Goal: Information Seeking & Learning: Learn about a topic

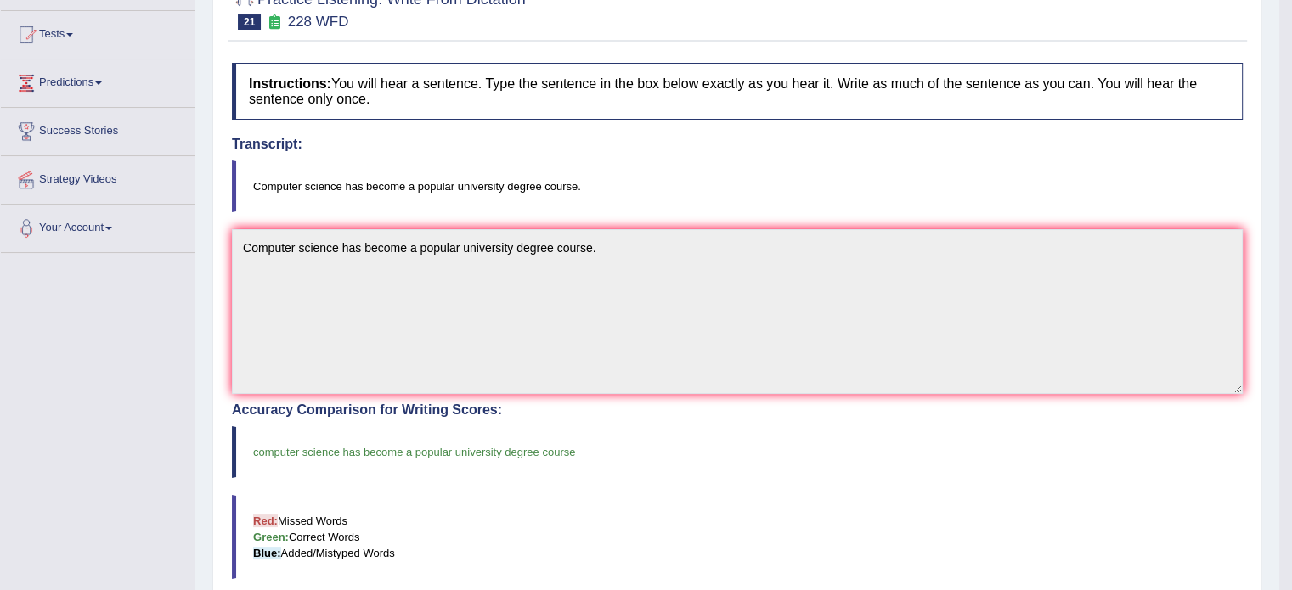
click at [639, 194] on blockquote "Computer science has become a popular university degree course." at bounding box center [737, 186] width 1010 height 52
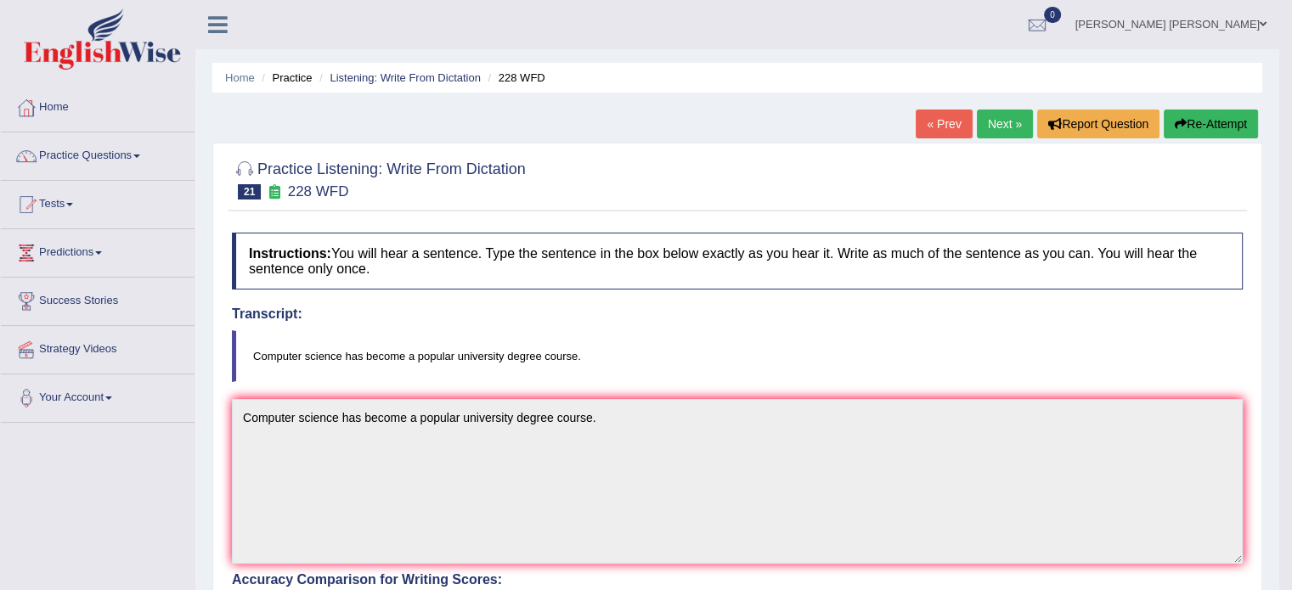
click at [991, 121] on link "Next »" at bounding box center [1004, 124] width 56 height 29
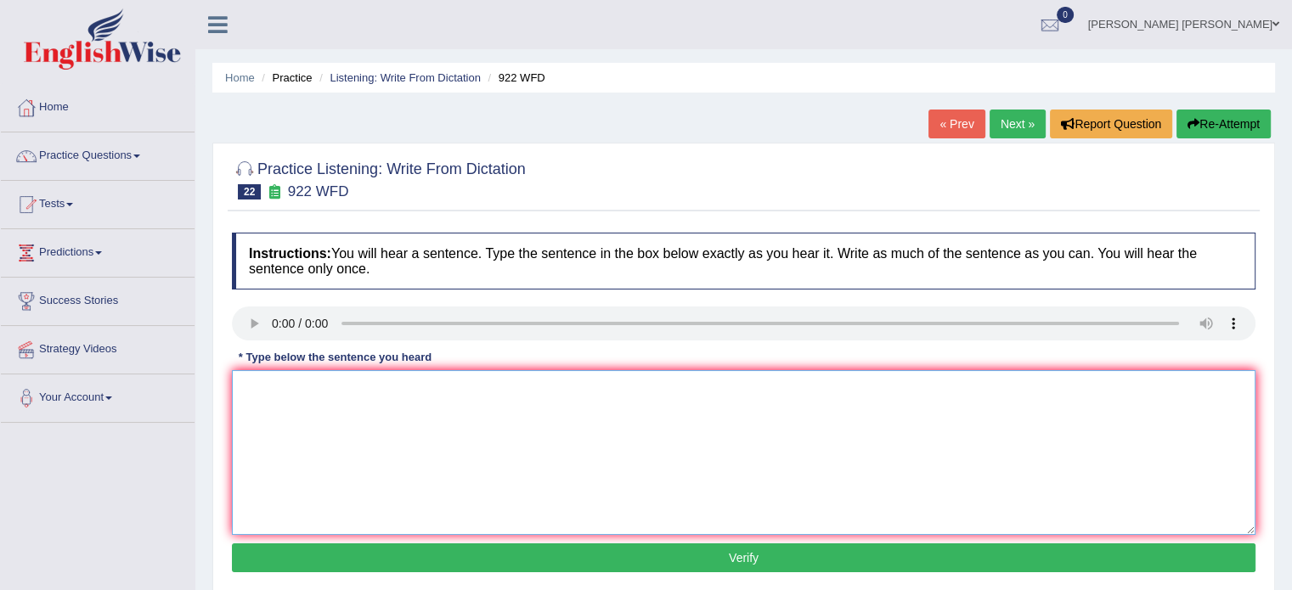
click at [270, 384] on textarea at bounding box center [743, 452] width 1023 height 165
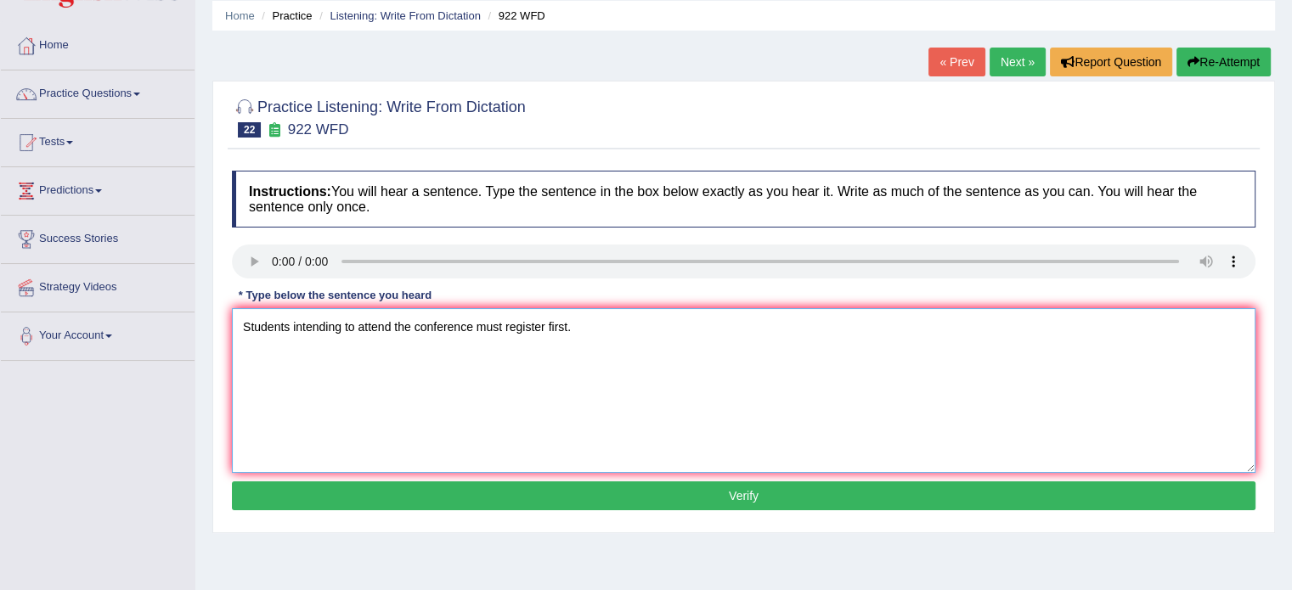
scroll to position [85, 0]
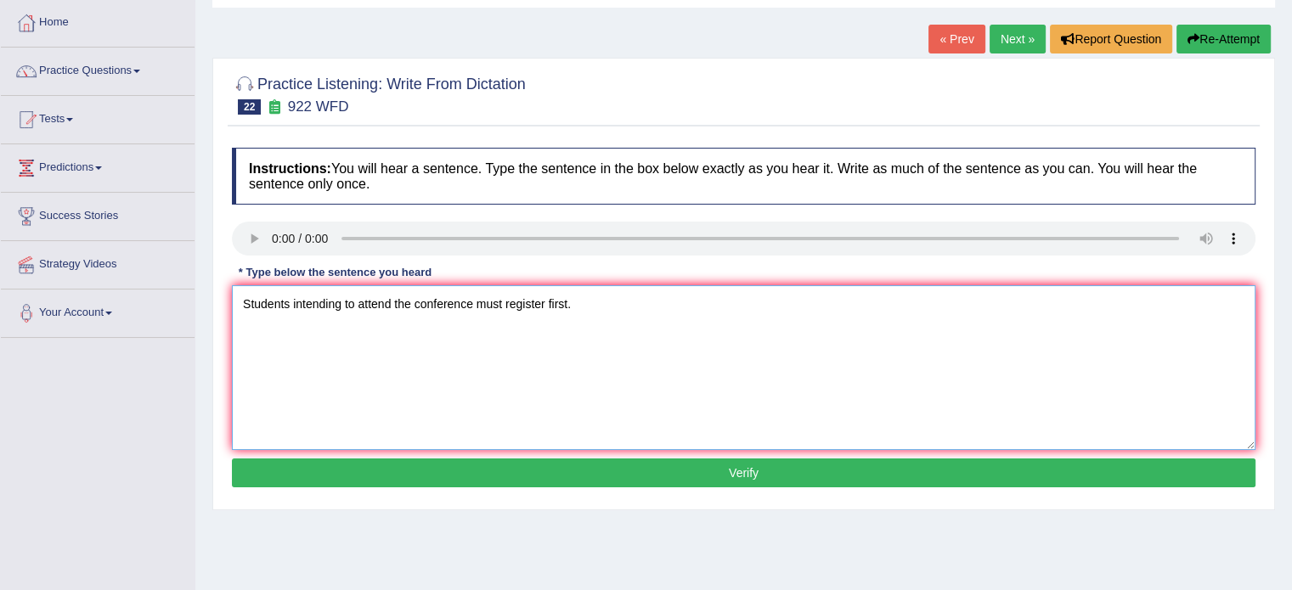
type textarea "Students intending to attend the conference must register first."
click at [523, 459] on button "Verify" at bounding box center [743, 473] width 1023 height 29
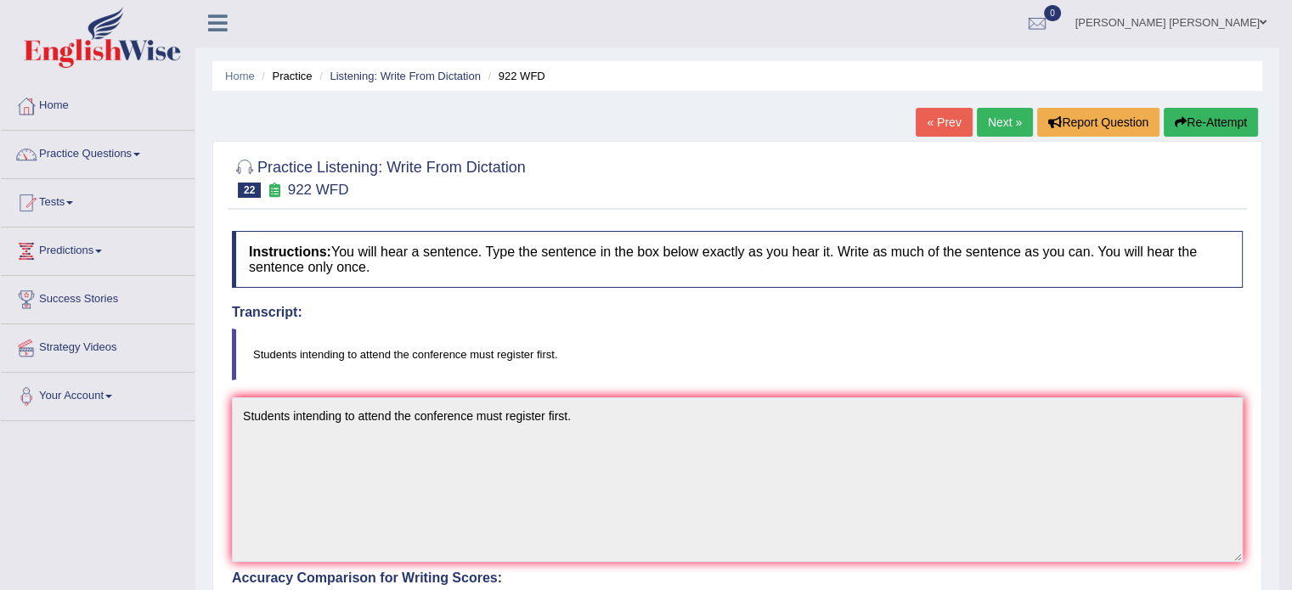
scroll to position [0, 0]
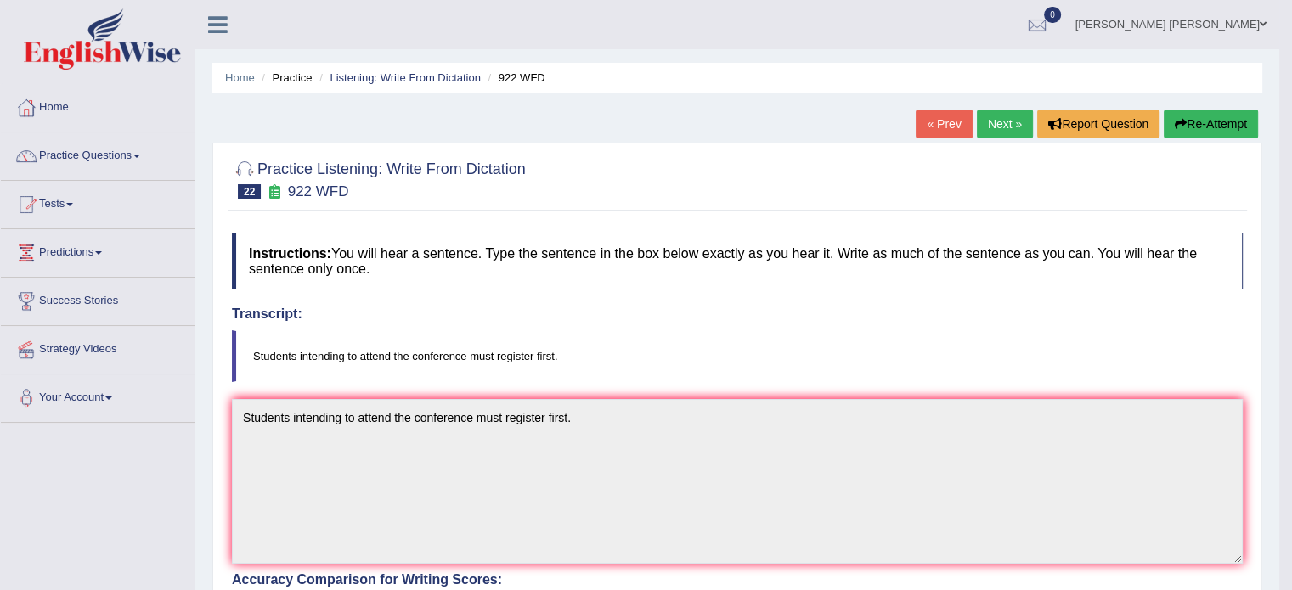
click at [1002, 119] on link "Next »" at bounding box center [1004, 124] width 56 height 29
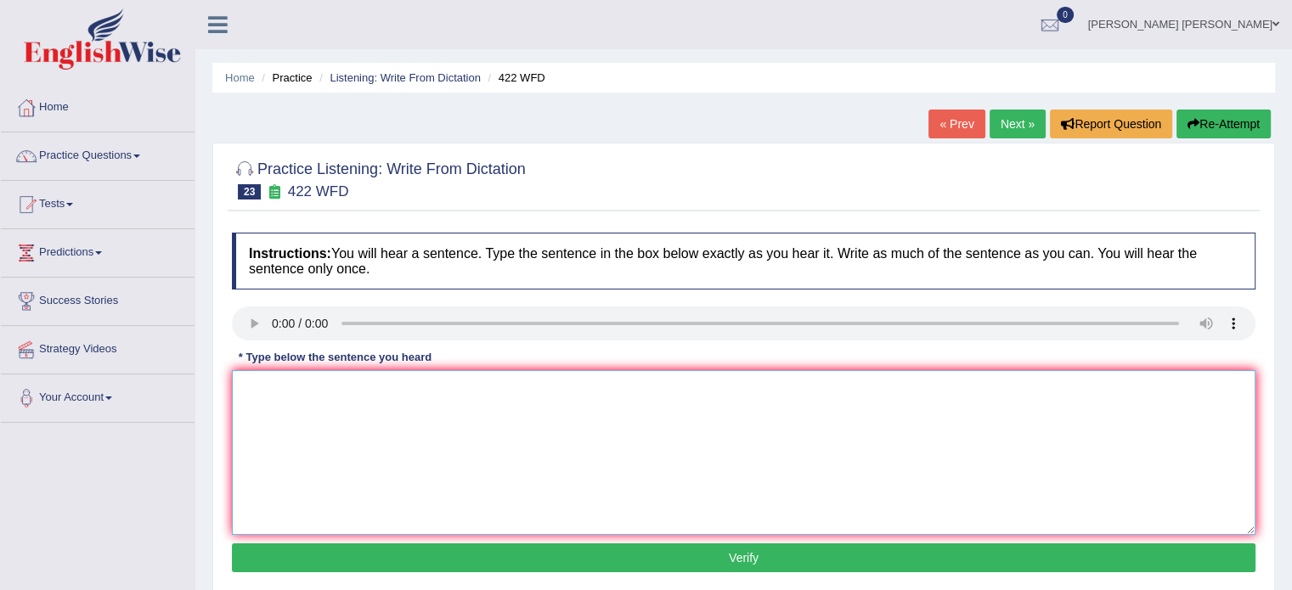
click at [281, 392] on textarea at bounding box center [743, 452] width 1023 height 165
click at [351, 393] on textarea "The most important details in this argument are missing." at bounding box center [743, 452] width 1023 height 165
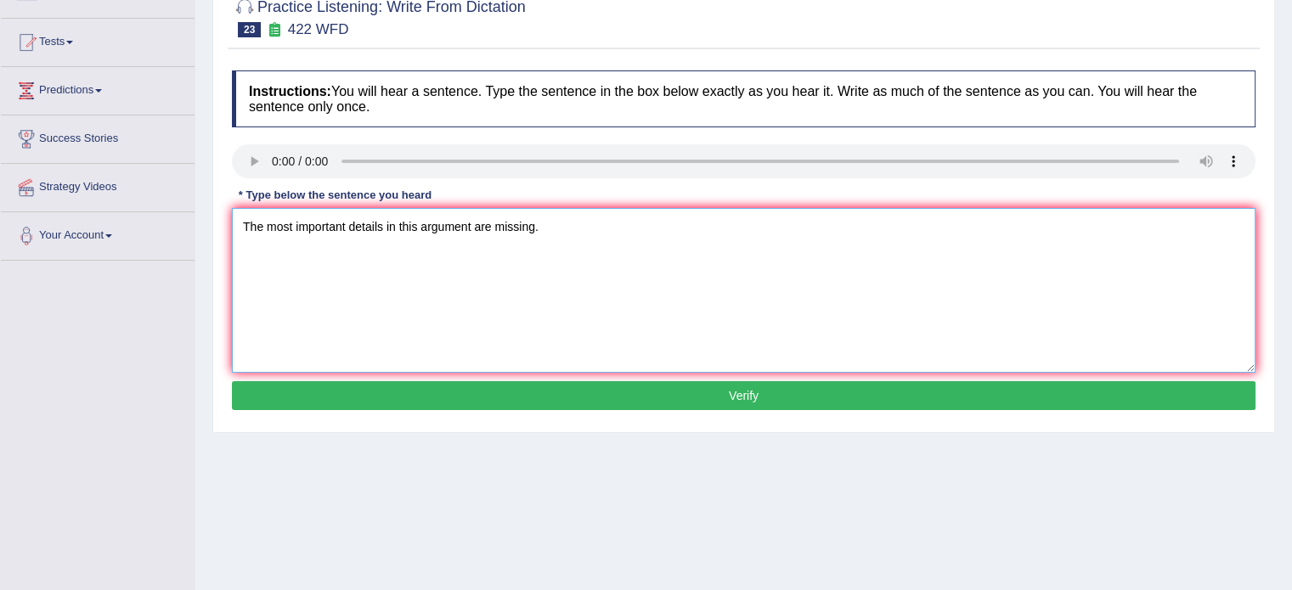
scroll to position [170, 0]
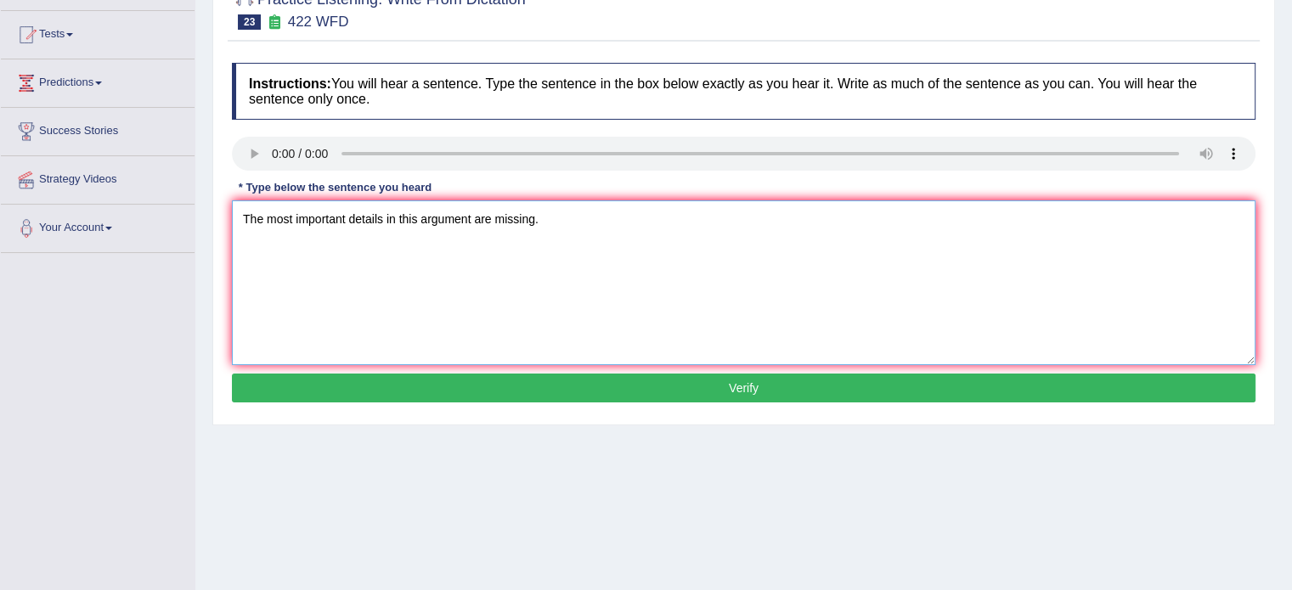
type textarea "The most important details in this argument are missing."
click at [444, 400] on button "Verify" at bounding box center [743, 388] width 1023 height 29
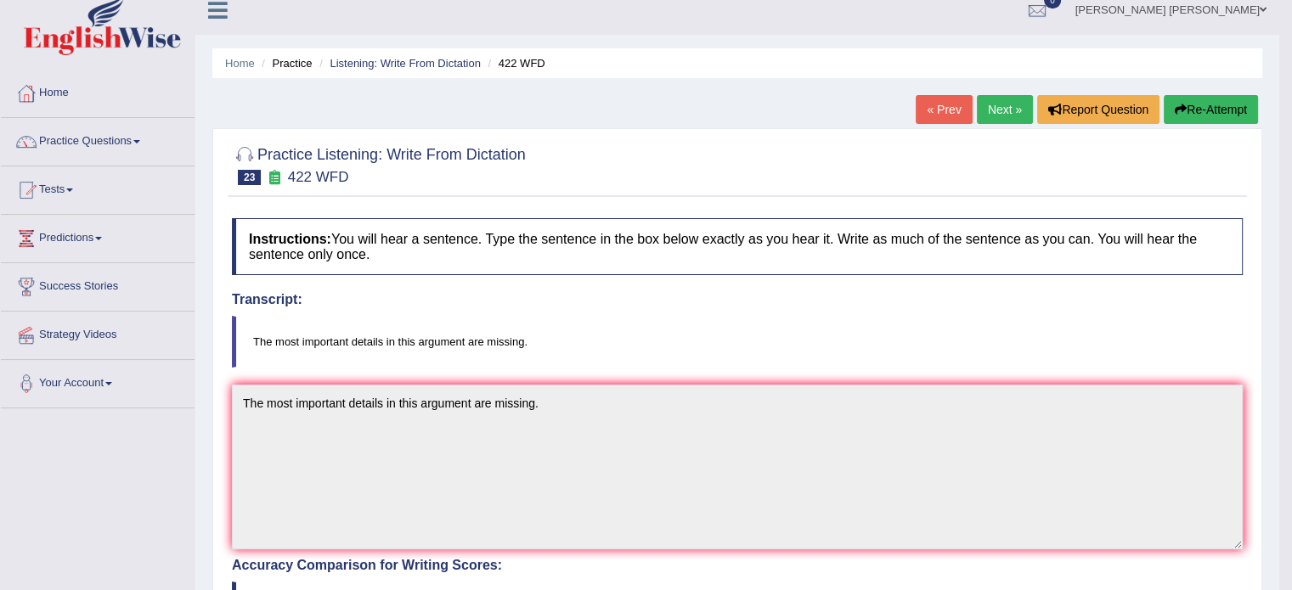
scroll to position [0, 0]
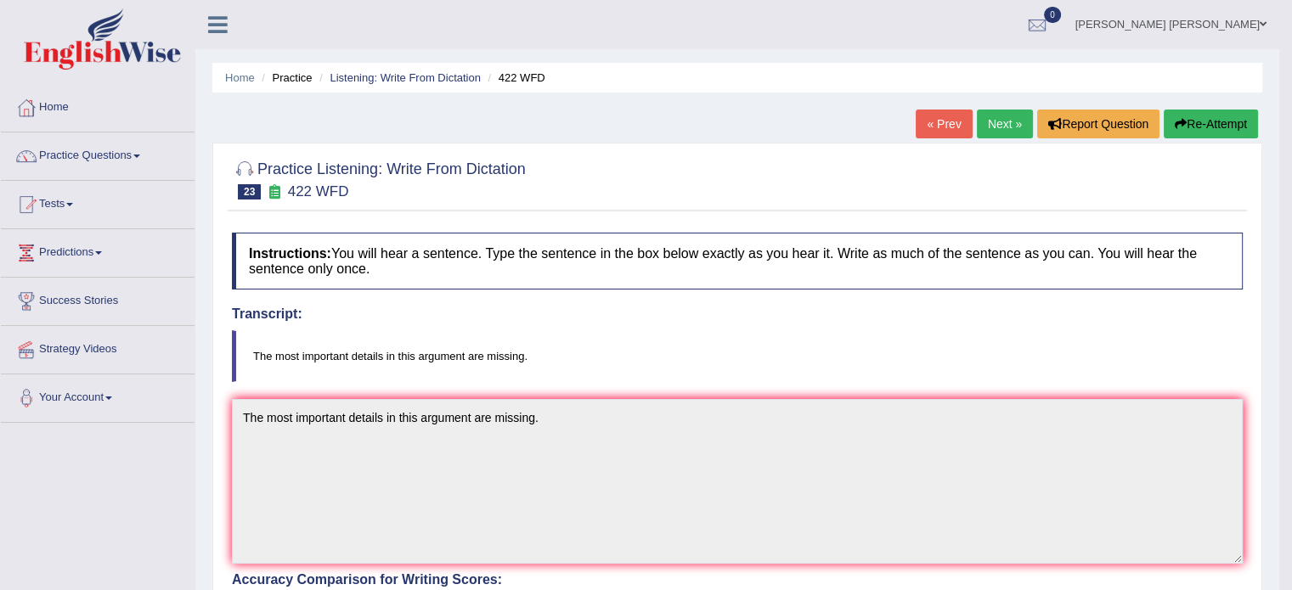
click at [996, 134] on link "Next »" at bounding box center [1004, 124] width 56 height 29
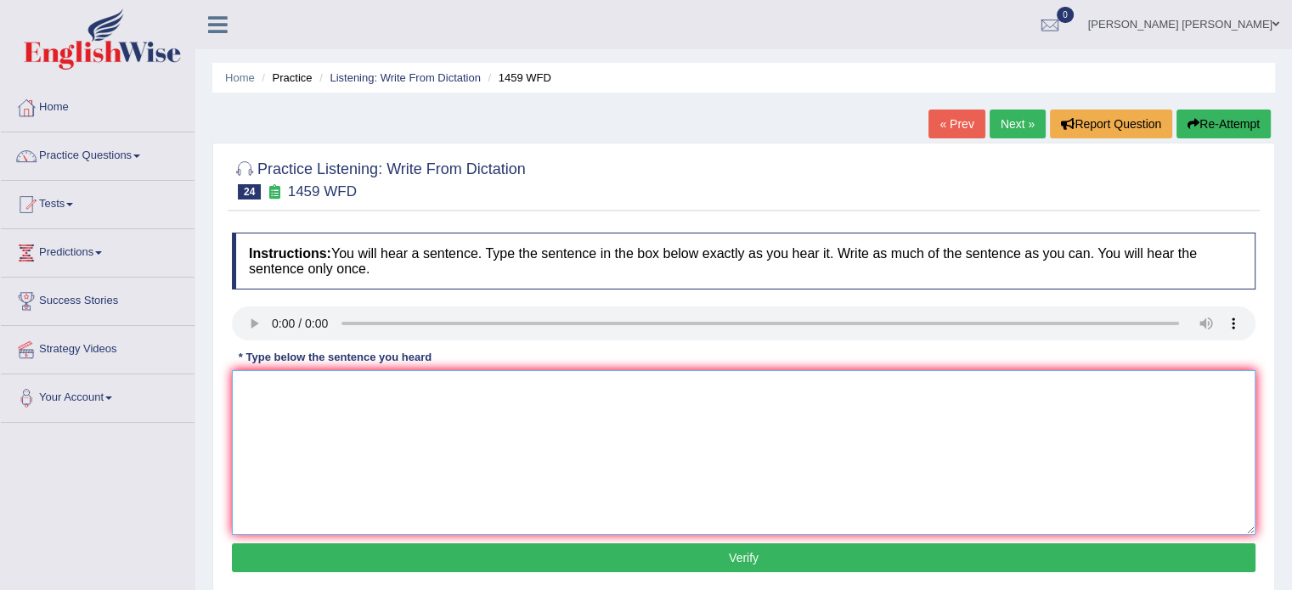
click at [263, 401] on textarea at bounding box center [743, 452] width 1023 height 165
click at [273, 395] on textarea "All" at bounding box center [743, 452] width 1023 height 165
click at [307, 395] on textarea "All experimants and precedure are mentioned in the lab manual." at bounding box center [743, 452] width 1023 height 165
click at [368, 391] on textarea "All experiments and precedure are mentioned in the lab manual." at bounding box center [743, 452] width 1023 height 165
click at [401, 390] on textarea "All experiments and procedure are mentioned in the lab manual." at bounding box center [743, 452] width 1023 height 165
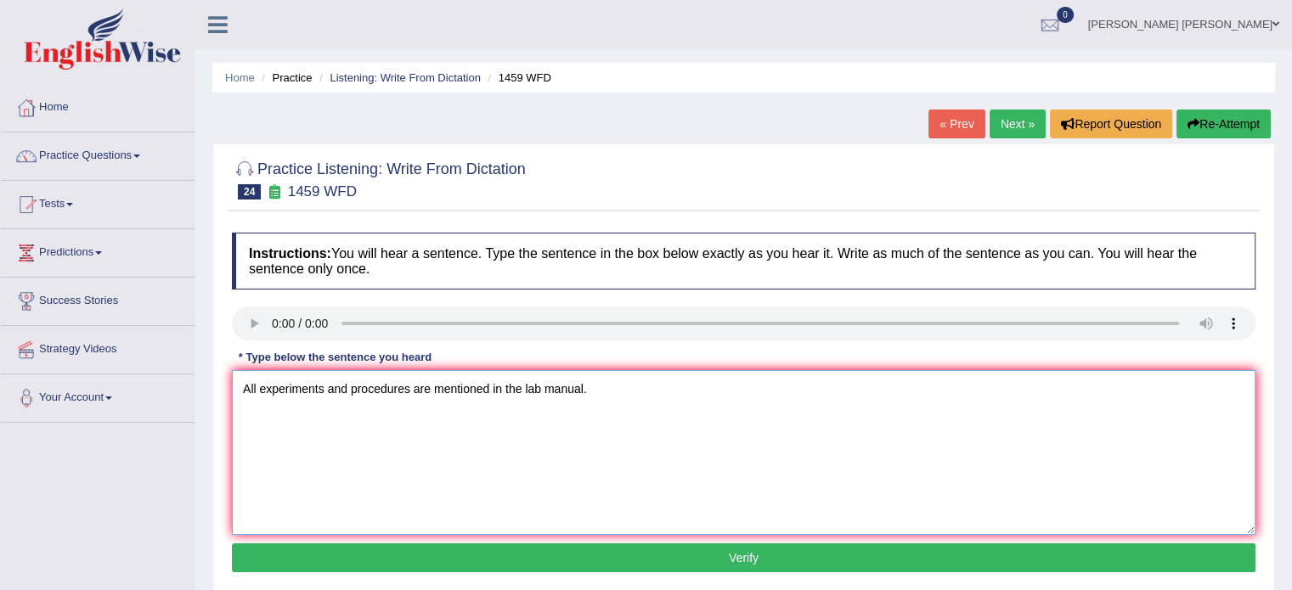
click at [412, 386] on textarea "All experiments and procedures are mentioned in the lab manual." at bounding box center [743, 452] width 1023 height 165
click at [442, 388] on textarea "All experiments and procedures are mentioned in the lab manual." at bounding box center [743, 452] width 1023 height 165
click at [538, 386] on textarea "All experiments and procedures are mentioned in the lab manual." at bounding box center [743, 452] width 1023 height 165
click at [540, 391] on textarea "All experiments and procedures are mentioned in the labratory manual." at bounding box center [743, 452] width 1023 height 165
click at [542, 391] on textarea "All experiments and procedures are mentioned in the labratory manual." at bounding box center [743, 452] width 1023 height 165
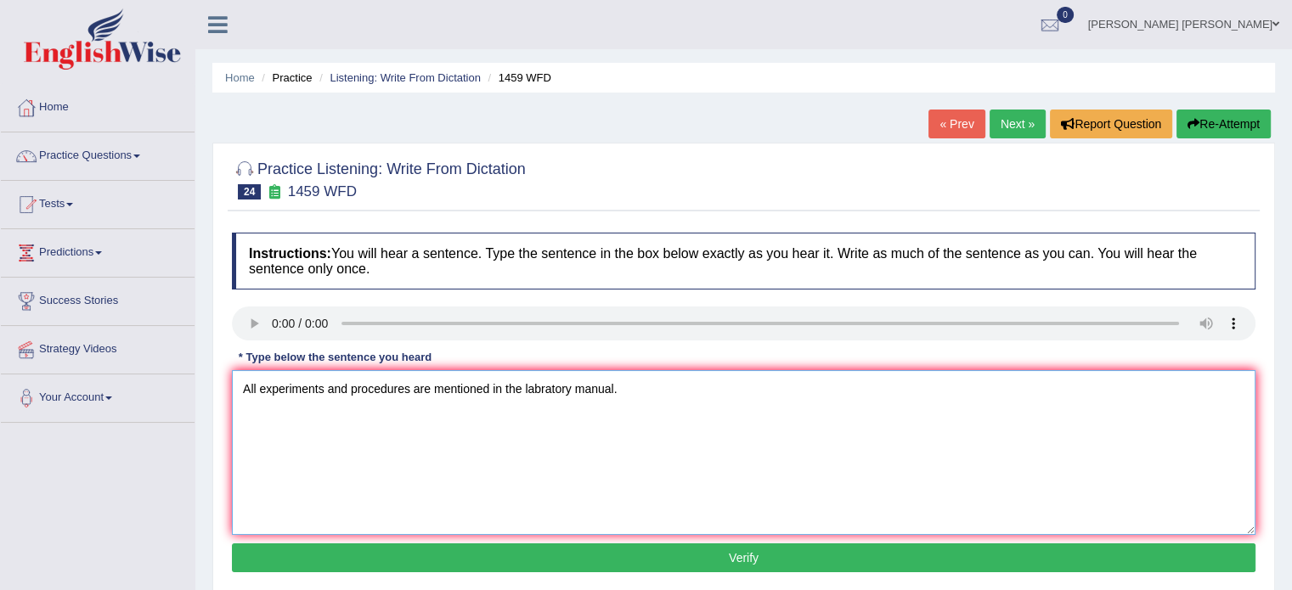
click at [548, 390] on textarea "All experiments and procedures are mentioned in the labratory manual." at bounding box center [743, 452] width 1023 height 165
click at [554, 390] on textarea "All experiments and procedures are mentioned in the laboratory manual." at bounding box center [743, 452] width 1023 height 165
click at [593, 393] on textarea "All experiments and procedures are mentioned in the laboratory manual." at bounding box center [743, 452] width 1023 height 165
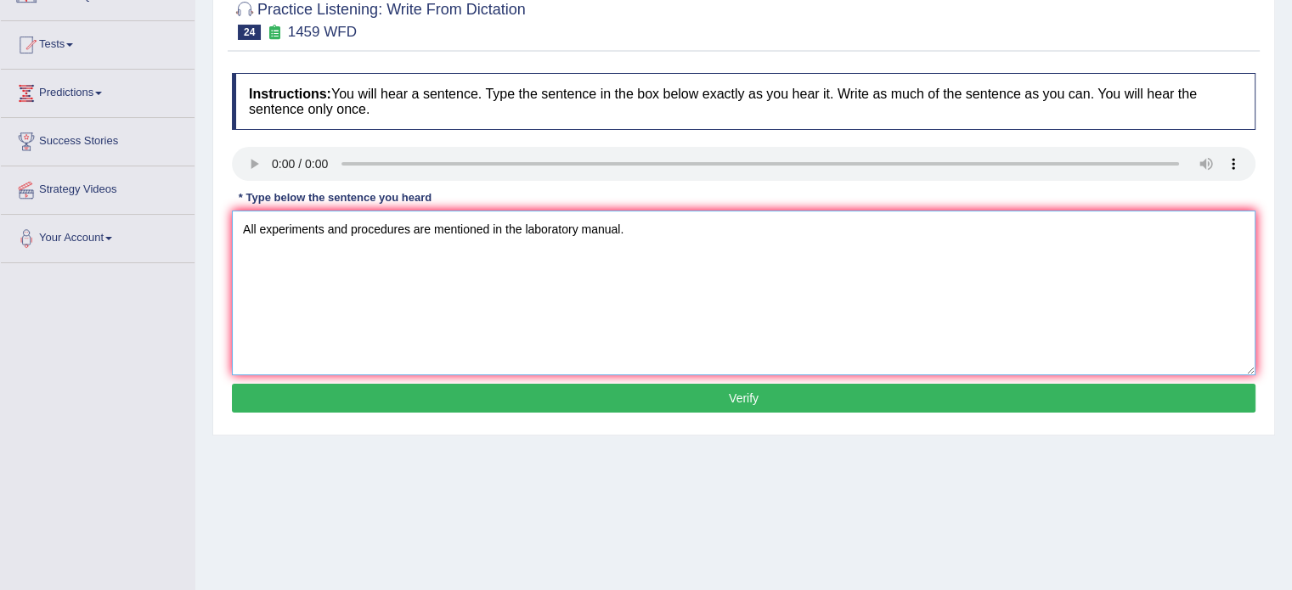
scroll to position [170, 0]
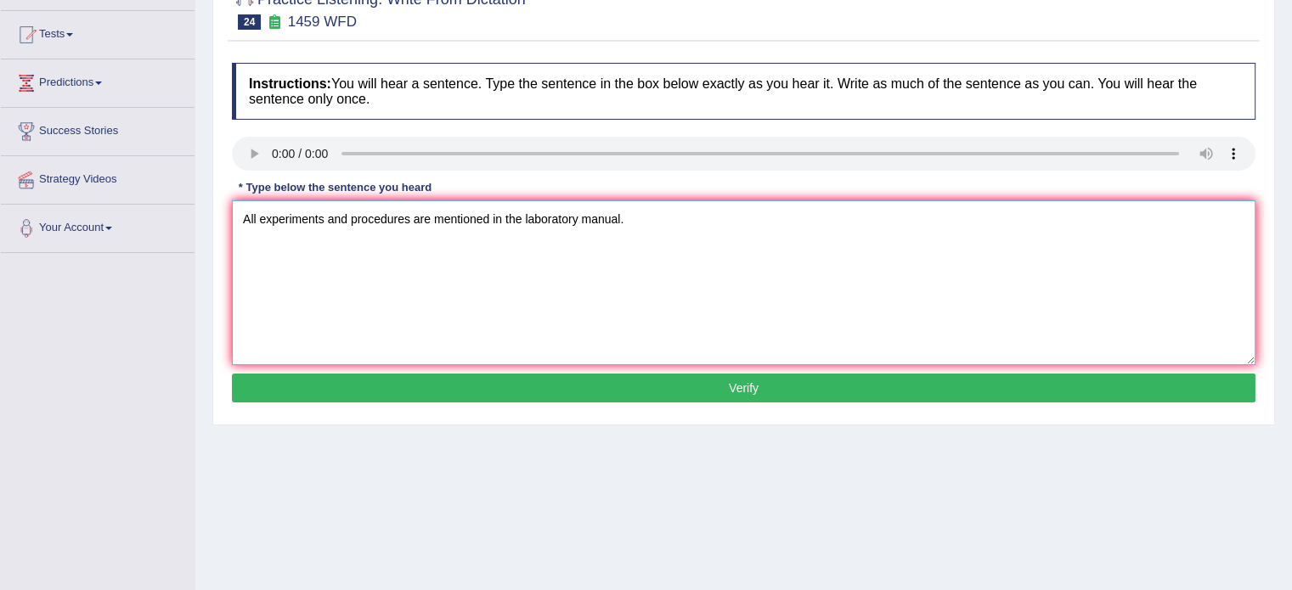
type textarea "All experiments and procedures are mentioned in the laboratory manual."
click at [544, 397] on button "Verify" at bounding box center [743, 388] width 1023 height 29
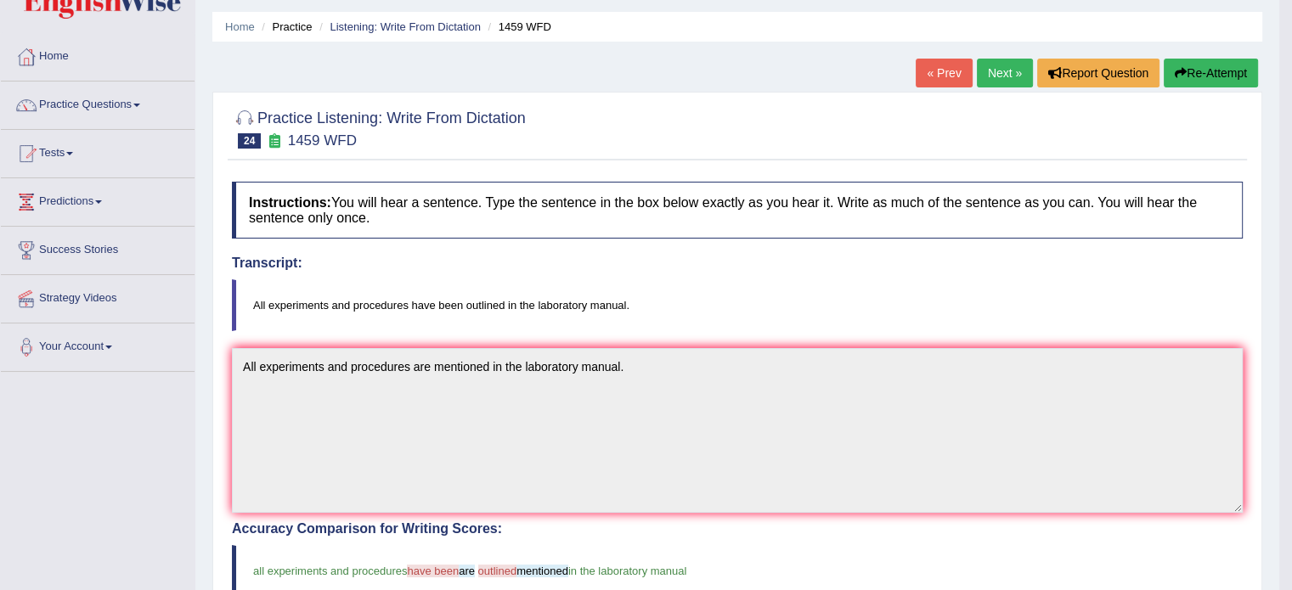
scroll to position [0, 0]
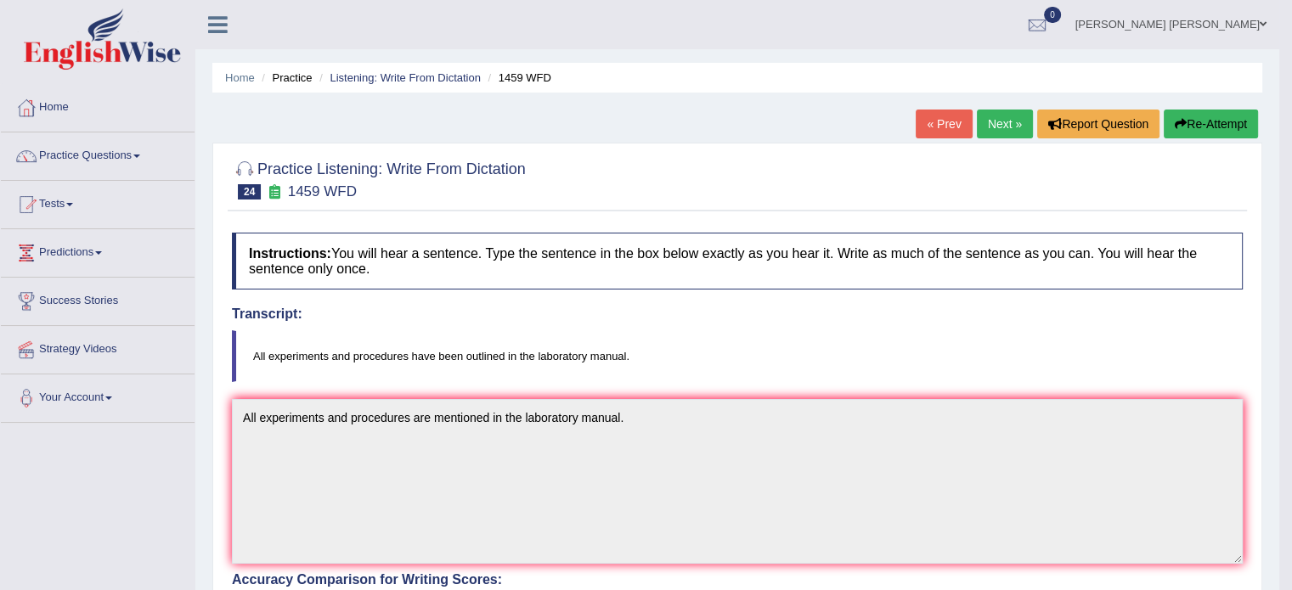
click at [997, 128] on link "Next »" at bounding box center [1004, 124] width 56 height 29
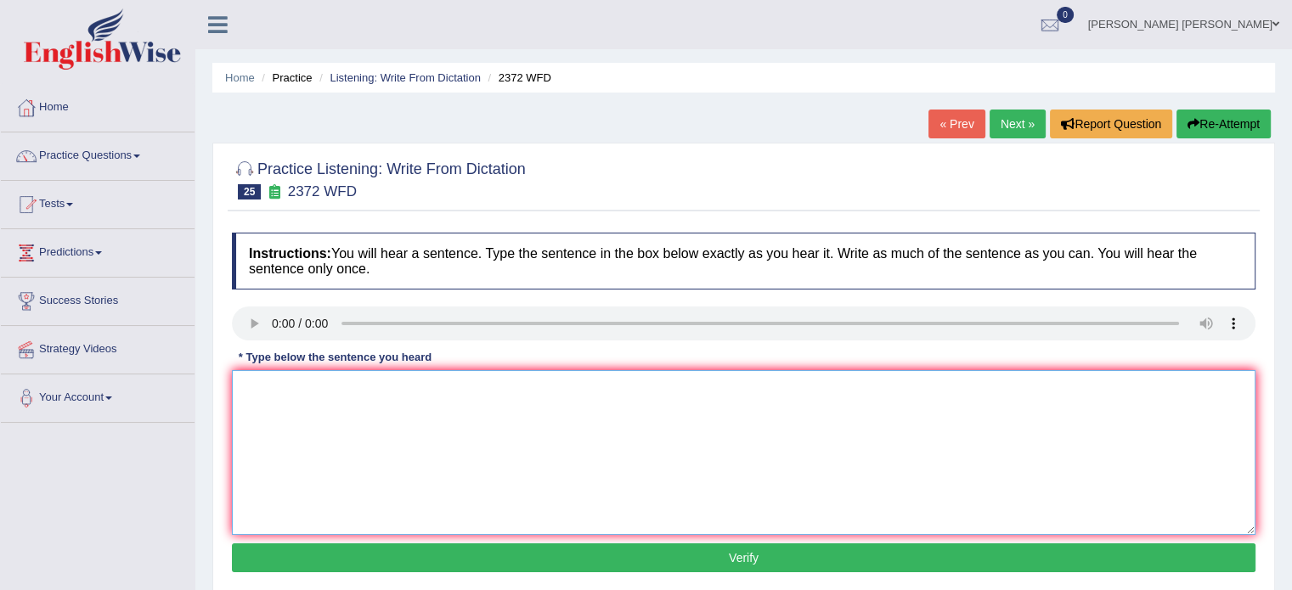
click at [262, 389] on textarea at bounding box center [743, 452] width 1023 height 165
click at [255, 391] on textarea "W e must hand in our assignments at the end of our semester." at bounding box center [743, 452] width 1023 height 165
click at [291, 388] on textarea "We must hand in our assignments at the end of our semester." at bounding box center [743, 452] width 1023 height 165
click at [258, 392] on textarea "We must hand in our assignments at the end of our semester." at bounding box center [743, 452] width 1023 height 165
click at [433, 388] on textarea "We must hand in our assignments at the end of our semester." at bounding box center [743, 452] width 1023 height 165
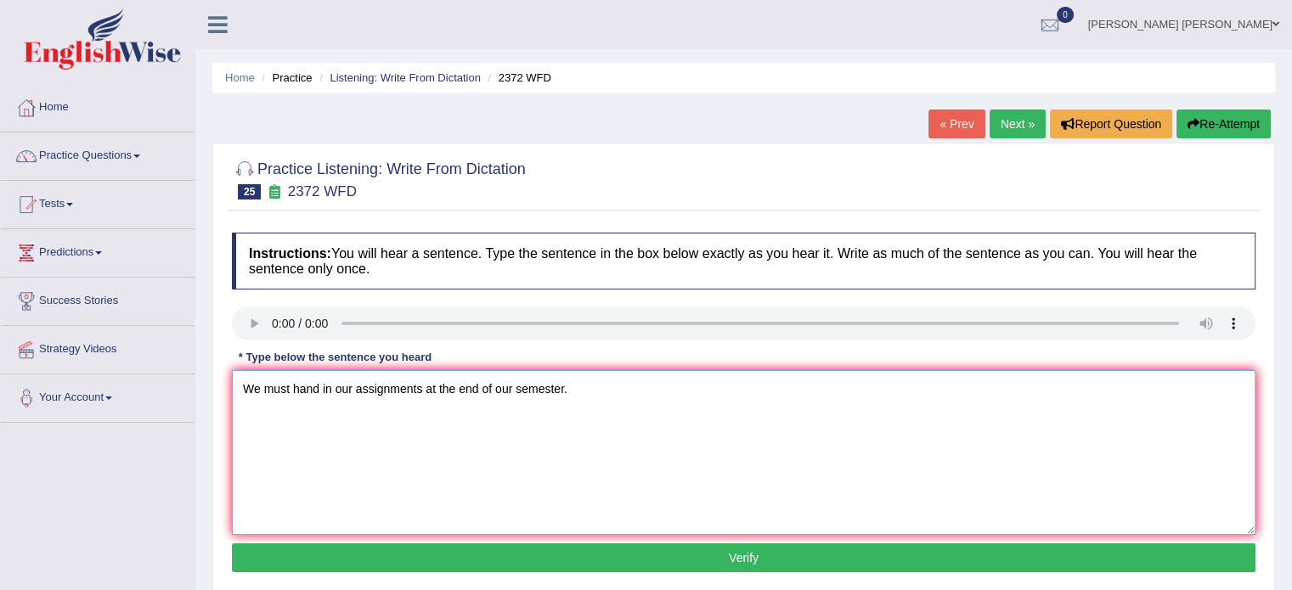
click at [433, 388] on textarea "We must hand in our assignments at the end of our semester." at bounding box center [743, 452] width 1023 height 165
click at [434, 388] on textarea "We must hand in our assignments at the end of our semester." at bounding box center [743, 452] width 1023 height 165
click at [462, 388] on textarea "We must hand in our assignments by the end of our semester." at bounding box center [743, 452] width 1023 height 165
click at [510, 386] on textarea "We must hand in our assignments by the end of our semester." at bounding box center [743, 452] width 1023 height 165
click at [513, 386] on textarea "We must hand in our assignments by the end of our semester." at bounding box center [743, 452] width 1023 height 165
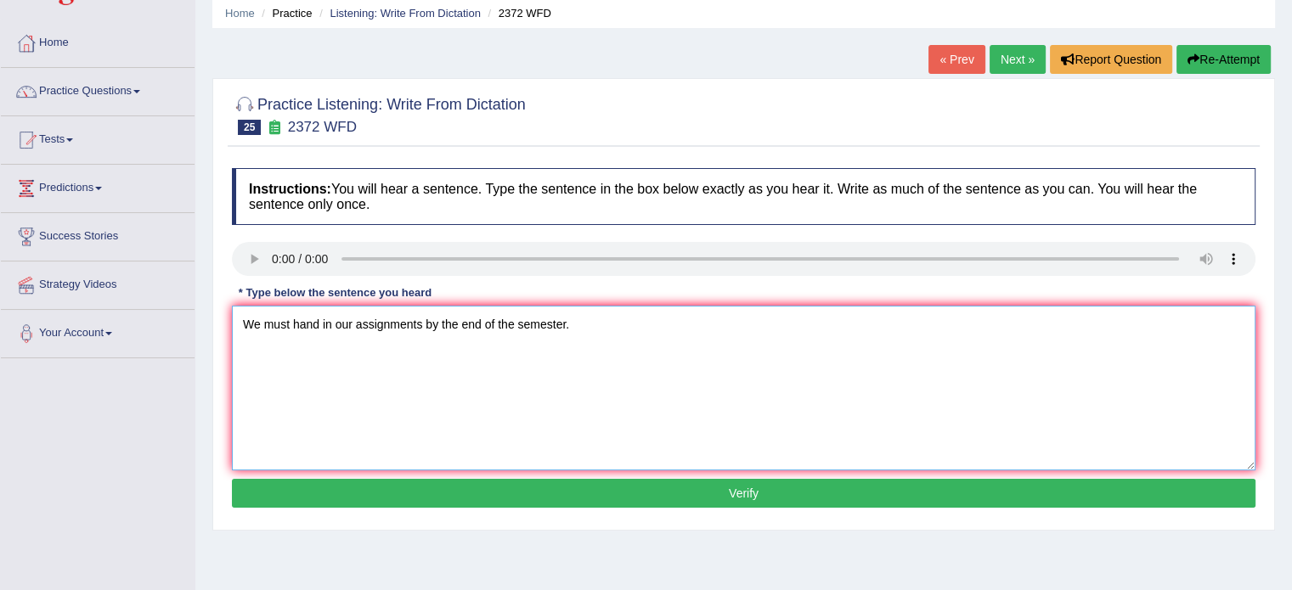
scroll to position [85, 0]
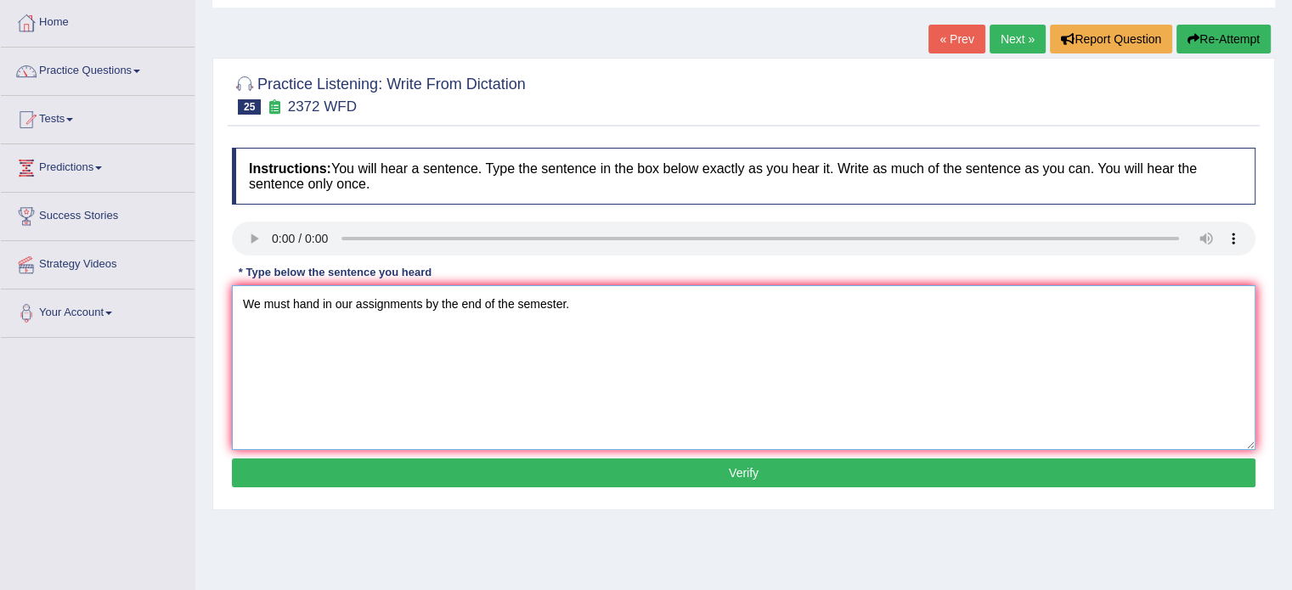
type textarea "We must hand in our assignments by the end of the semester."
click at [502, 466] on button "Verify" at bounding box center [743, 473] width 1023 height 29
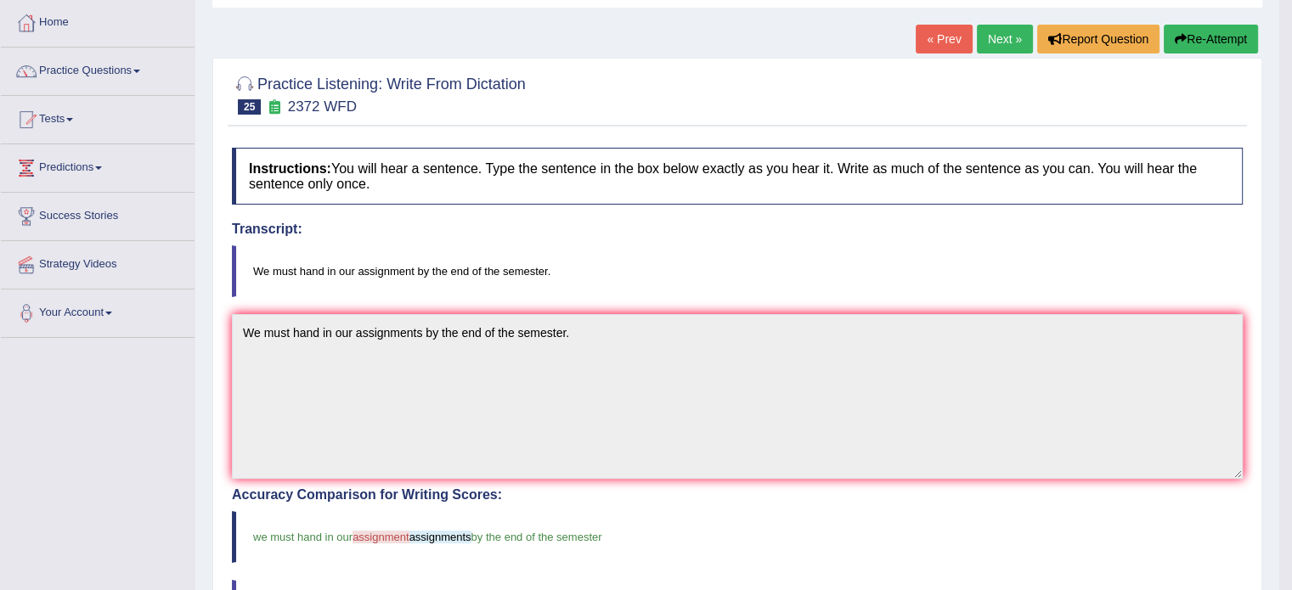
scroll to position [0, 0]
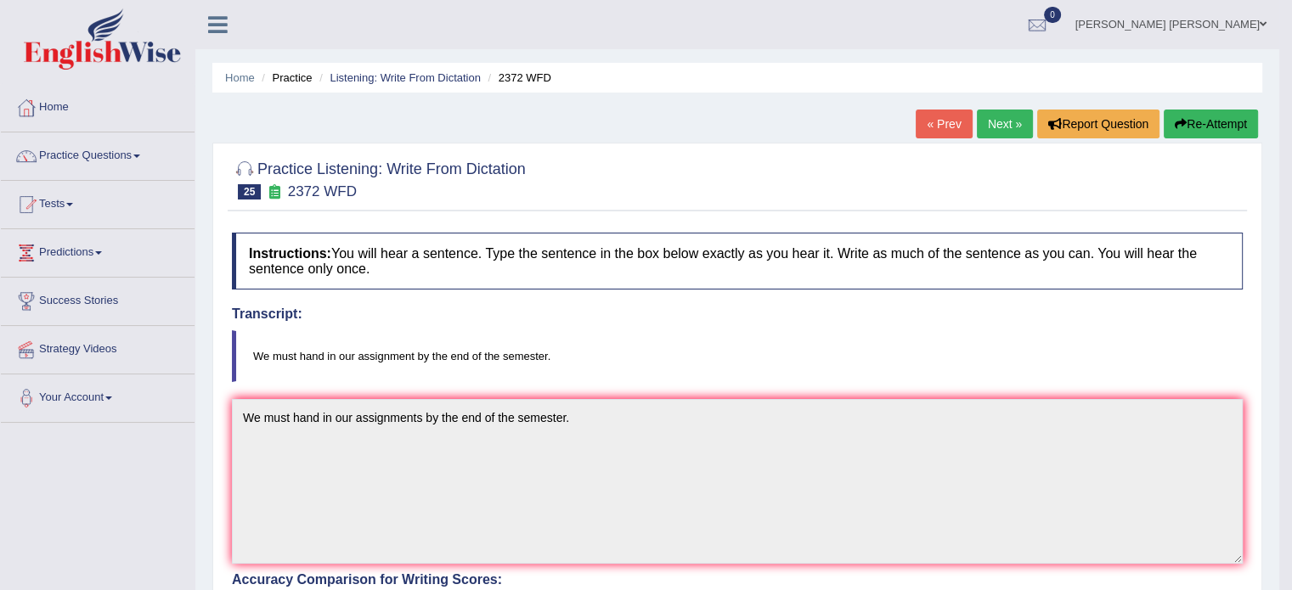
click at [1006, 118] on link "Next »" at bounding box center [1004, 124] width 56 height 29
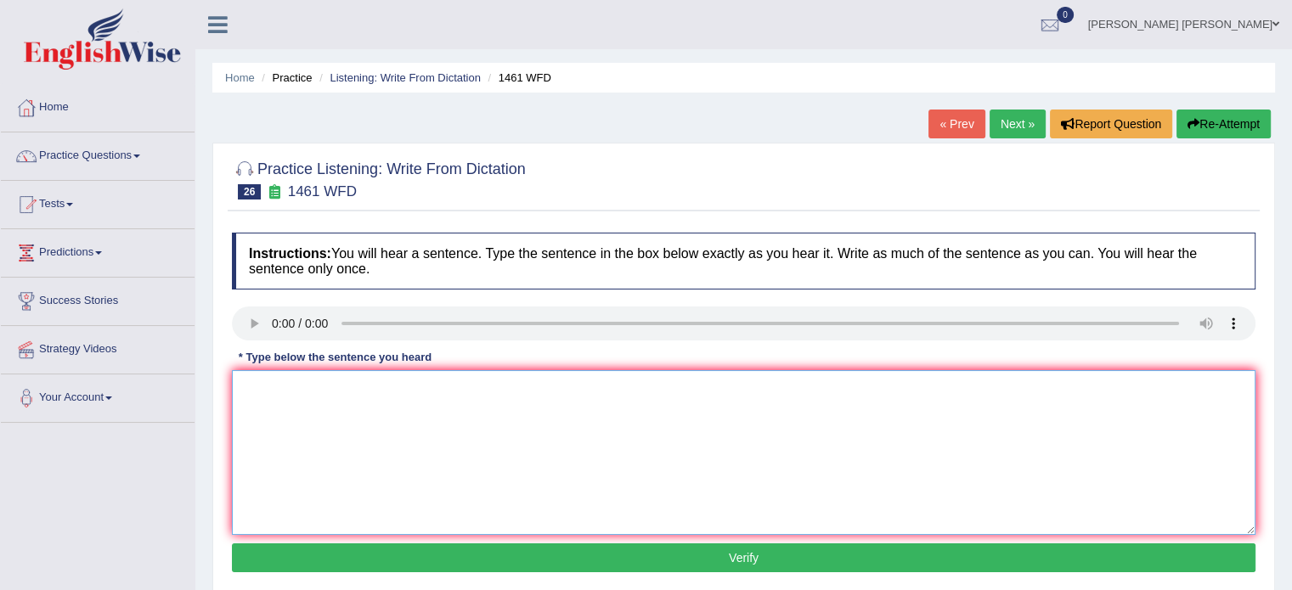
click at [260, 394] on textarea at bounding box center [743, 452] width 1023 height 165
click at [451, 389] on textarea "My sister runs a business about small ytoys." at bounding box center [743, 452] width 1023 height 165
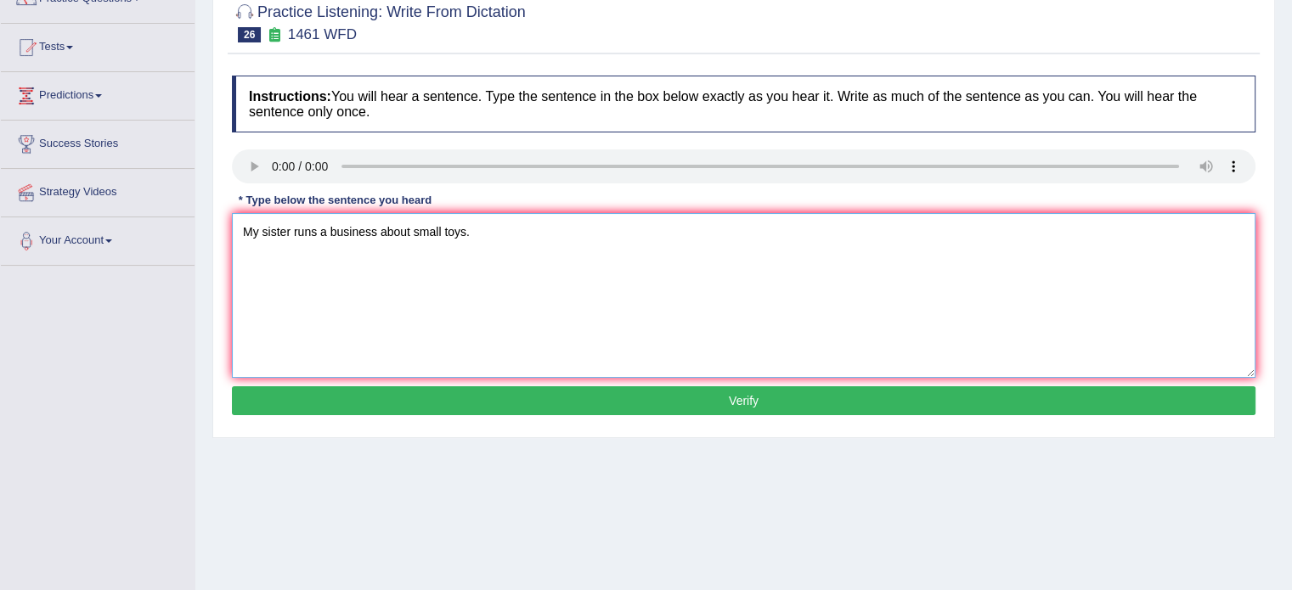
scroll to position [170, 0]
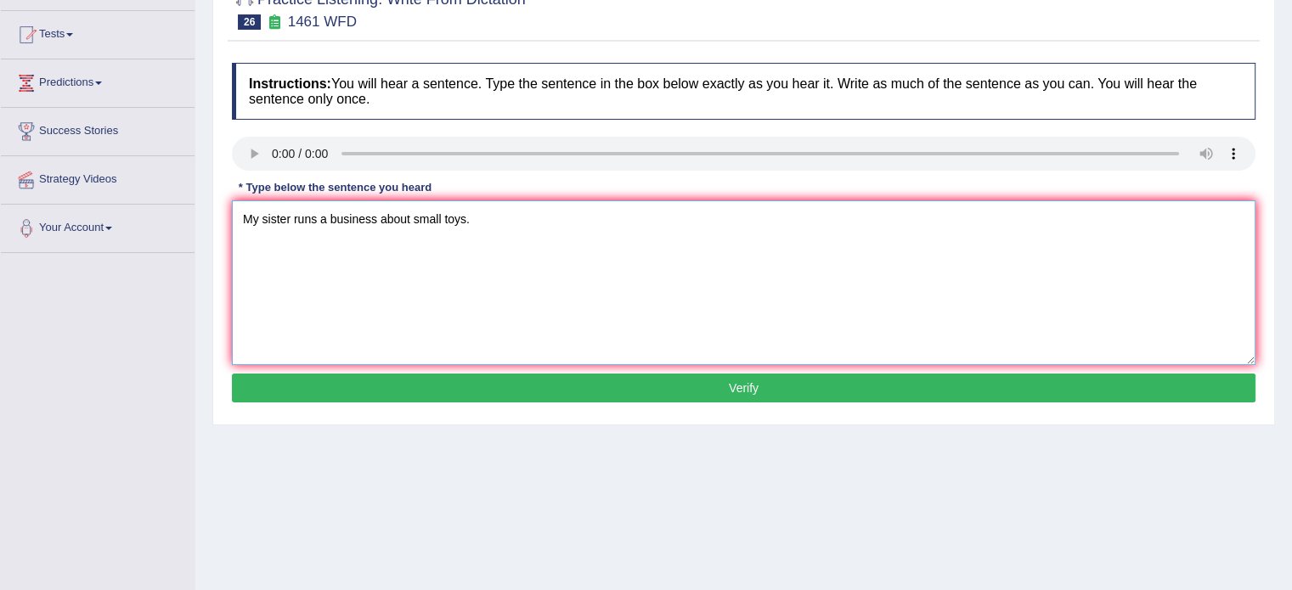
type textarea "My sister runs a business about small toys."
click at [368, 393] on button "Verify" at bounding box center [743, 388] width 1023 height 29
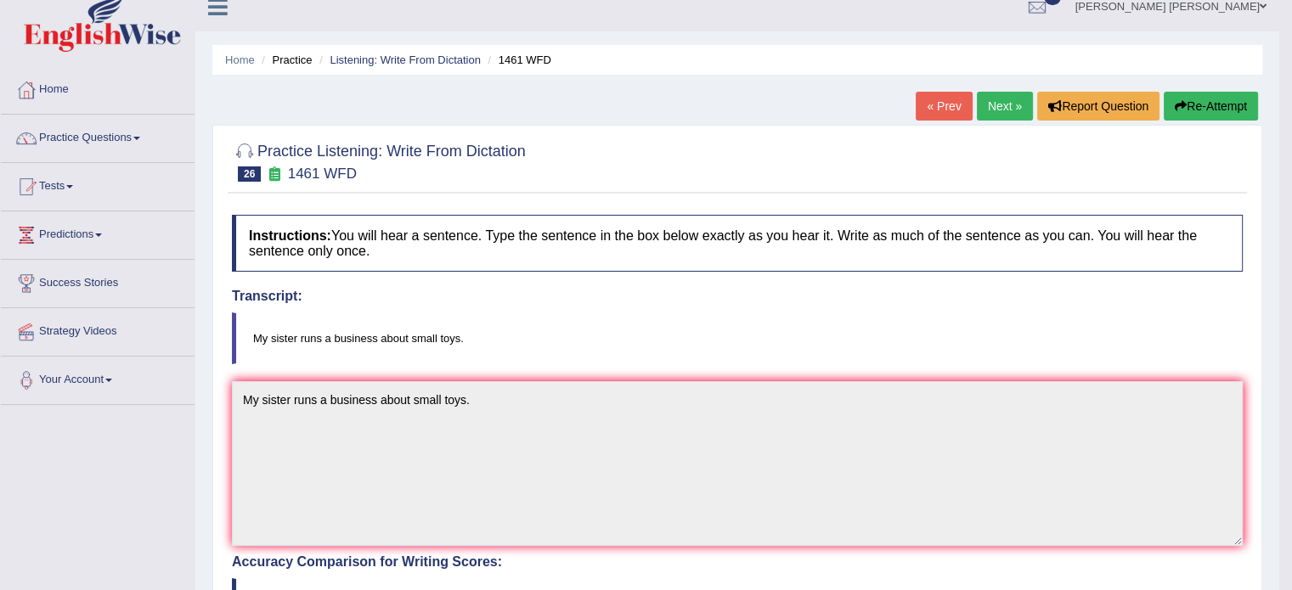
scroll to position [0, 0]
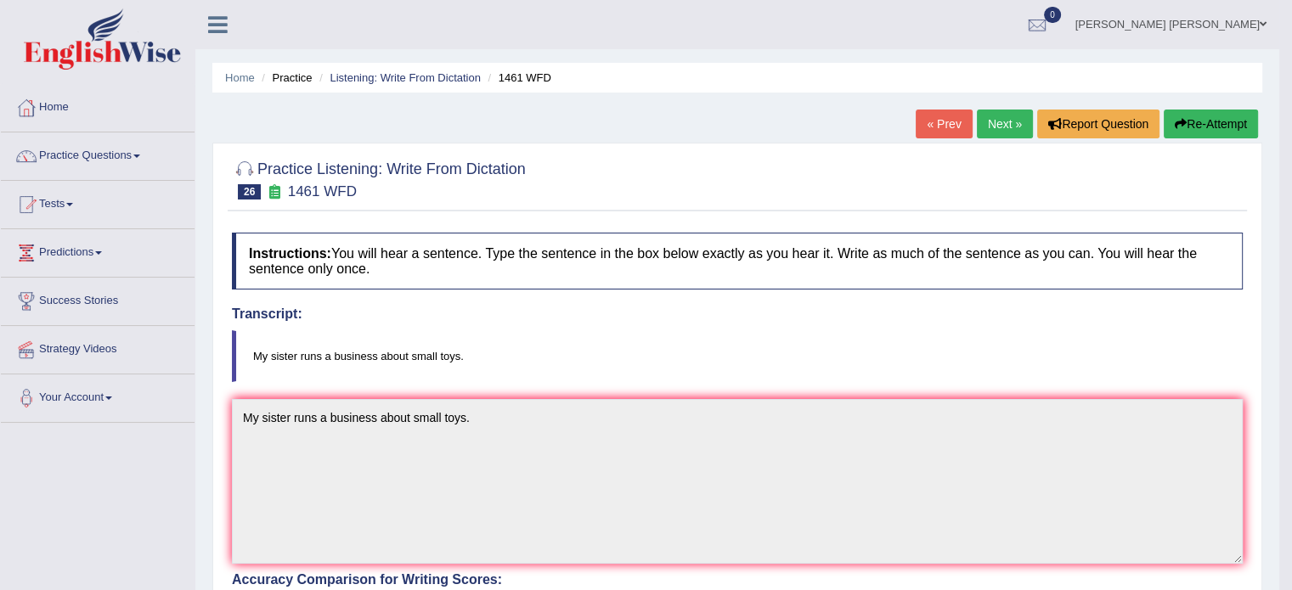
click at [1004, 130] on link "Next »" at bounding box center [1004, 124] width 56 height 29
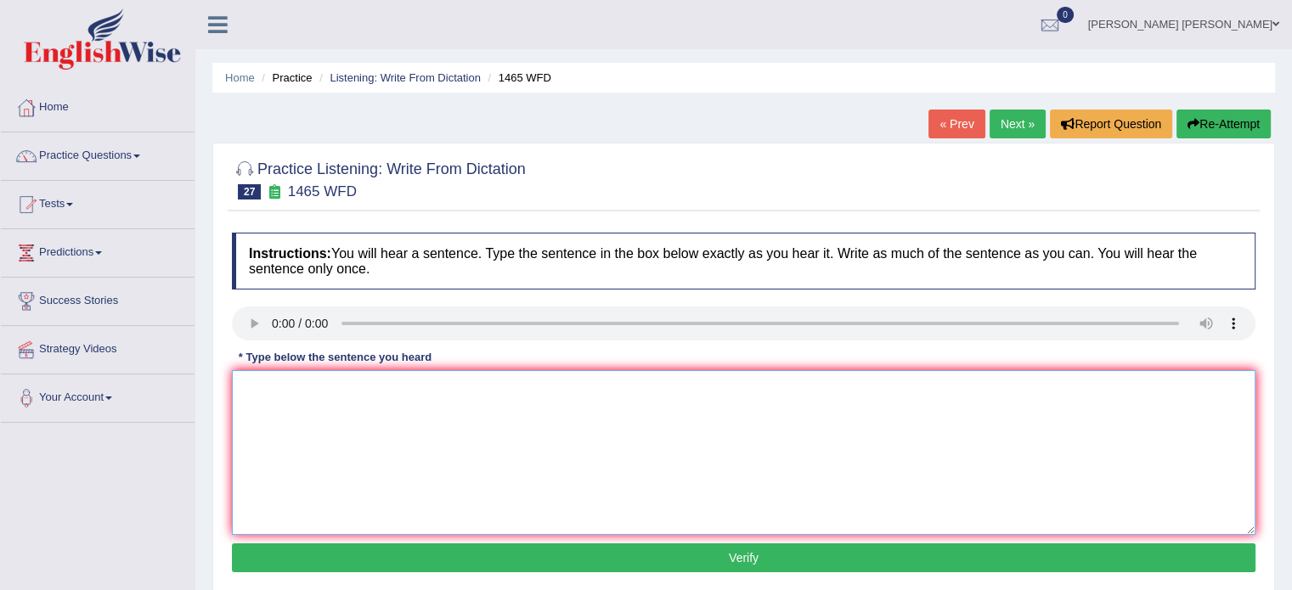
click at [289, 373] on textarea at bounding box center [743, 452] width 1023 height 165
type textarea "T"
click at [343, 390] on textarea "You can find the complain form on the website." at bounding box center [743, 452] width 1023 height 165
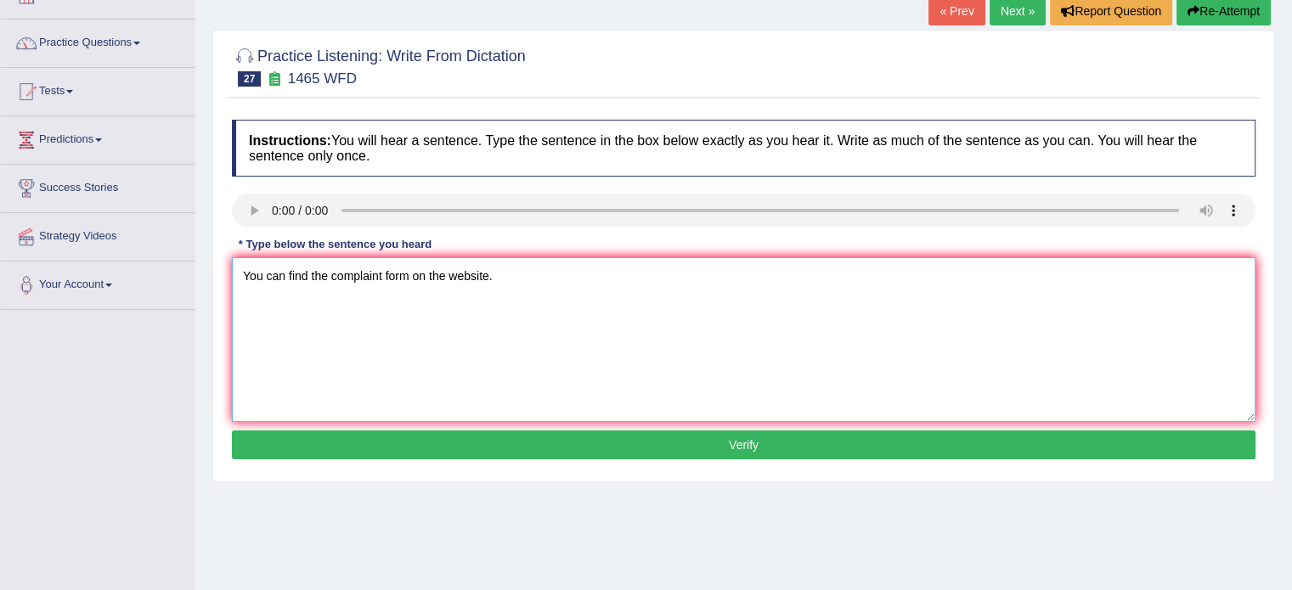
scroll to position [170, 0]
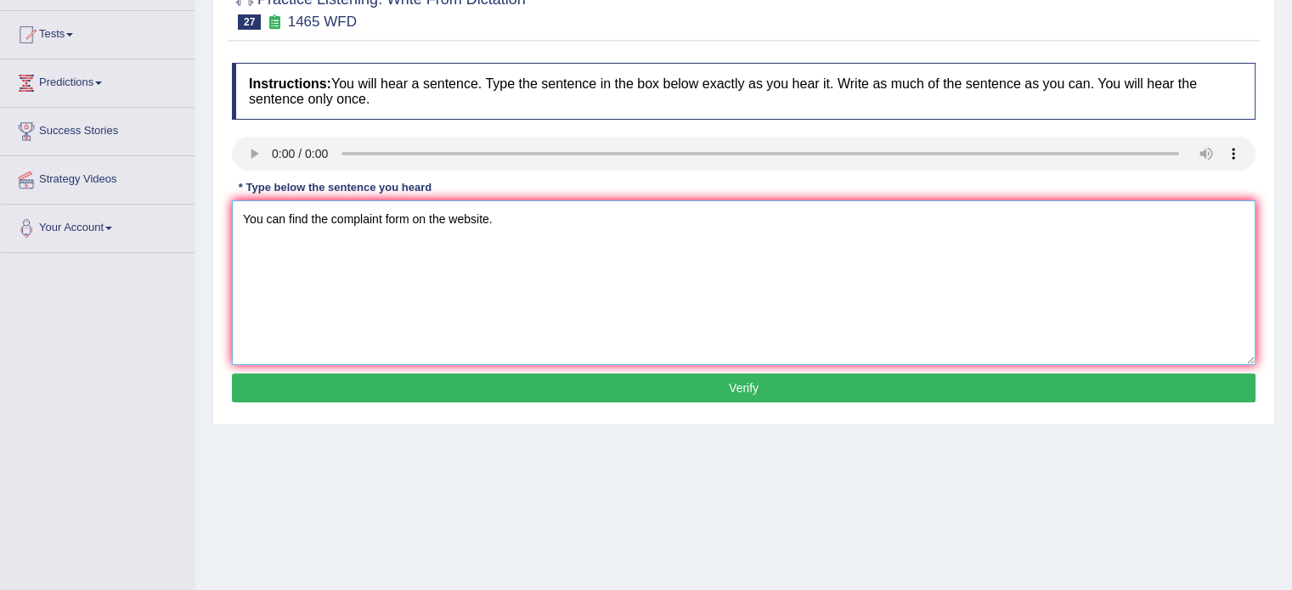
type textarea "You can find the complaint form on the website."
click at [316, 388] on button "Verify" at bounding box center [743, 388] width 1023 height 29
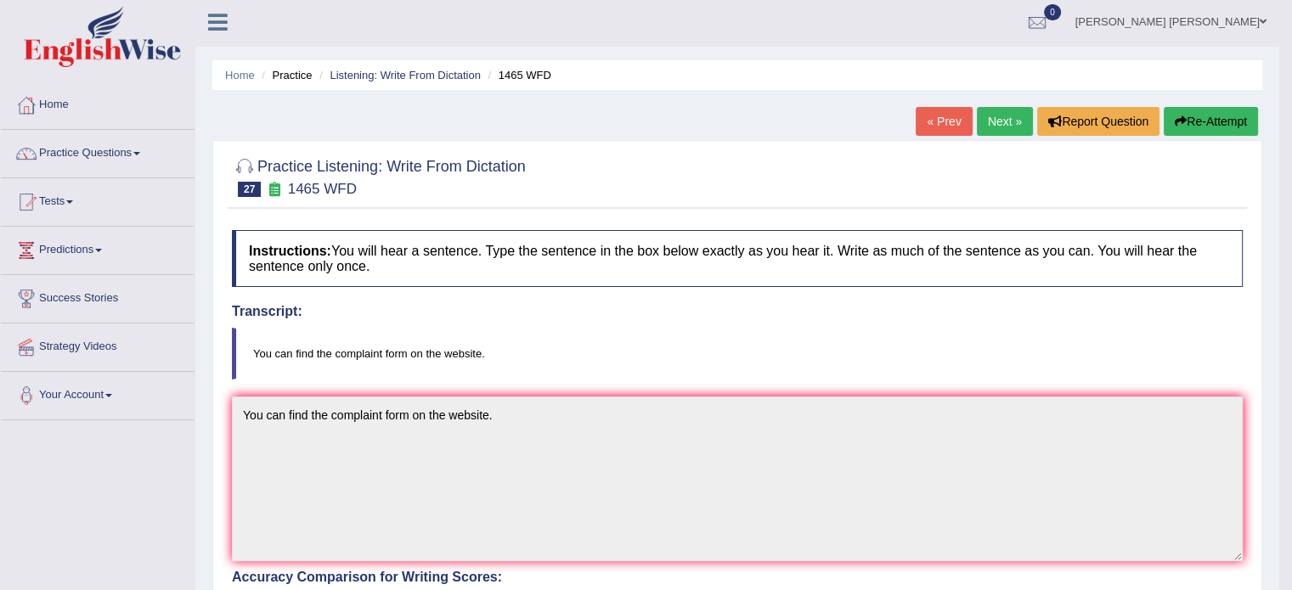
scroll to position [0, 0]
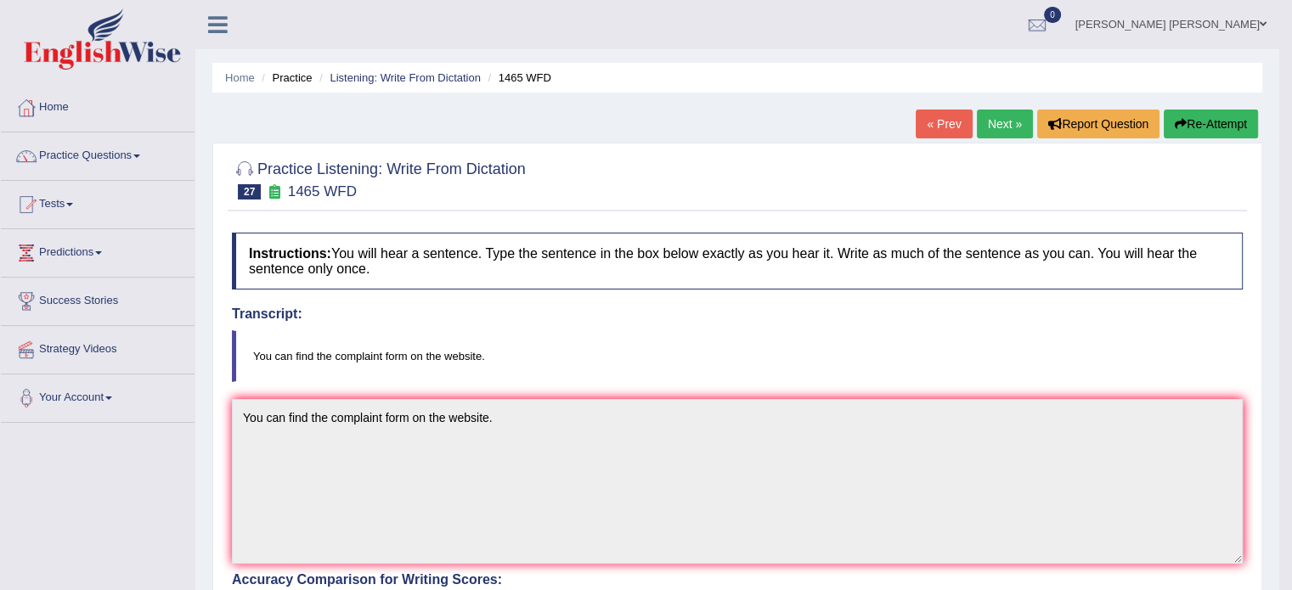
click at [1005, 124] on link "Next »" at bounding box center [1004, 124] width 56 height 29
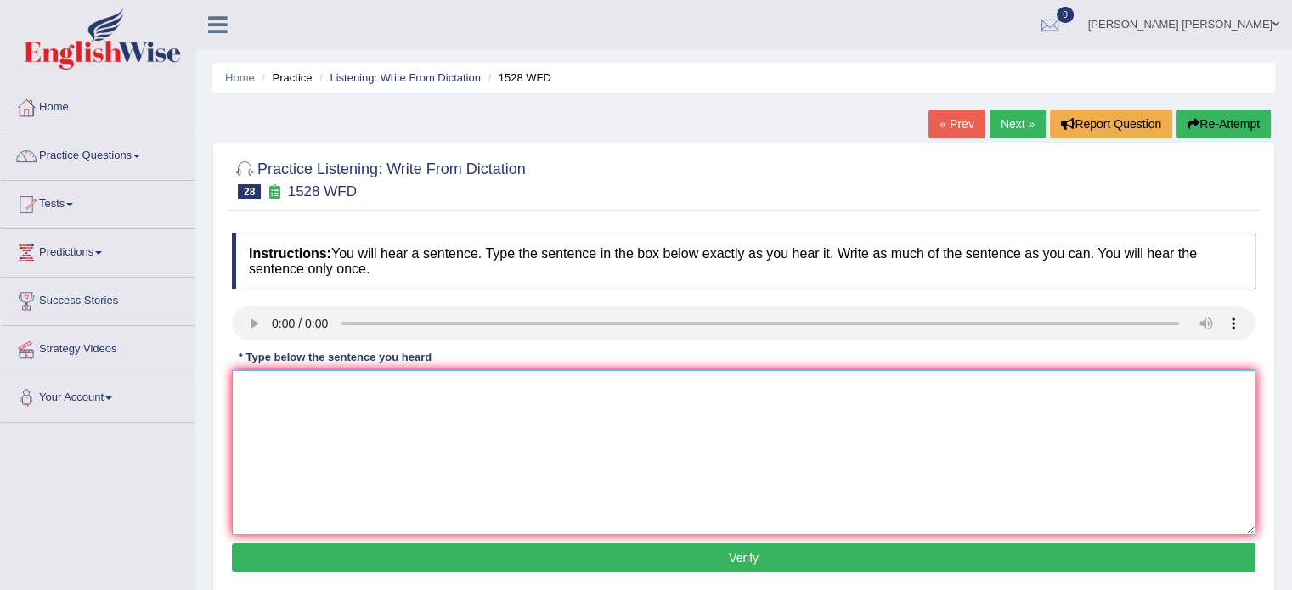
click at [266, 383] on textarea at bounding box center [743, 452] width 1023 height 165
click at [596, 387] on textarea "We are looking to introduce new methods that are practical and endgadeing." at bounding box center [743, 452] width 1023 height 165
click at [616, 390] on textarea "We are looking to introduce new methods that are practical and engadeing." at bounding box center [743, 452] width 1023 height 165
click at [537, 384] on textarea "We are looking to introduce new methods that are practical and engaging." at bounding box center [743, 452] width 1023 height 165
click at [333, 386] on textarea "We are looking to introduce new methods that are practical and engaging." at bounding box center [743, 452] width 1023 height 165
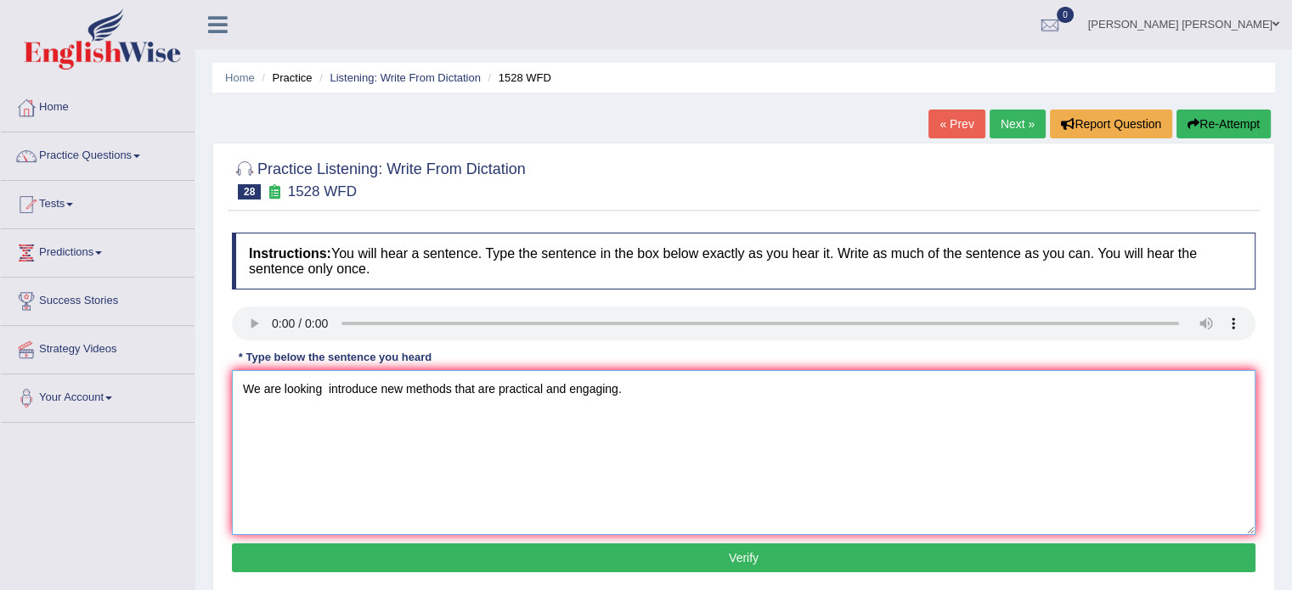
click at [323, 393] on textarea "We are looking introduce new methods that are practical and engaging." at bounding box center [743, 452] width 1023 height 165
click at [383, 390] on textarea "We are looking at introduce new methods that are practical and engaging." at bounding box center [743, 452] width 1023 height 165
click at [385, 389] on textarea "We are looking at introduce new methods that are practical and engaging." at bounding box center [743, 452] width 1023 height 165
click at [442, 390] on textarea "We are looking at introducing new methods that are practical and engaging." at bounding box center [743, 452] width 1023 height 165
type textarea "We are looking at introducing new methods that are practical and engaging."
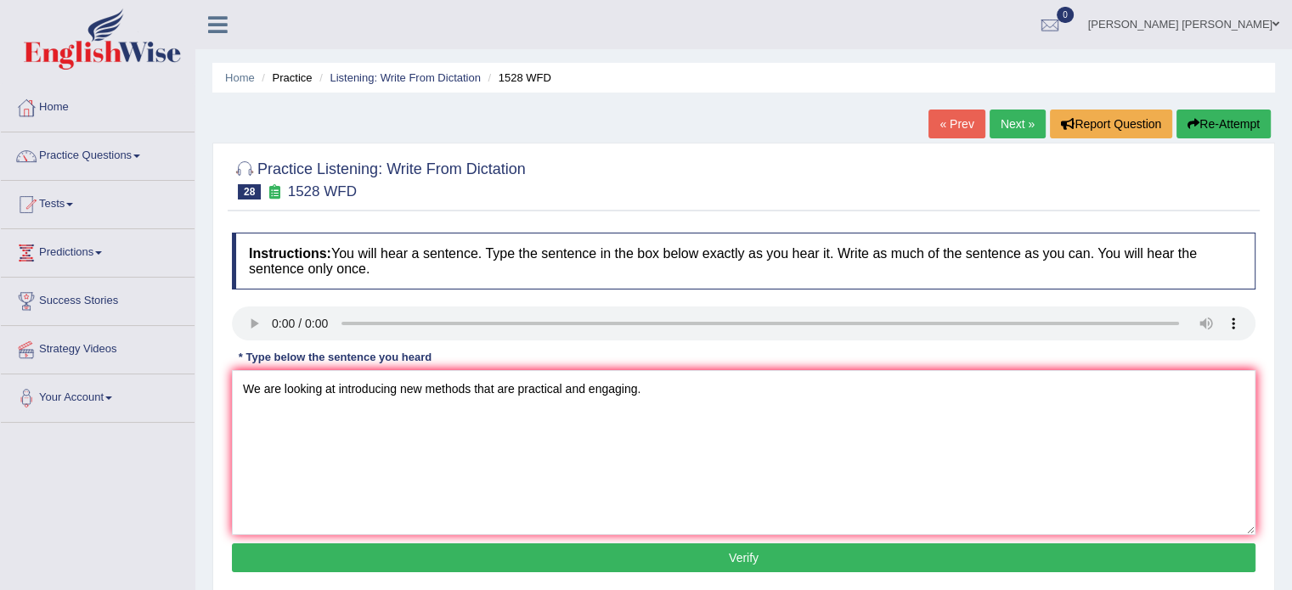
click at [380, 557] on button "Verify" at bounding box center [743, 557] width 1023 height 29
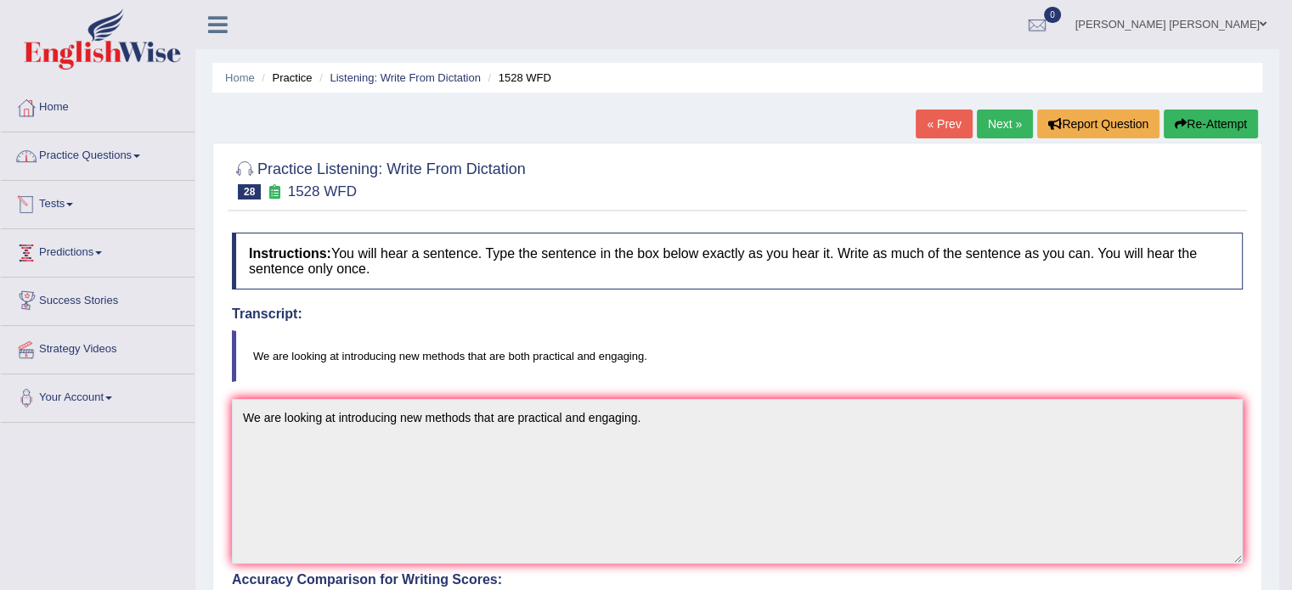
click at [111, 145] on link "Practice Questions" at bounding box center [98, 153] width 194 height 42
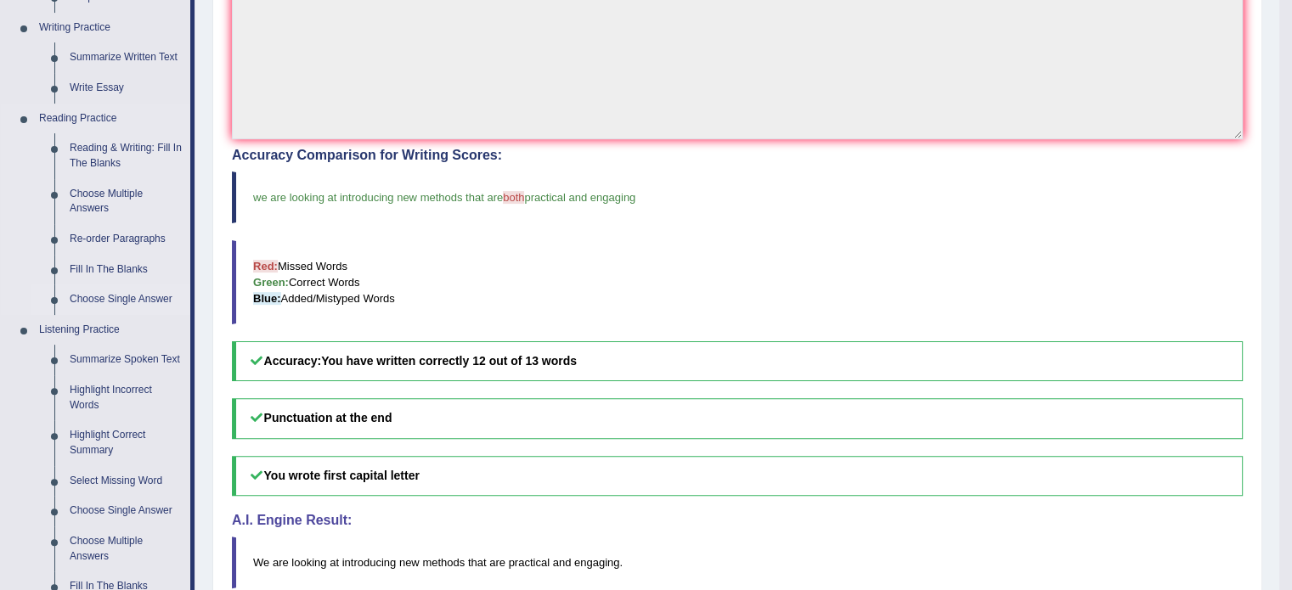
scroll to position [509, 0]
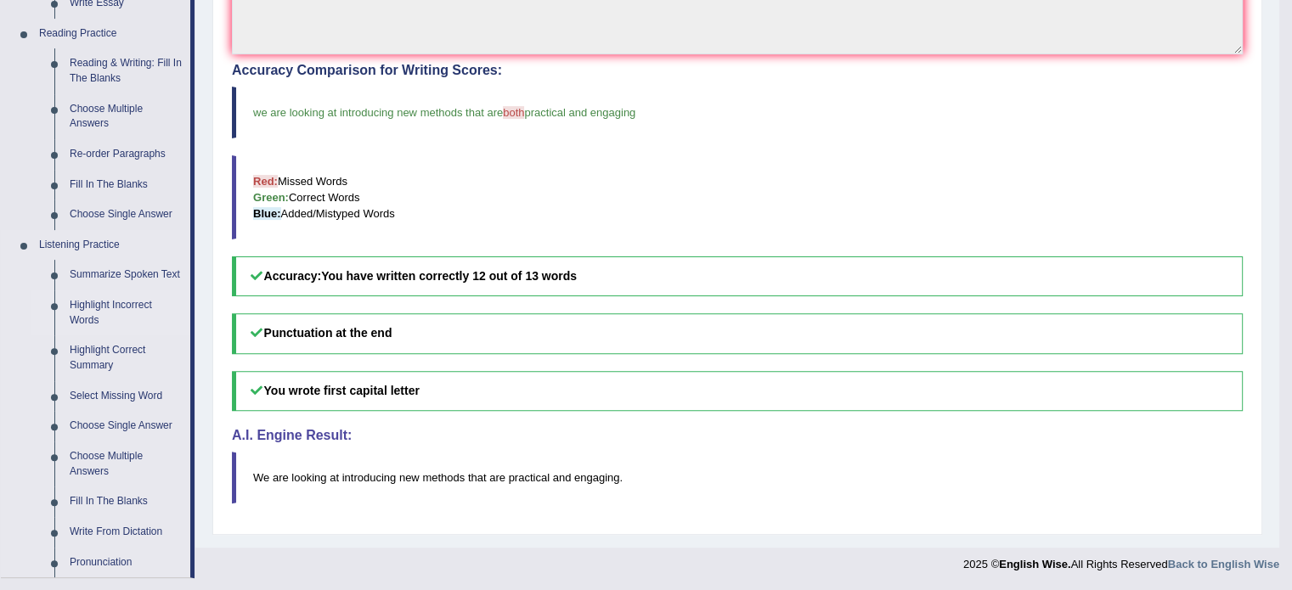
click at [109, 303] on link "Highlight Incorrect Words" at bounding box center [126, 312] width 128 height 45
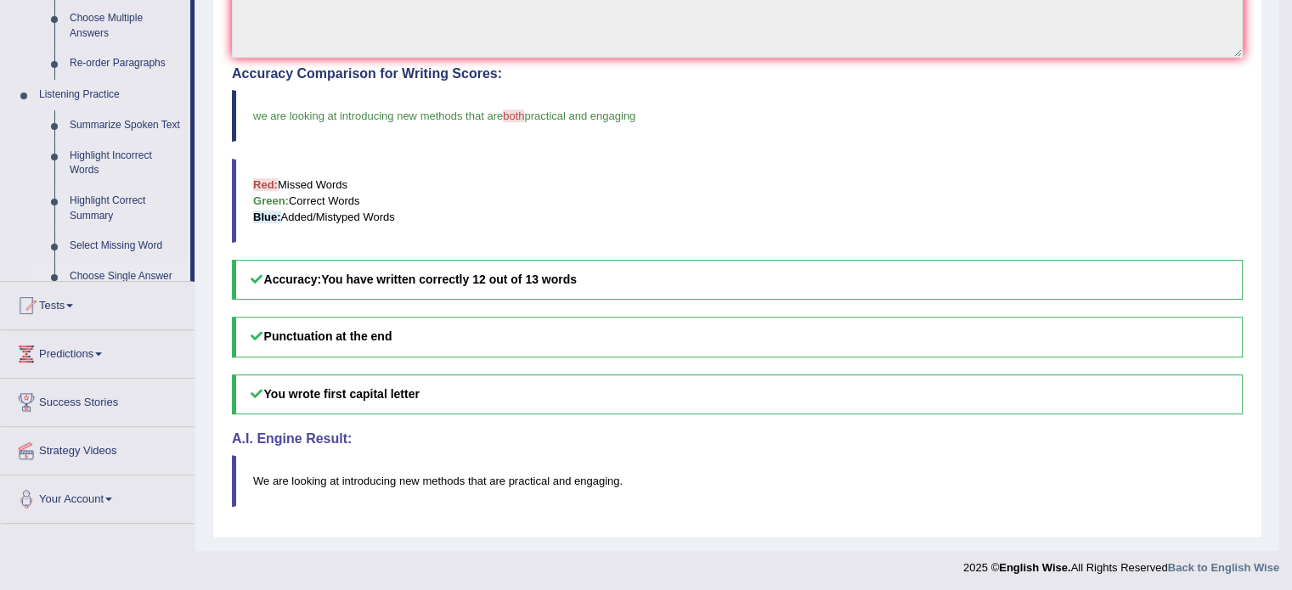
scroll to position [197, 0]
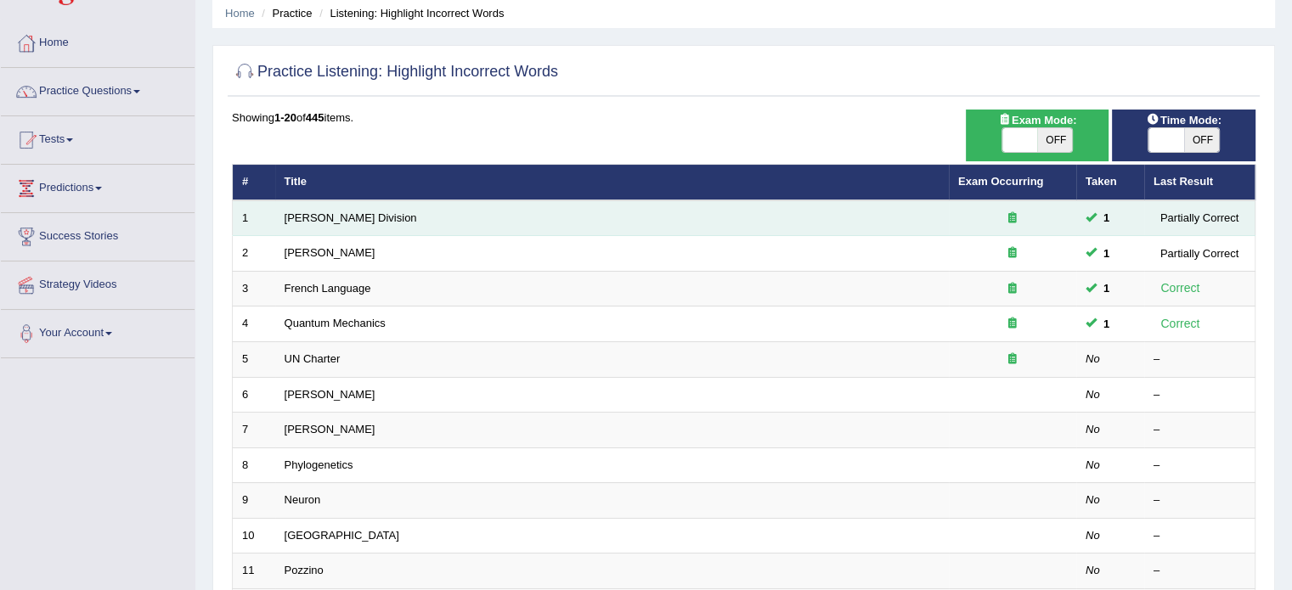
scroll to position [85, 0]
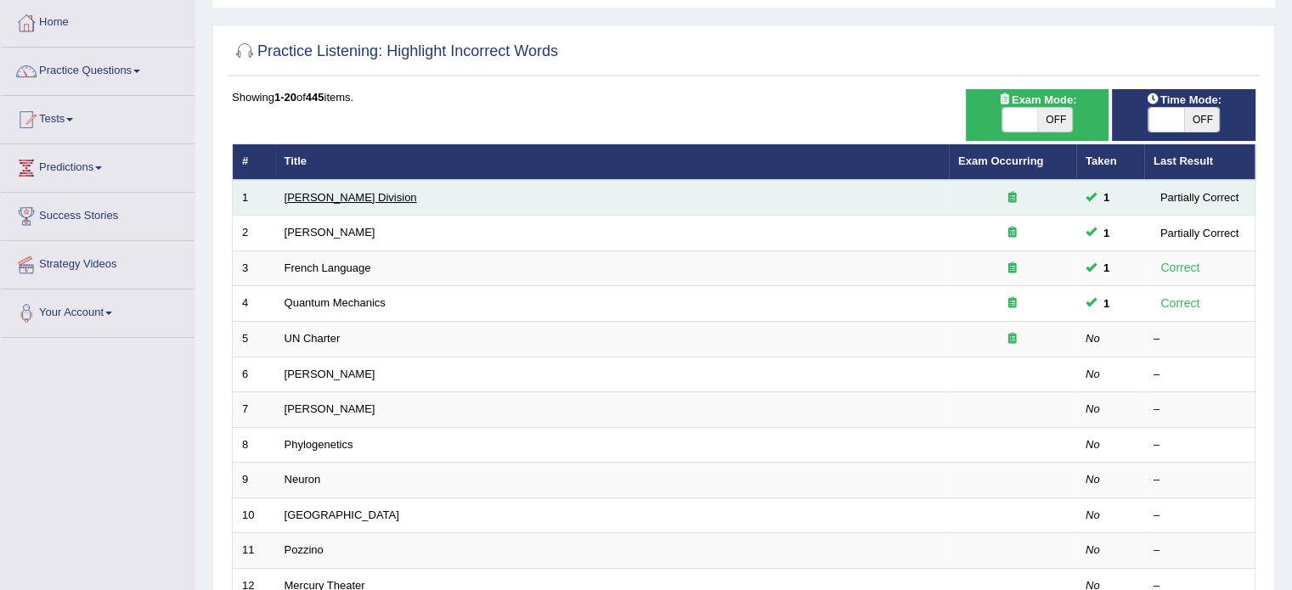
click at [347, 200] on link "[PERSON_NAME] Division" at bounding box center [350, 197] width 132 height 13
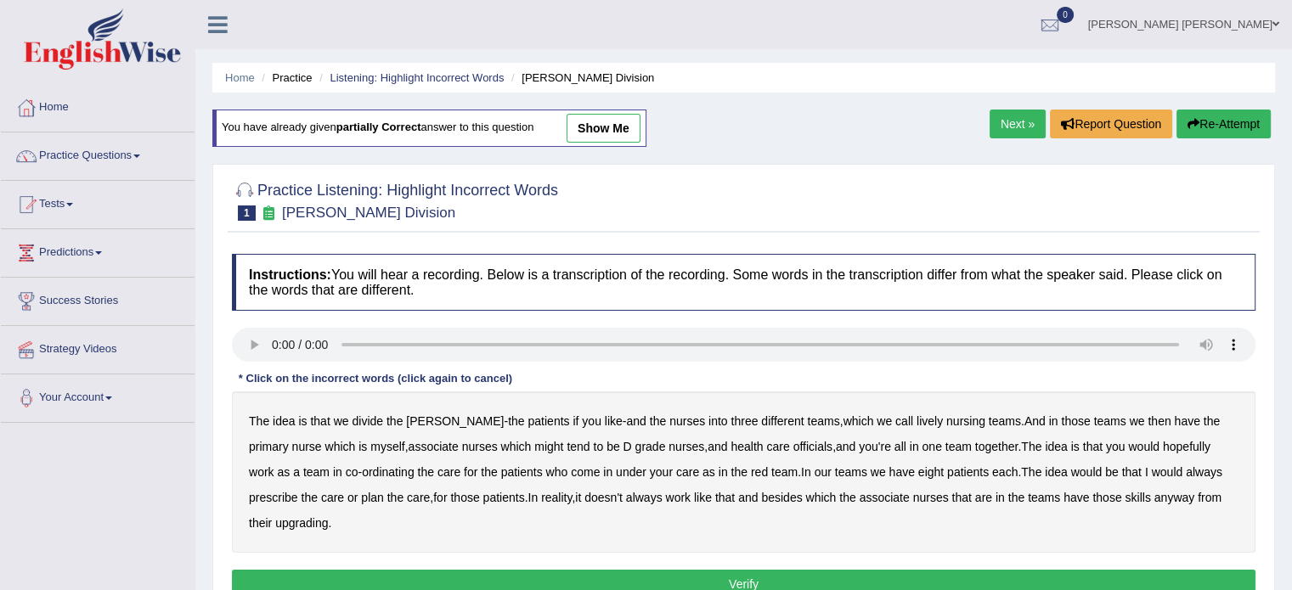
scroll to position [85, 0]
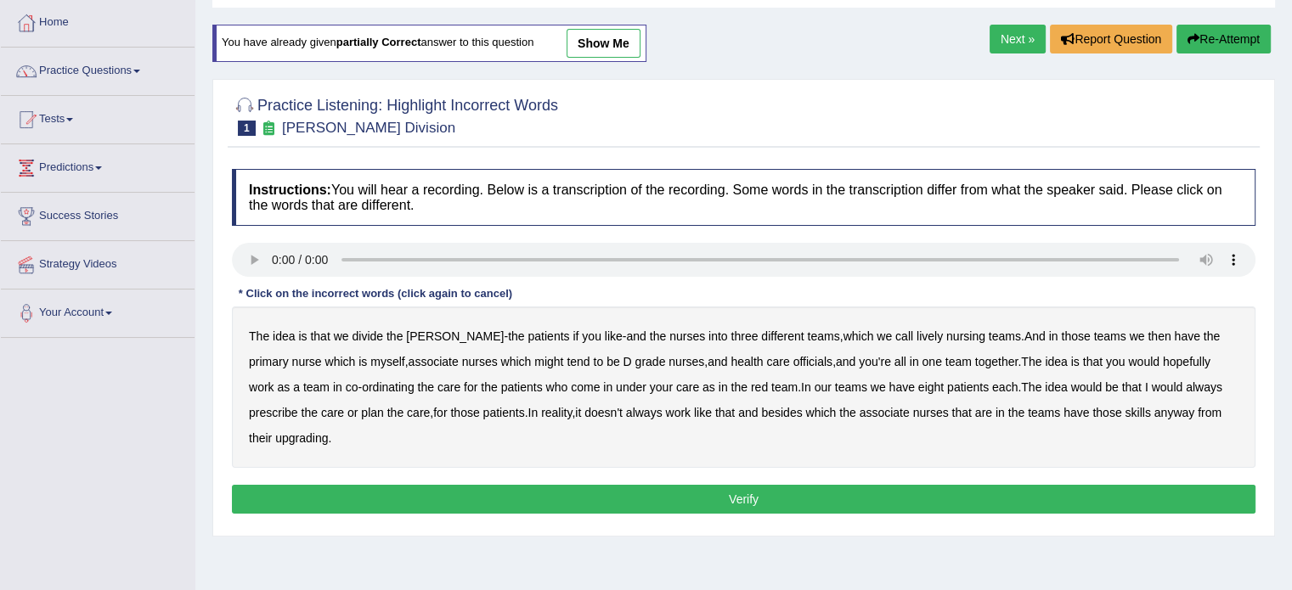
click at [916, 337] on b "lively" at bounding box center [929, 336] width 26 height 14
click at [534, 361] on b "might" at bounding box center [548, 362] width 29 height 14
click at [793, 361] on b "officials" at bounding box center [812, 362] width 39 height 14
click at [859, 412] on b "associate" at bounding box center [884, 413] width 50 height 14
click at [278, 431] on b "upgrading" at bounding box center [301, 438] width 53 height 14
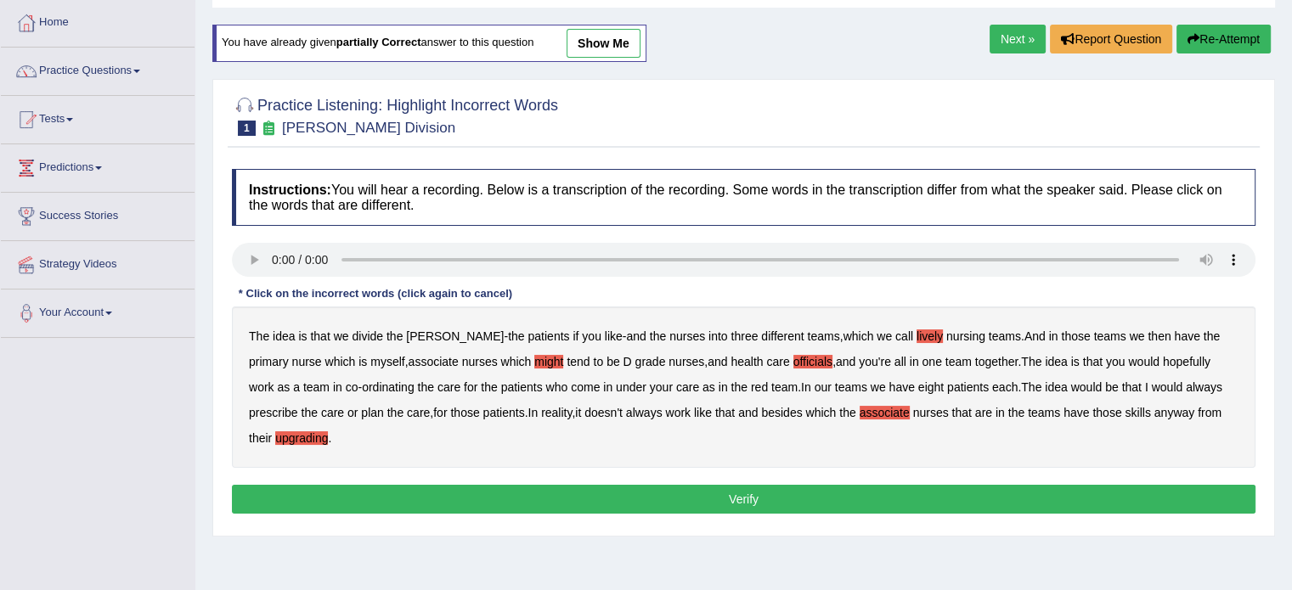
click at [859, 411] on b "associate" at bounding box center [884, 413] width 50 height 14
click at [772, 492] on button "Verify" at bounding box center [743, 499] width 1023 height 29
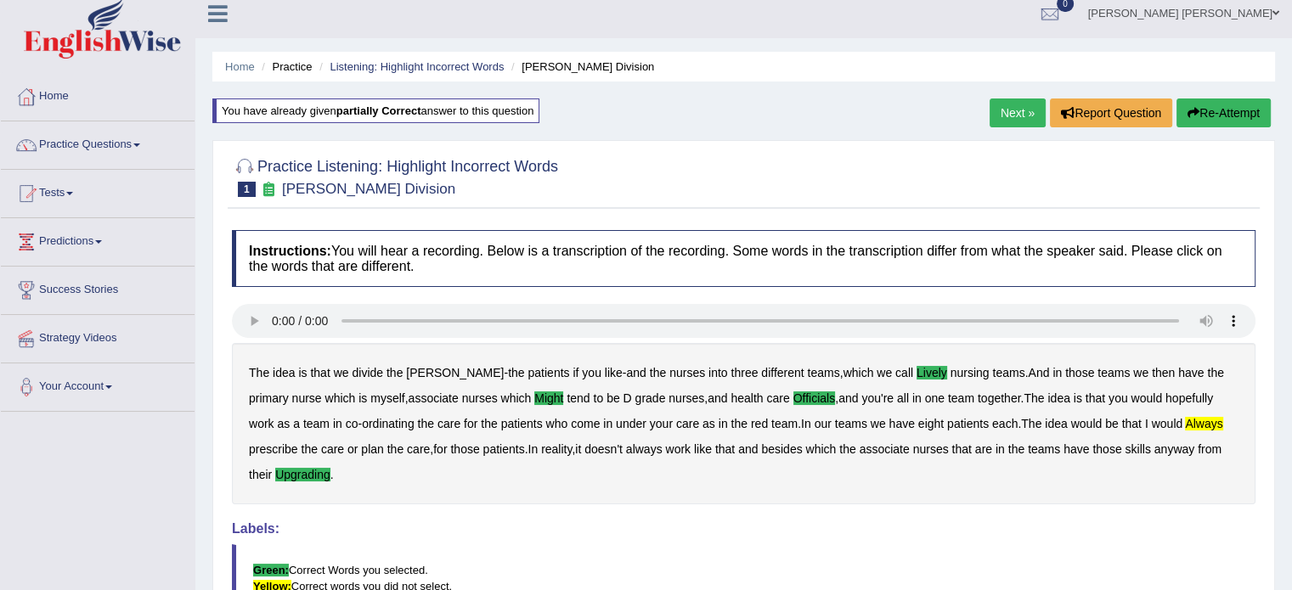
scroll to position [0, 0]
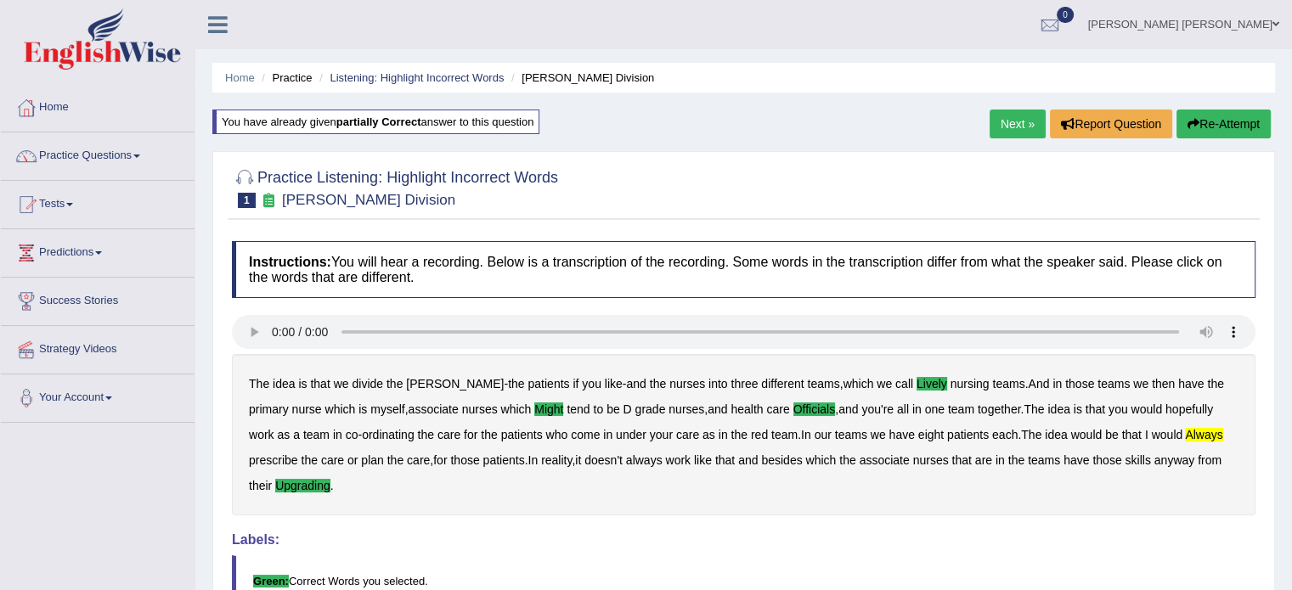
click at [996, 117] on link "Next »" at bounding box center [1017, 124] width 56 height 29
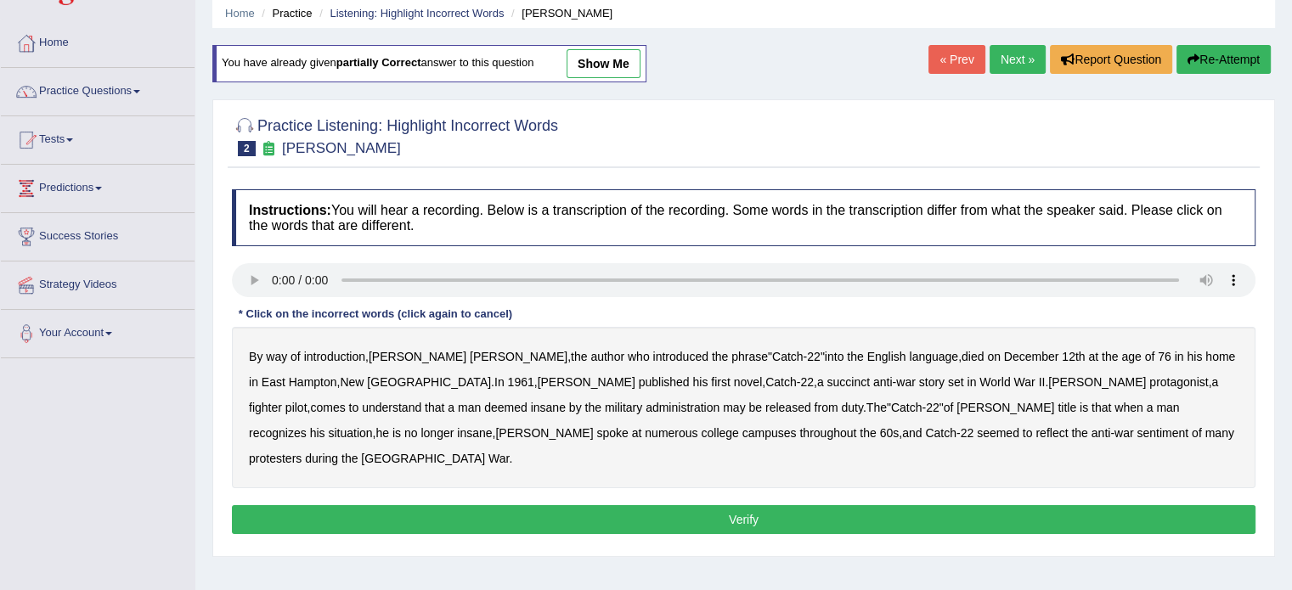
scroll to position [85, 0]
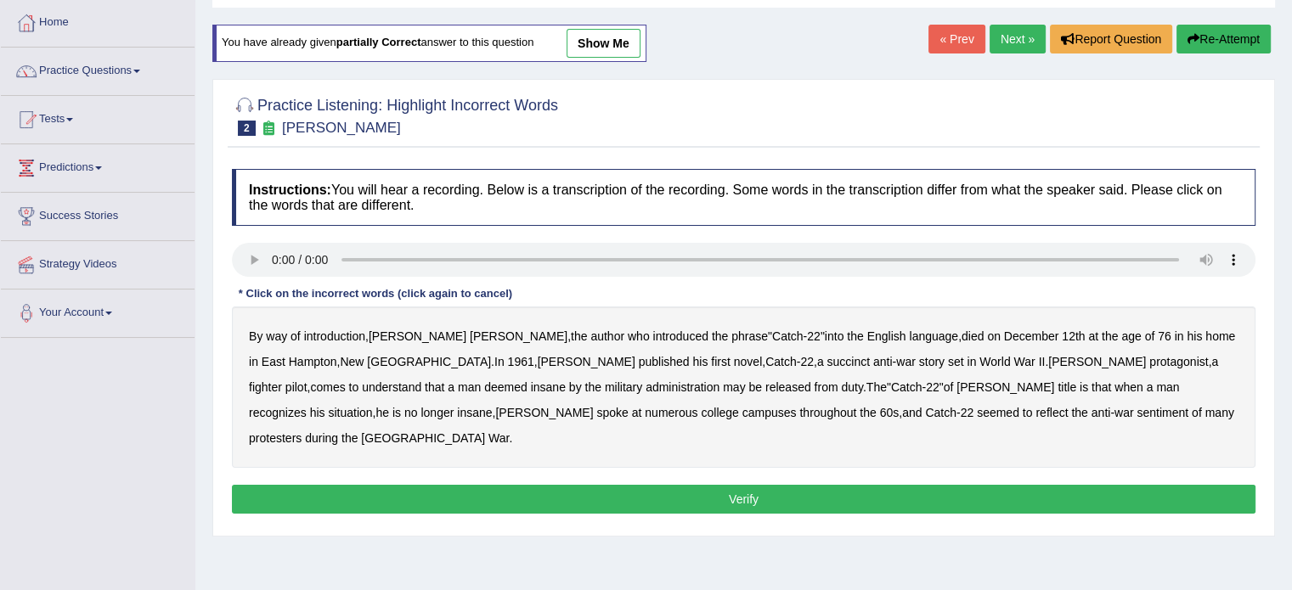
click at [826, 362] on b "succinct" at bounding box center [847, 362] width 43 height 14
click at [645, 388] on b "administration" at bounding box center [682, 387] width 74 height 14
click at [372, 406] on b "situation" at bounding box center [350, 413] width 44 height 14
click at [1035, 414] on b "reflect" at bounding box center [1051, 413] width 32 height 14
click at [905, 485] on button "Verify" at bounding box center [743, 499] width 1023 height 29
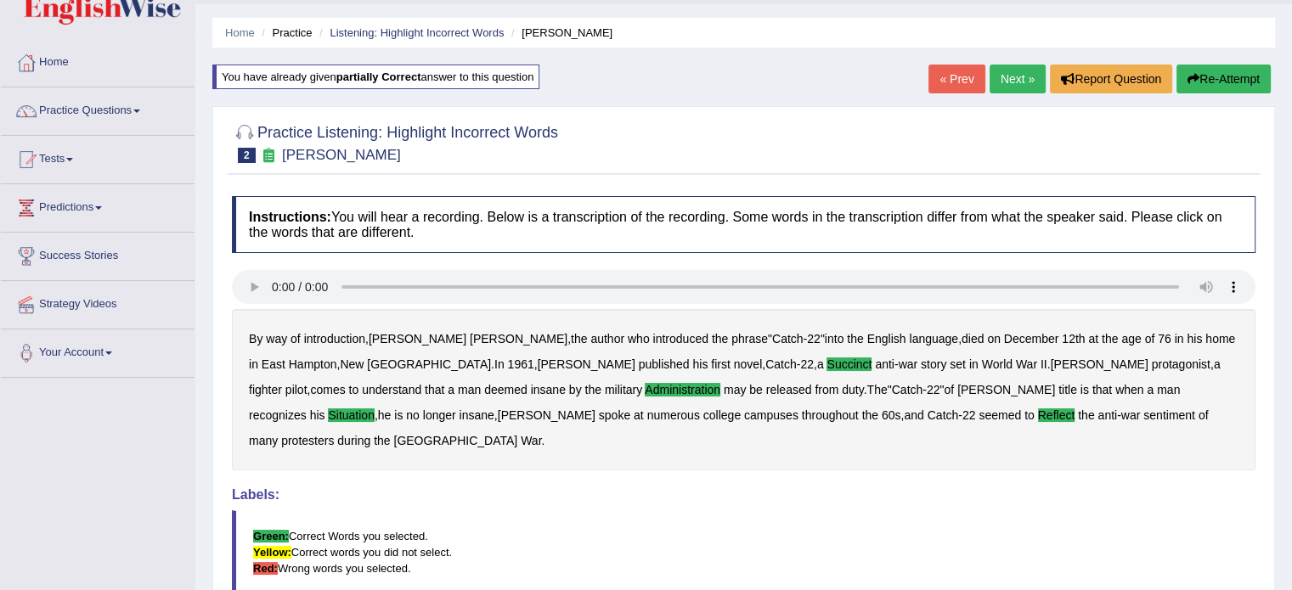
scroll to position [0, 0]
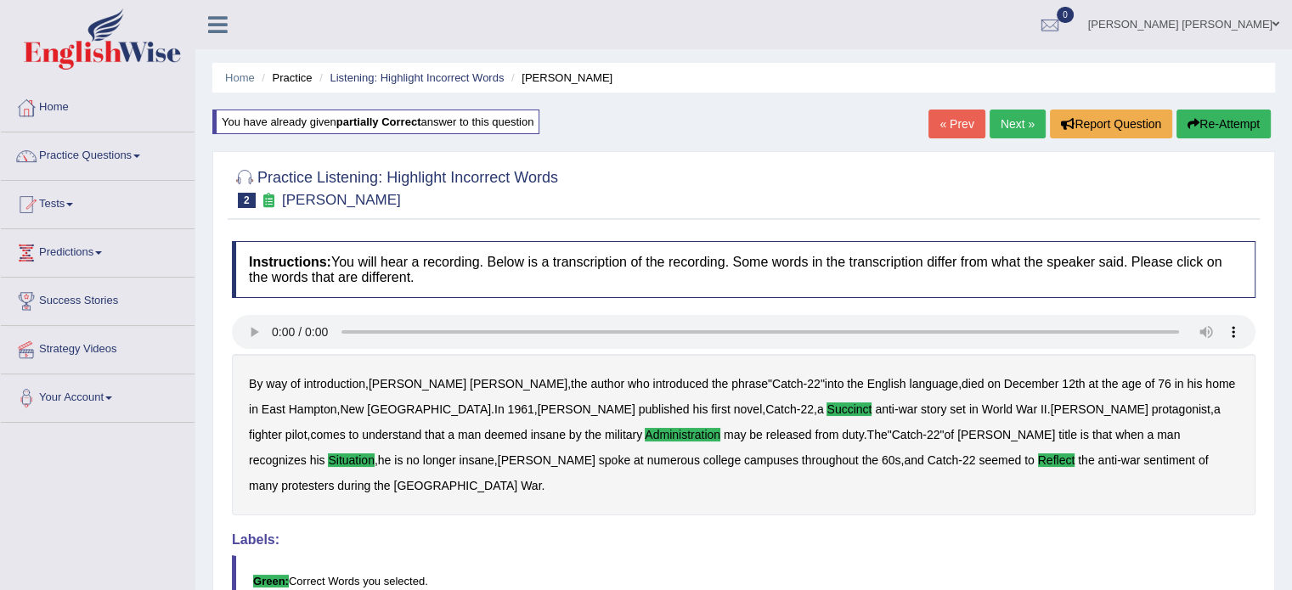
click at [1009, 123] on link "Next »" at bounding box center [1017, 124] width 56 height 29
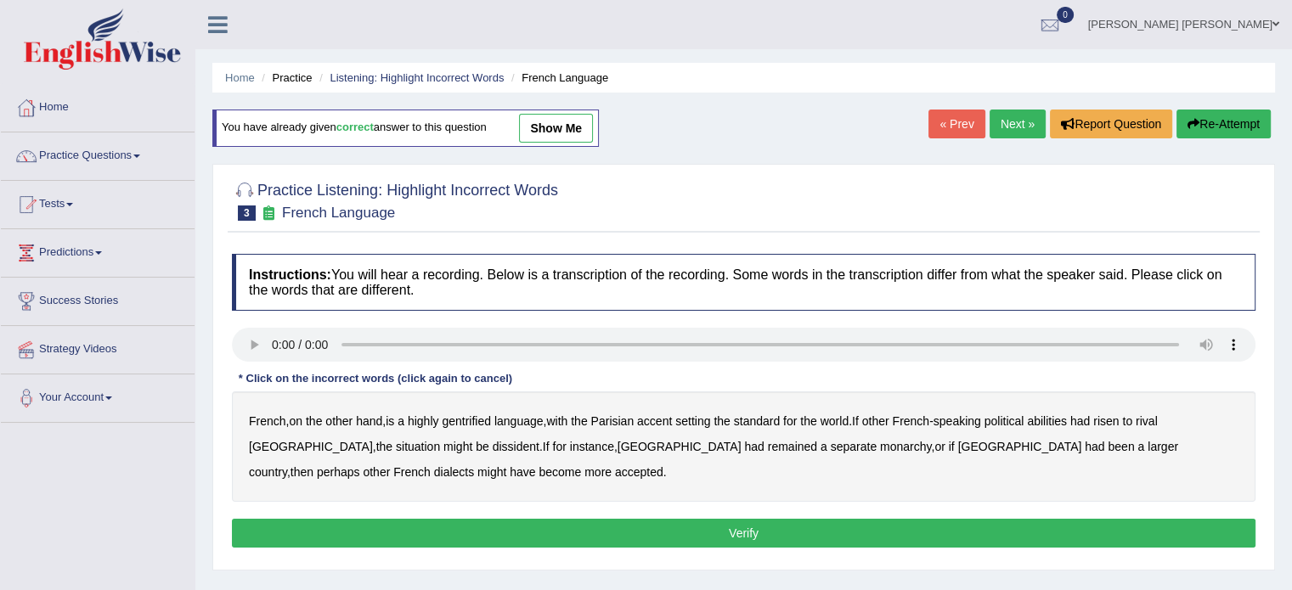
click at [472, 420] on b "gentrified" at bounding box center [466, 421] width 49 height 14
click at [1064, 420] on b "abilities" at bounding box center [1047, 421] width 40 height 14
click at [492, 444] on b "dissident" at bounding box center [515, 447] width 47 height 14
click at [880, 445] on b "monarchy" at bounding box center [905, 447] width 51 height 14
click at [498, 529] on button "Verify" at bounding box center [743, 533] width 1023 height 29
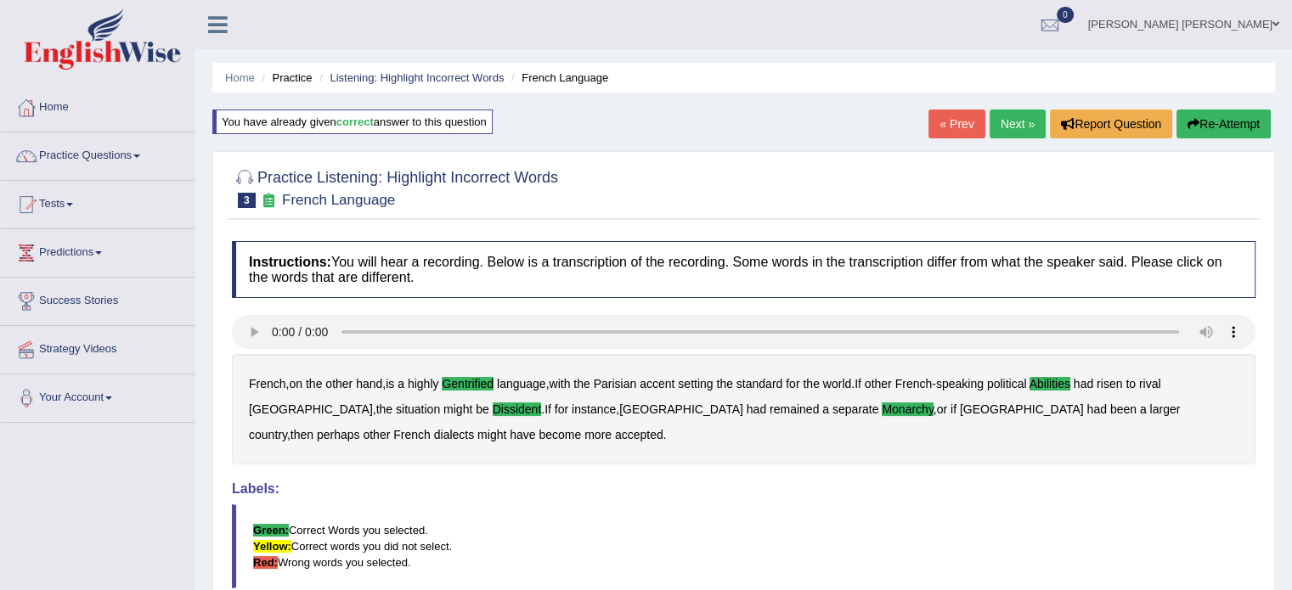
click at [1001, 122] on link "Next »" at bounding box center [1017, 124] width 56 height 29
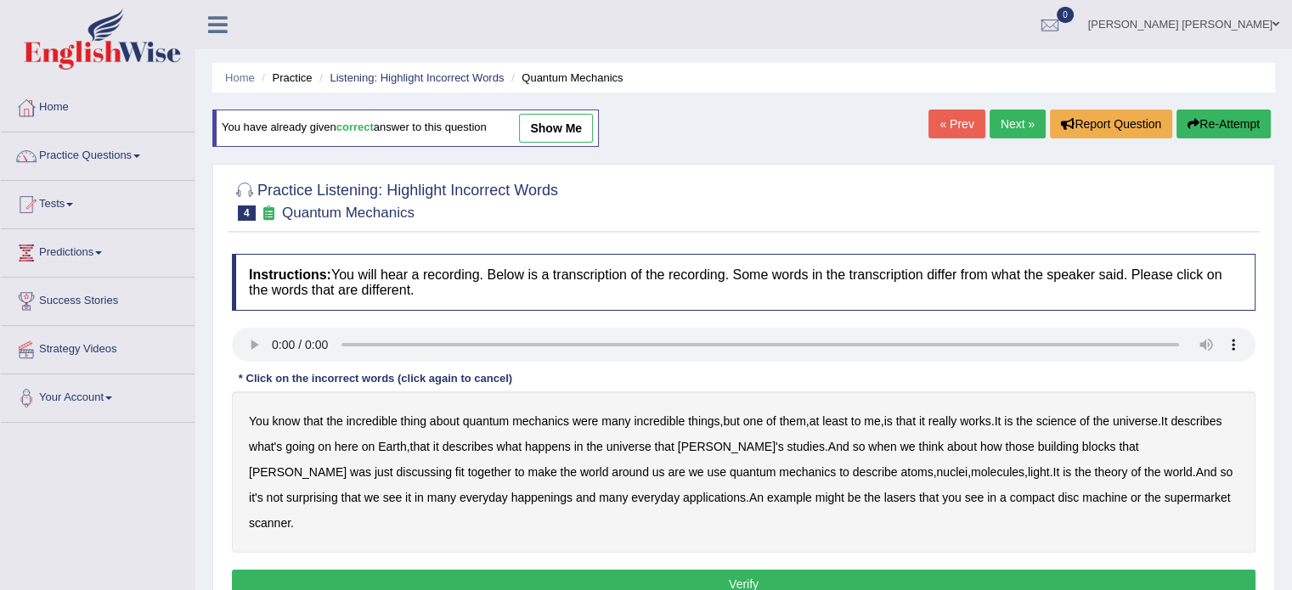
click at [1076, 421] on b "science" at bounding box center [1056, 421] width 40 height 14
click at [511, 497] on b "happenings" at bounding box center [541, 498] width 61 height 14
click at [1082, 498] on b "machine" at bounding box center [1104, 498] width 45 height 14
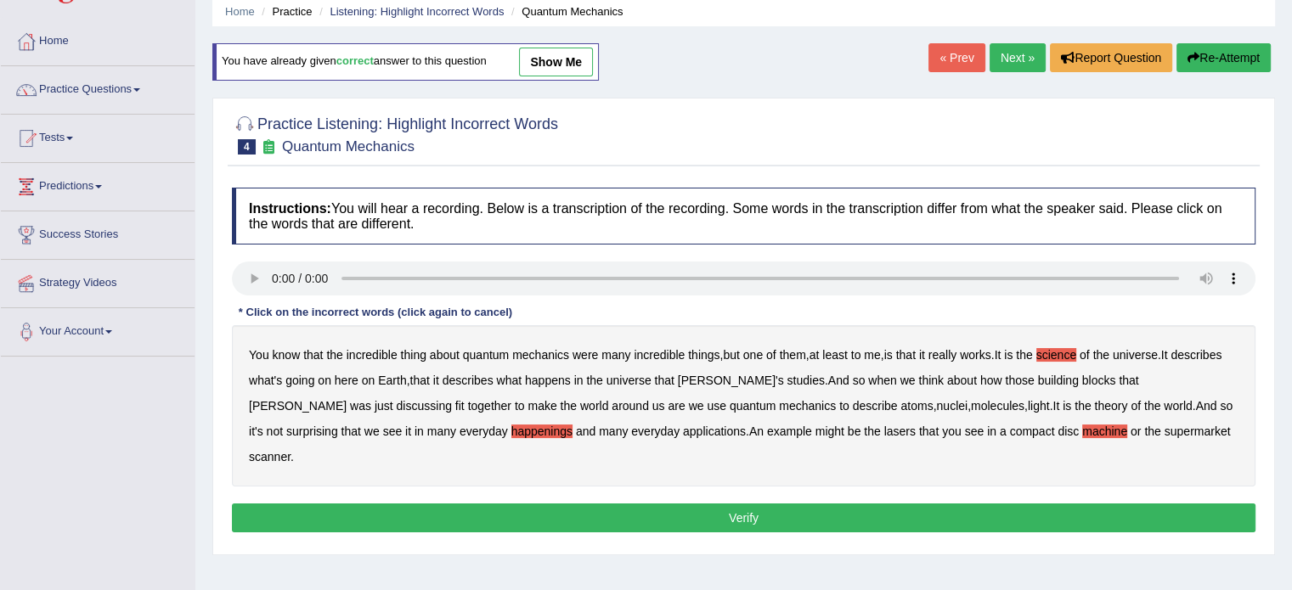
scroll to position [85, 0]
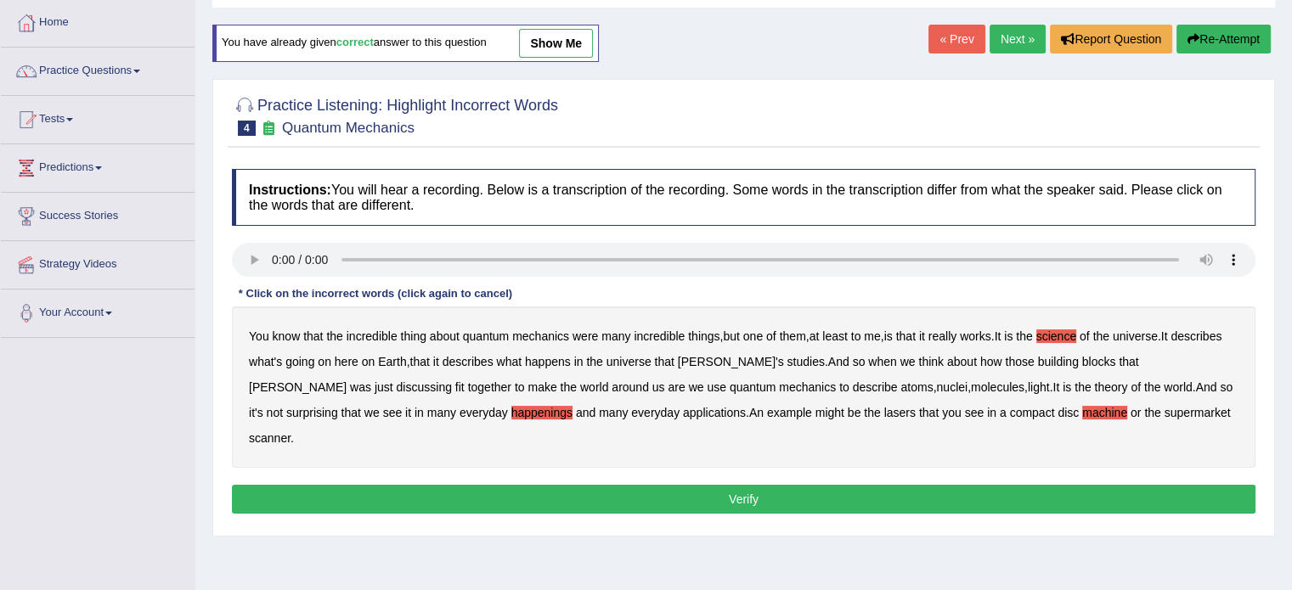
click at [972, 487] on div "Instructions: You will hear a recording. Below is a transcription of the record…" at bounding box center [744, 343] width 1032 height 367
click at [968, 485] on button "Verify" at bounding box center [743, 499] width 1023 height 29
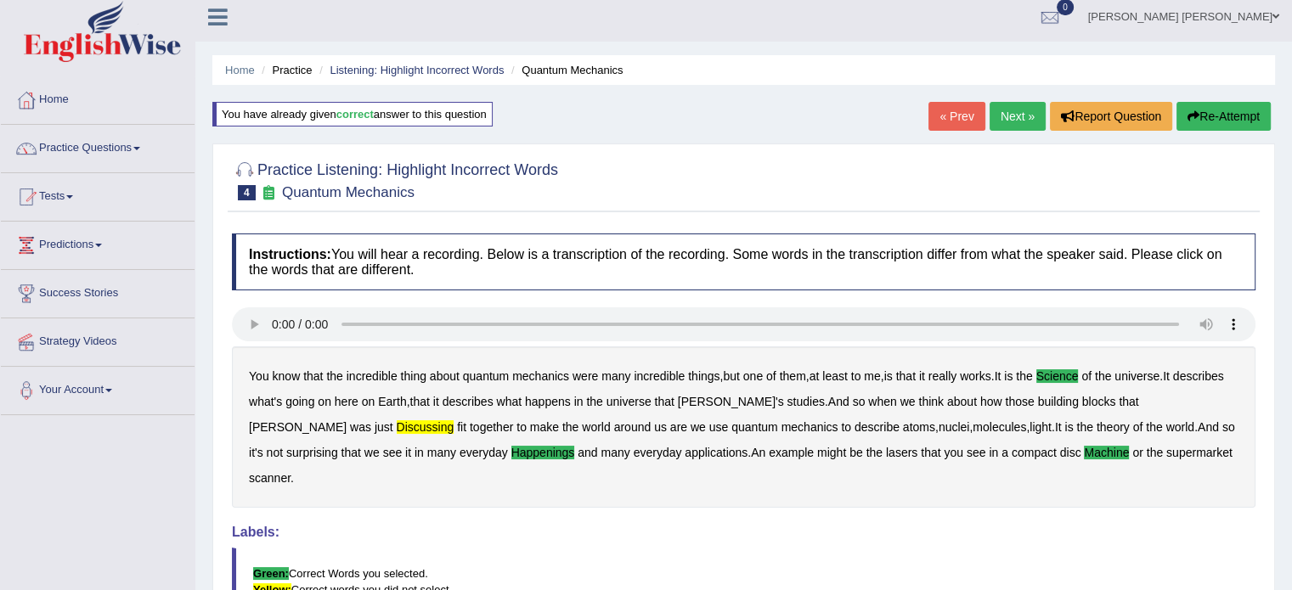
scroll to position [0, 0]
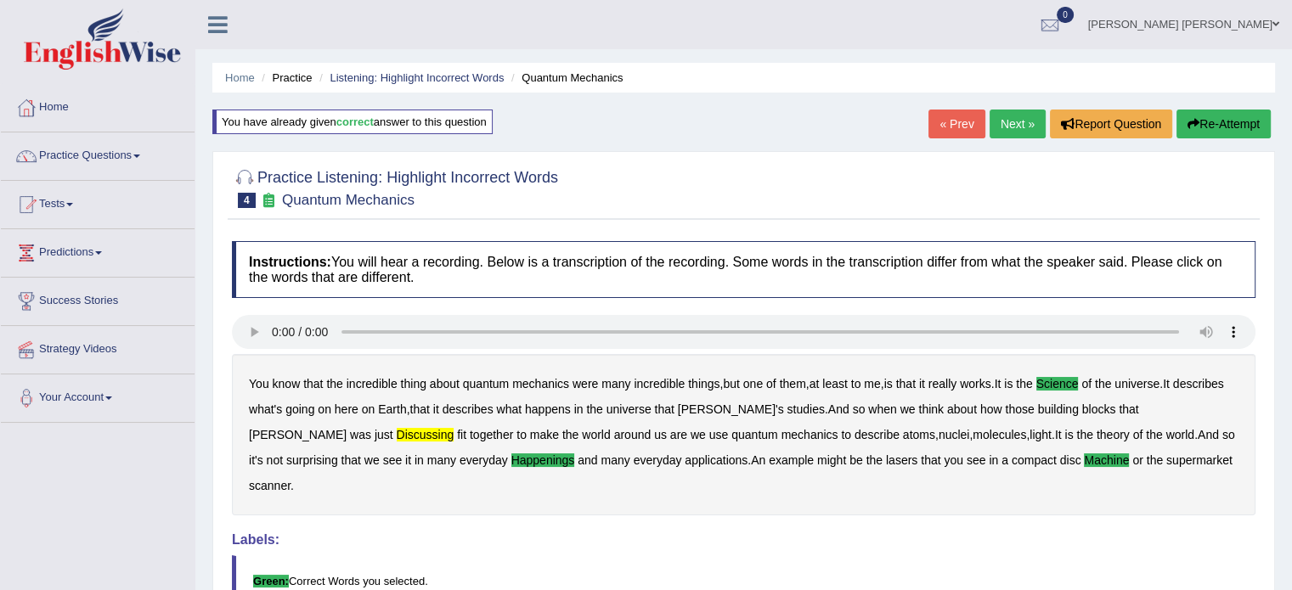
click at [1006, 113] on link "Next »" at bounding box center [1017, 124] width 56 height 29
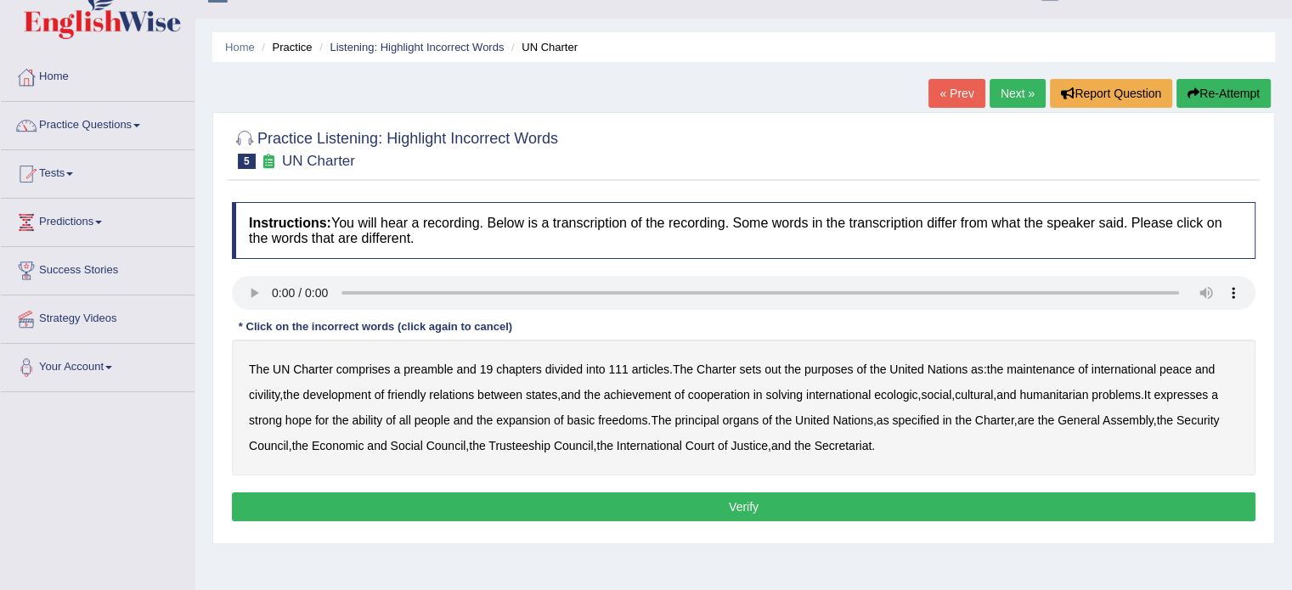
scroll to position [170, 0]
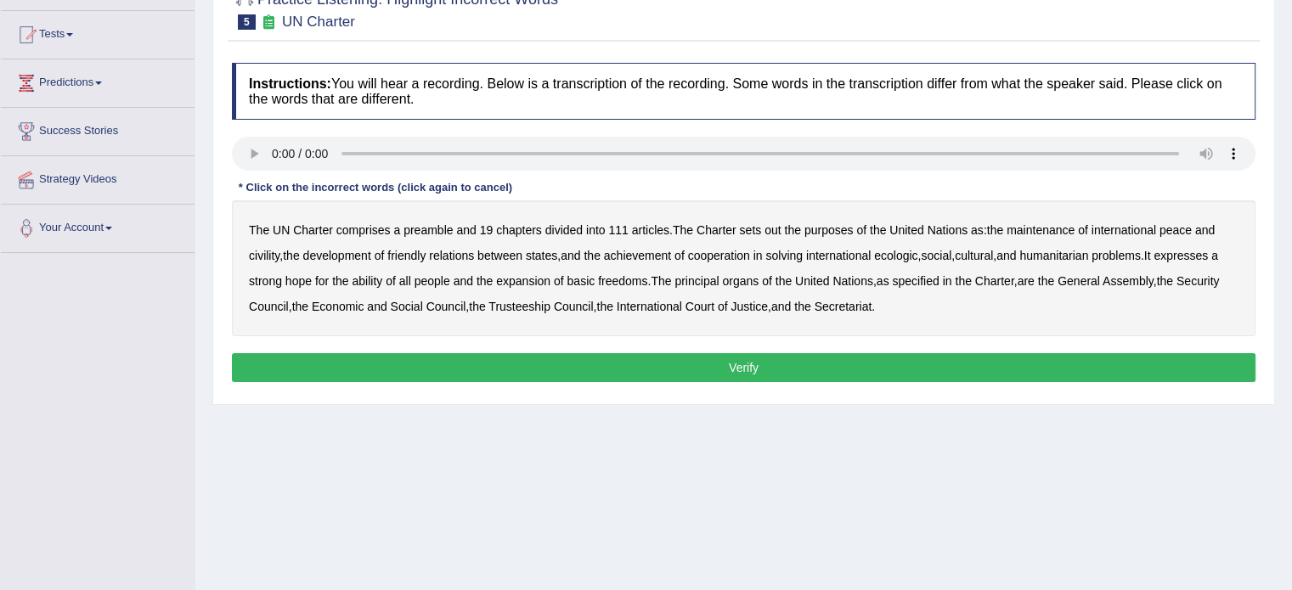
click at [266, 253] on b "civility" at bounding box center [264, 256] width 31 height 14
click at [905, 256] on b "ecologic" at bounding box center [895, 256] width 43 height 14
click at [377, 283] on b "ability" at bounding box center [367, 281] width 31 height 14
click at [833, 357] on button "Verify" at bounding box center [743, 367] width 1023 height 29
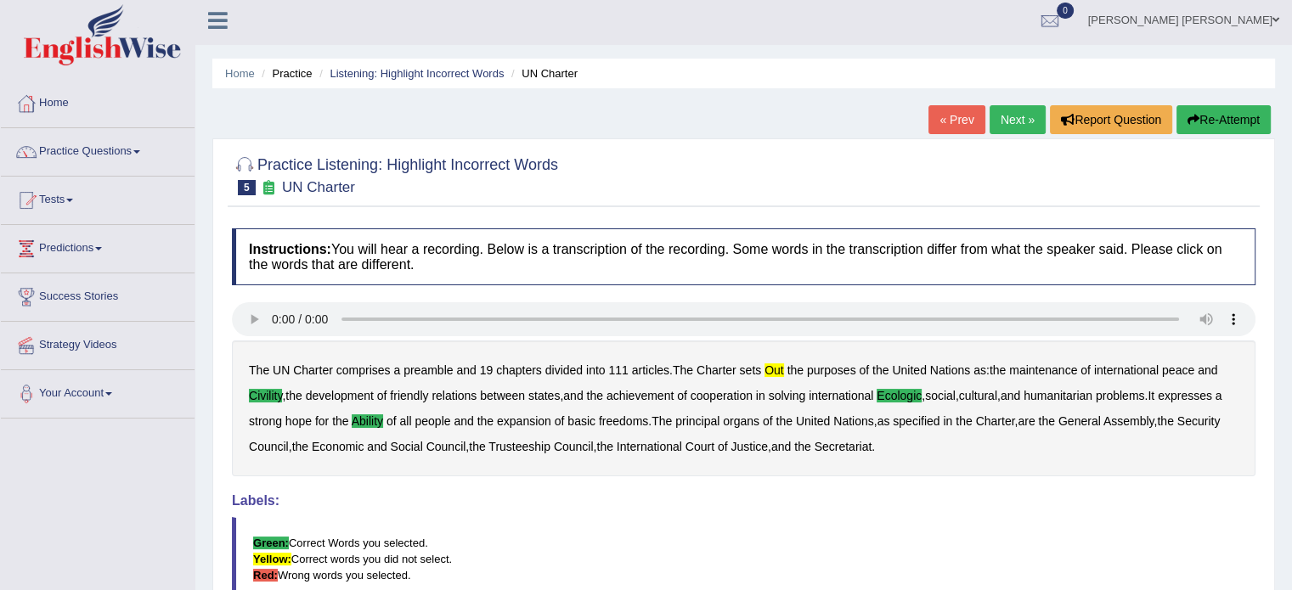
scroll to position [0, 0]
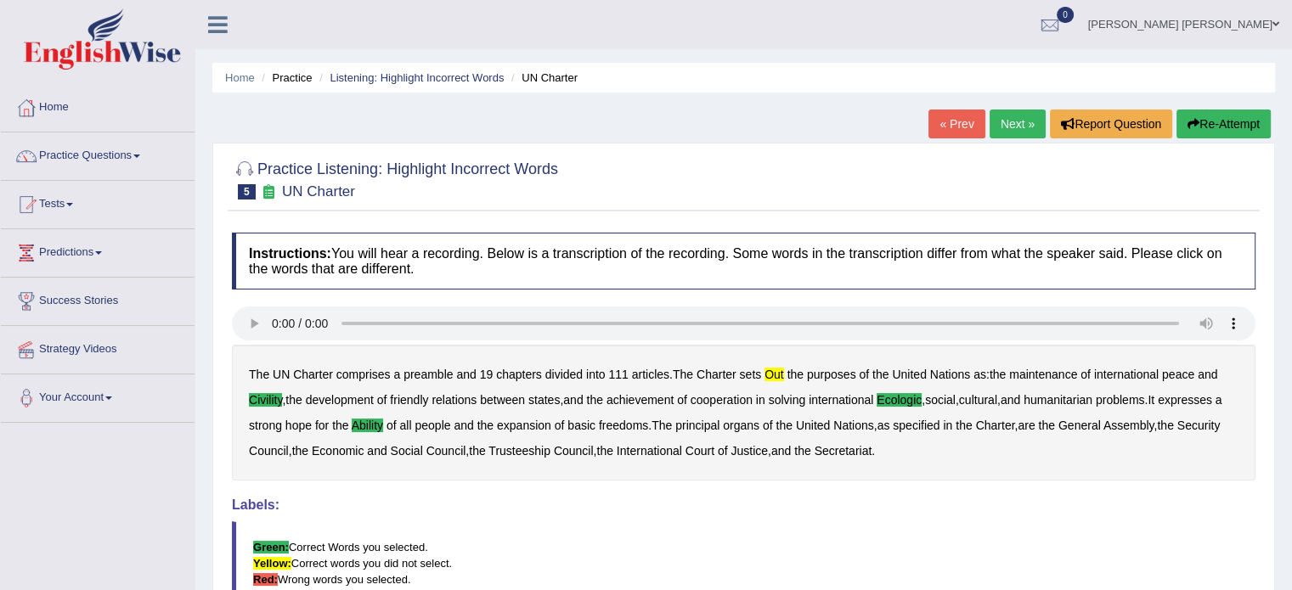
click at [1005, 120] on link "Next »" at bounding box center [1017, 124] width 56 height 29
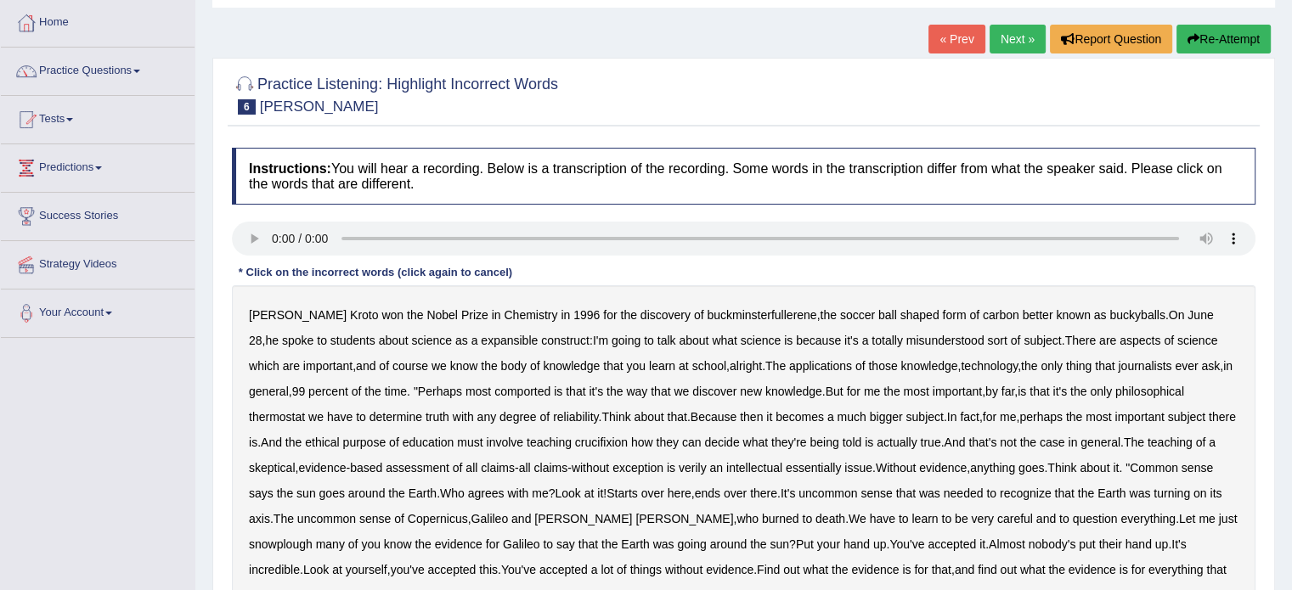
scroll to position [170, 0]
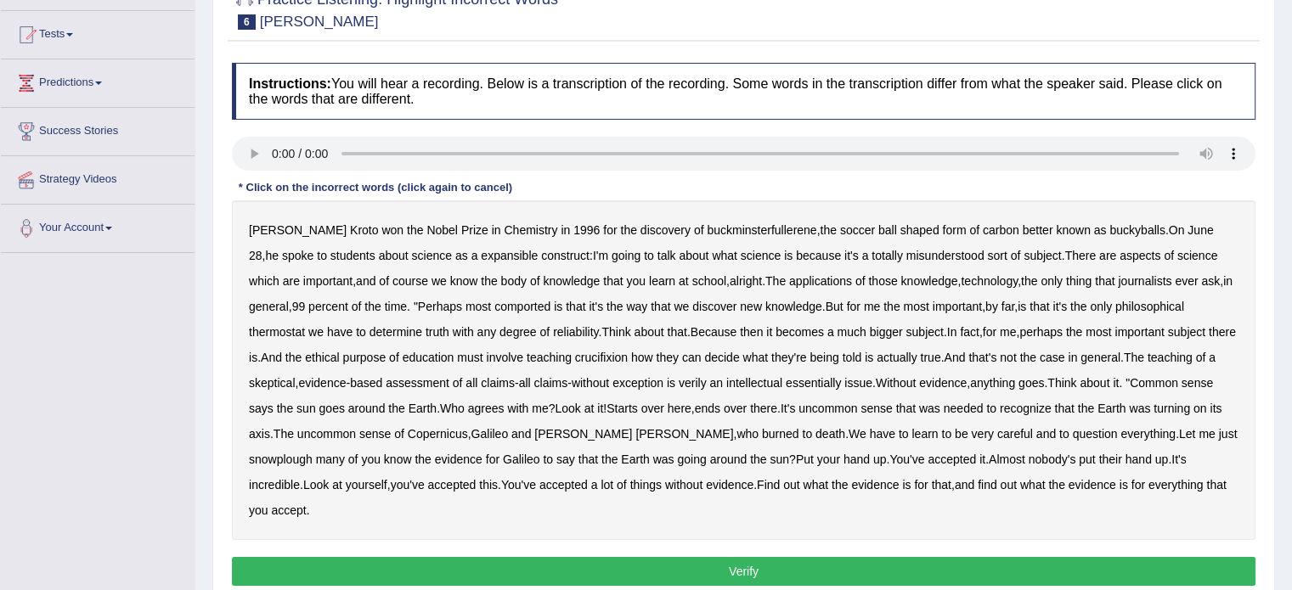
click at [481, 257] on b "expansible" at bounding box center [509, 256] width 57 height 14
click at [523, 310] on b "comported" at bounding box center [522, 307] width 56 height 14
click at [279, 334] on b "thermostat" at bounding box center [277, 332] width 56 height 14
click at [628, 360] on b "crucifixion" at bounding box center [601, 358] width 53 height 14
click at [706, 383] on b "verily" at bounding box center [692, 383] width 28 height 14
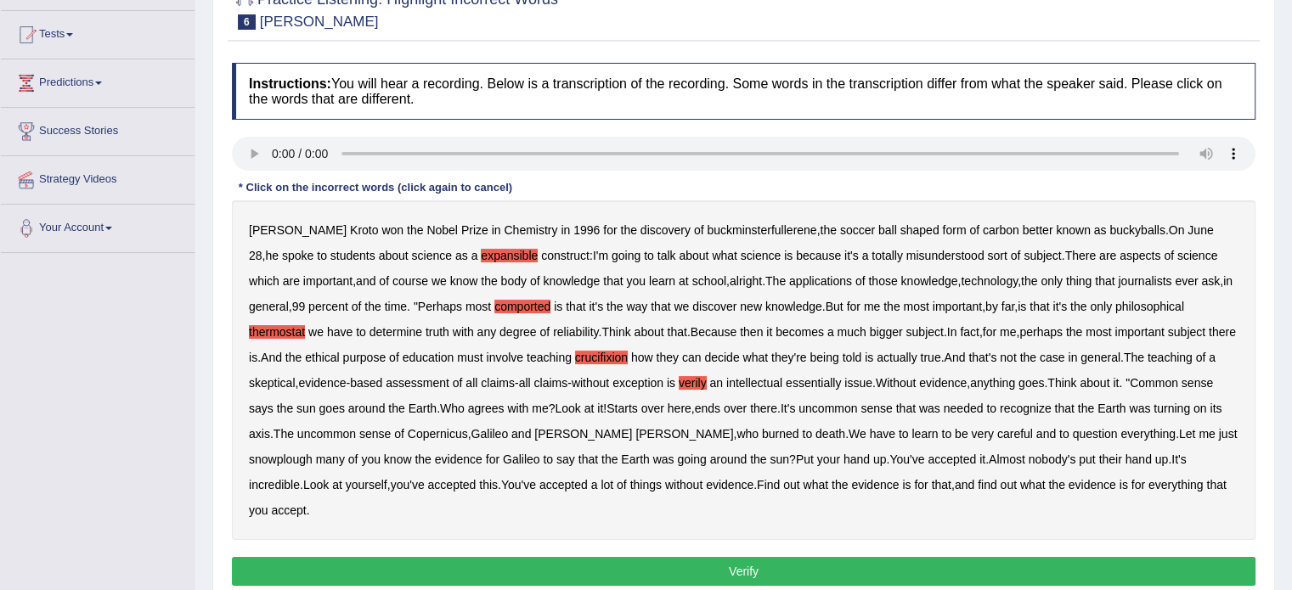
click at [312, 453] on b "snowplough" at bounding box center [281, 460] width 64 height 14
click at [1043, 557] on button "Verify" at bounding box center [743, 571] width 1023 height 29
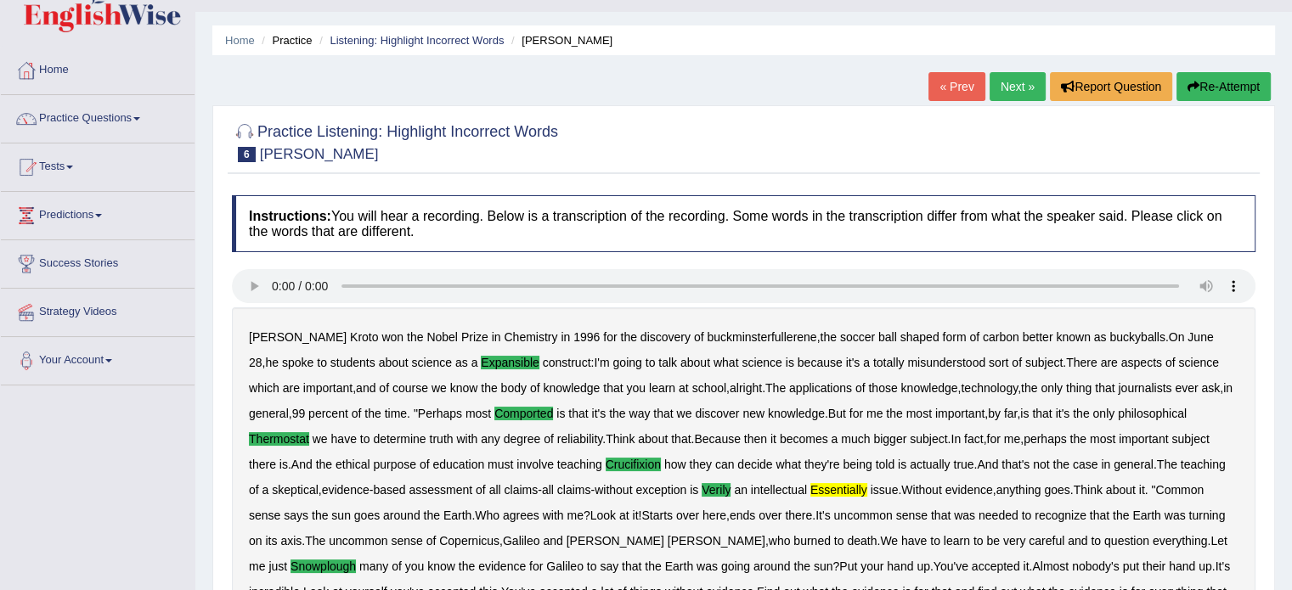
scroll to position [0, 0]
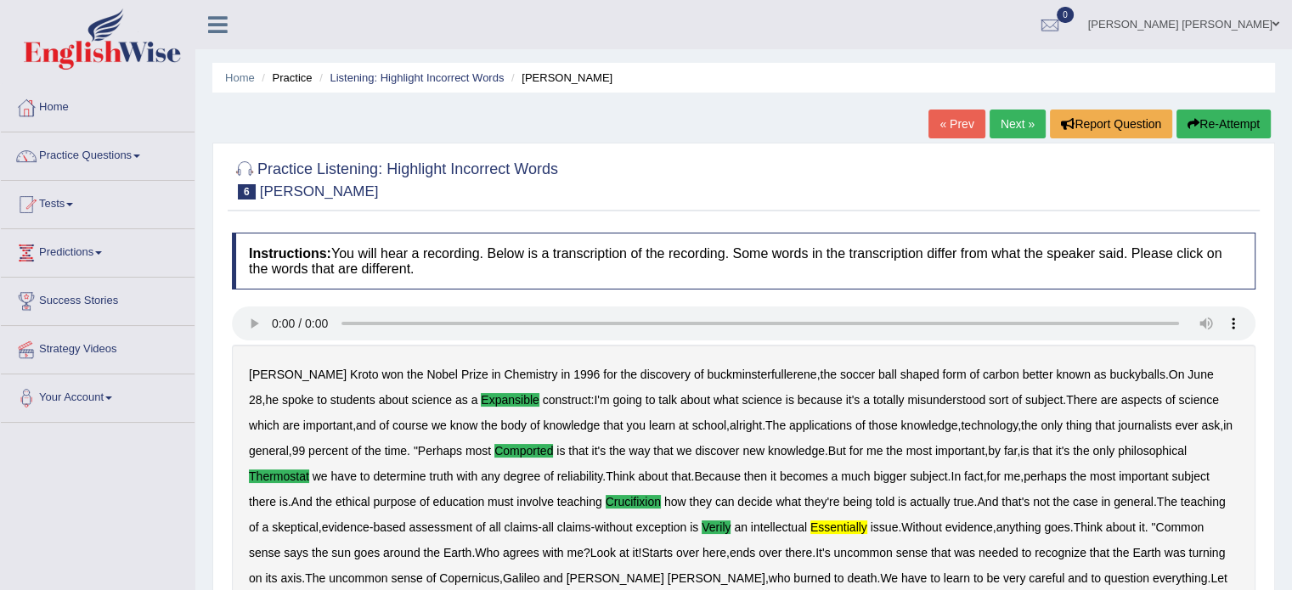
click at [1009, 129] on link "Next »" at bounding box center [1017, 124] width 56 height 29
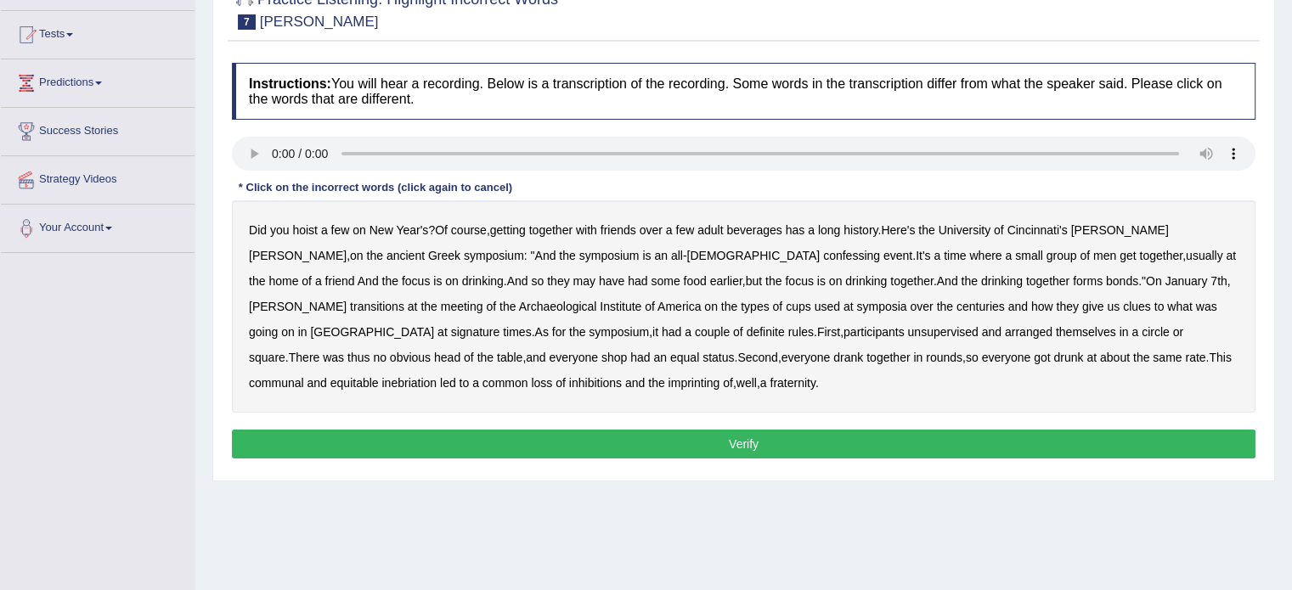
click at [823, 257] on b "confessing" at bounding box center [851, 256] width 57 height 14
click at [404, 300] on b "transitions" at bounding box center [377, 307] width 54 height 14
click at [500, 325] on b "signature" at bounding box center [475, 332] width 49 height 14
click at [907, 335] on b "unsupervised" at bounding box center [942, 332] width 70 height 14
click at [627, 351] on b "shop" at bounding box center [613, 358] width 25 height 14
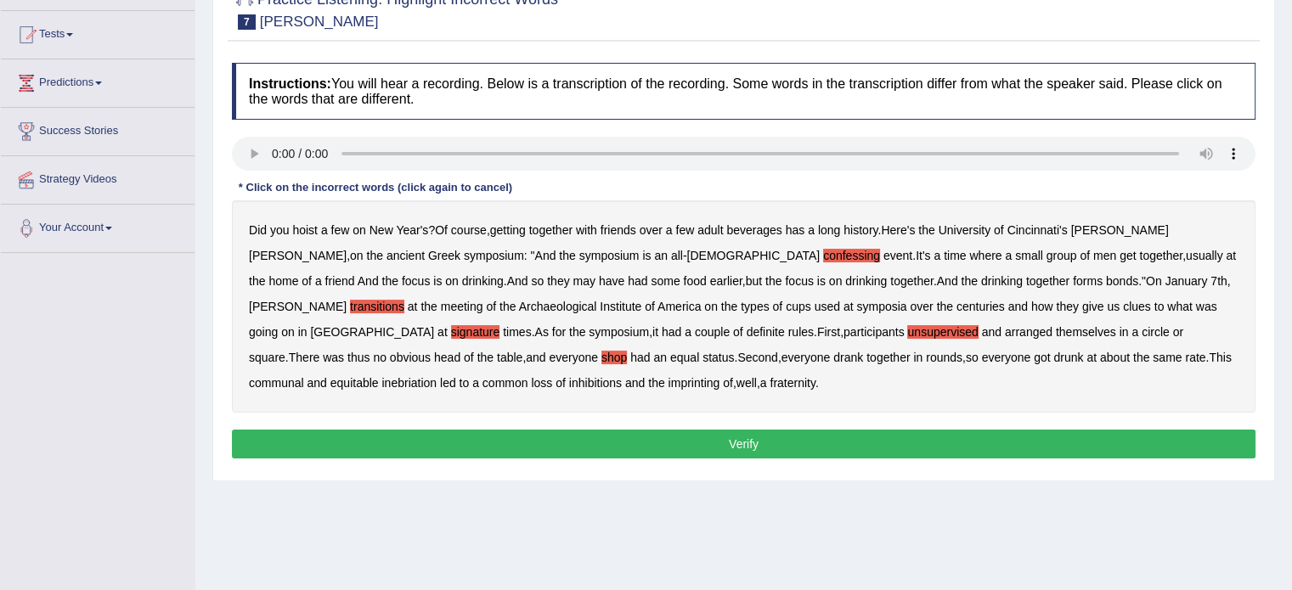
click at [668, 377] on b "imprinting" at bounding box center [694, 383] width 52 height 14
click at [469, 427] on div "Instructions: You will hear a recording. Below is a transcription of the record…" at bounding box center [744, 263] width 1032 height 418
click at [474, 434] on button "Verify" at bounding box center [743, 444] width 1023 height 29
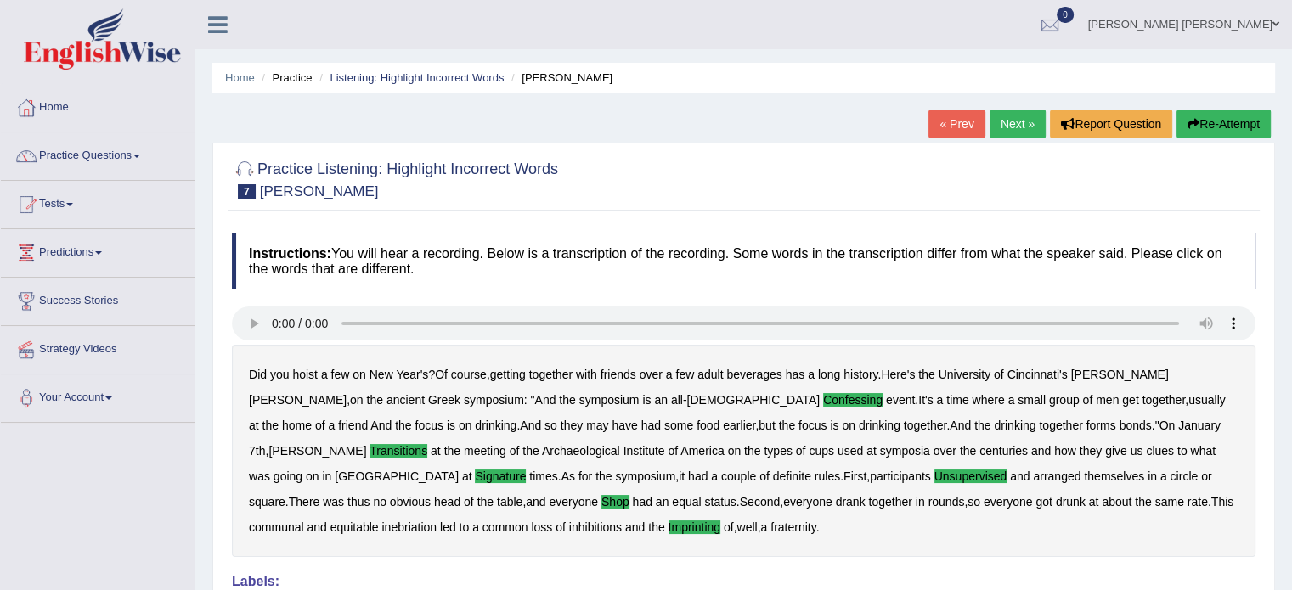
click at [1002, 115] on link "Next »" at bounding box center [1017, 124] width 56 height 29
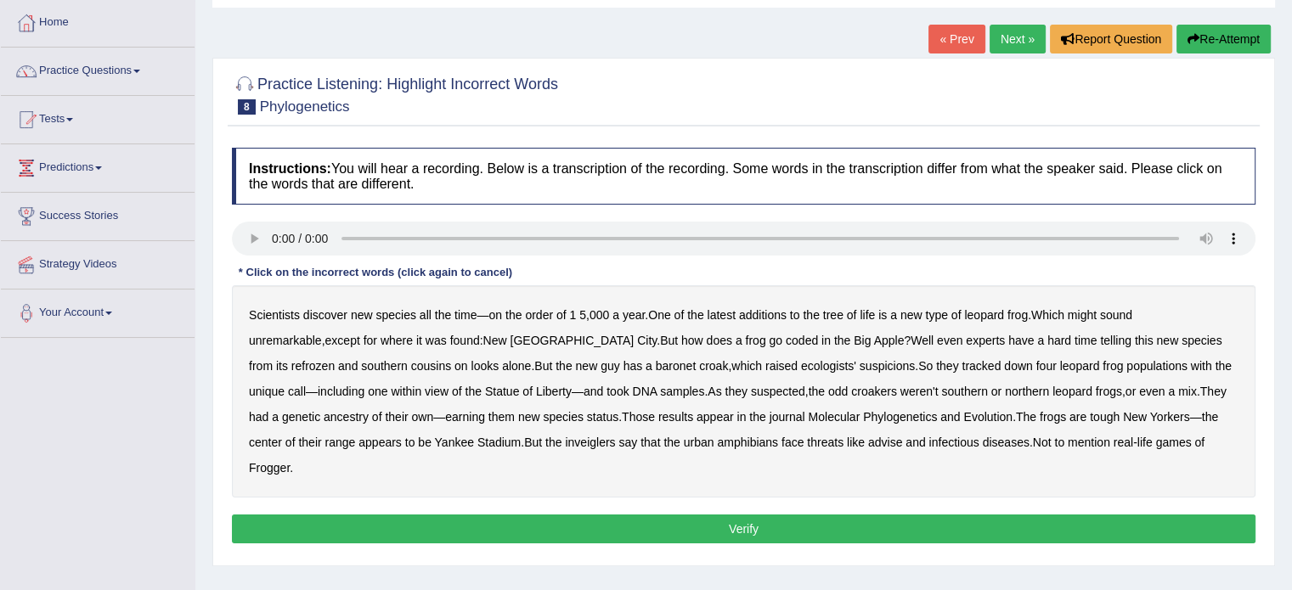
click at [785, 345] on b "coded" at bounding box center [801, 341] width 32 height 14
click at [335, 359] on b "refrozen" at bounding box center [312, 366] width 43 height 14
click at [656, 364] on b "baronet" at bounding box center [676, 366] width 40 height 14
click at [656, 365] on b "baronet" at bounding box center [676, 366] width 40 height 14
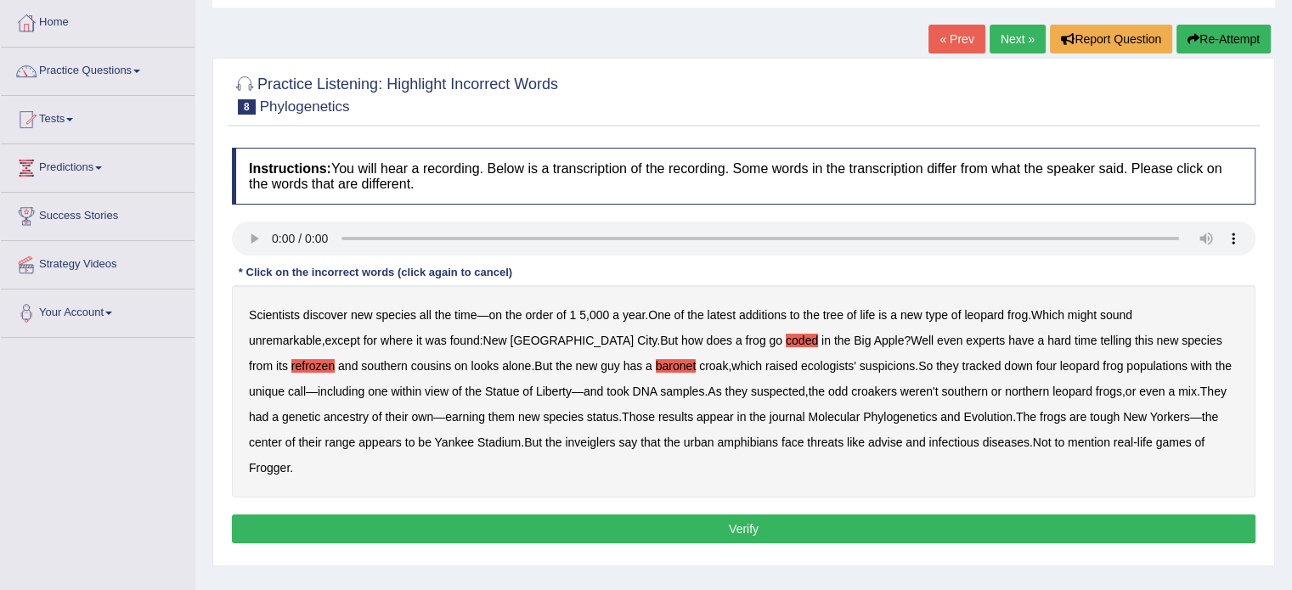
click at [565, 441] on b "inveiglers" at bounding box center [590, 443] width 50 height 14
click at [1003, 515] on button "Verify" at bounding box center [743, 529] width 1023 height 29
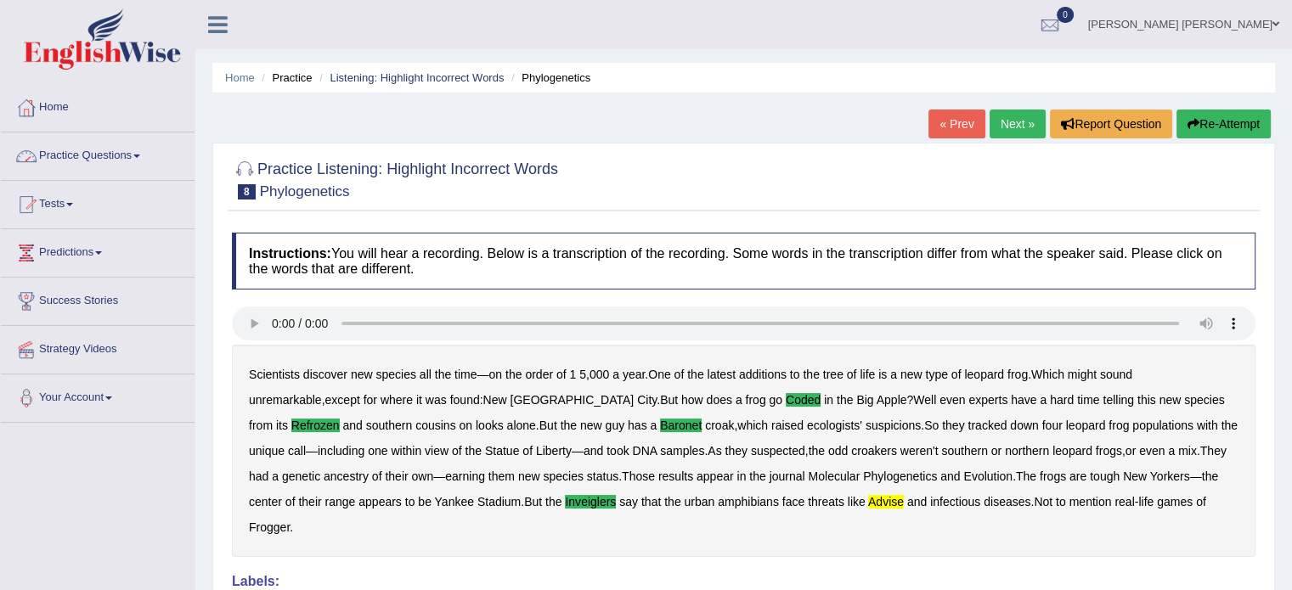
click at [108, 149] on link "Practice Questions" at bounding box center [98, 153] width 194 height 42
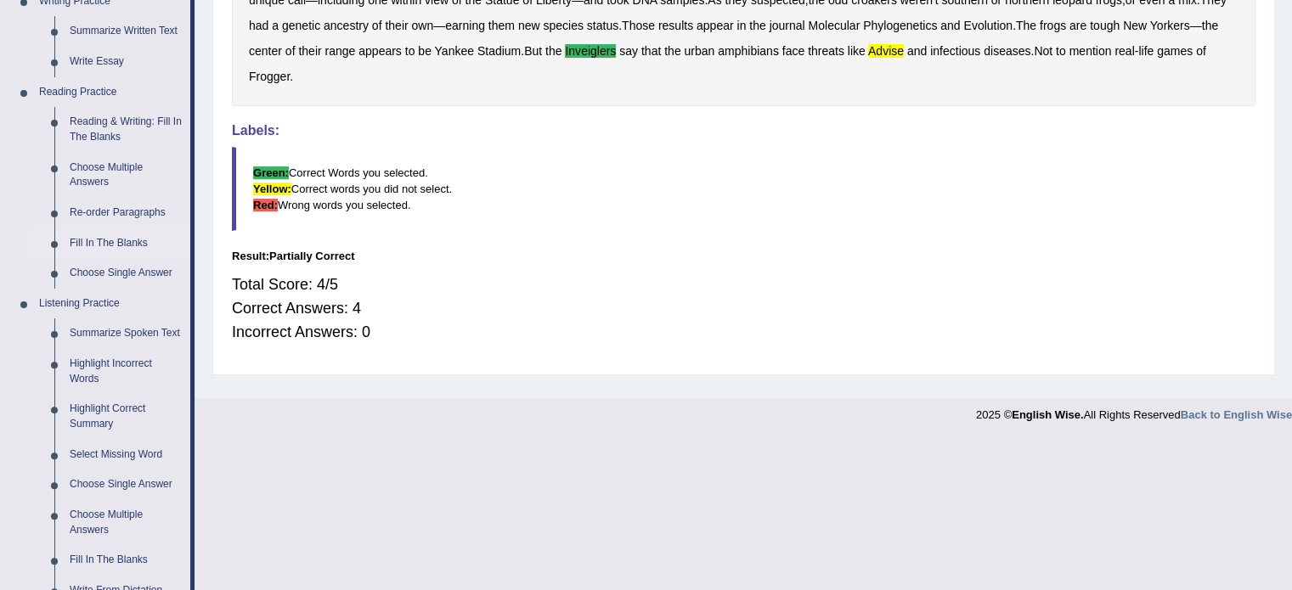
scroll to position [594, 0]
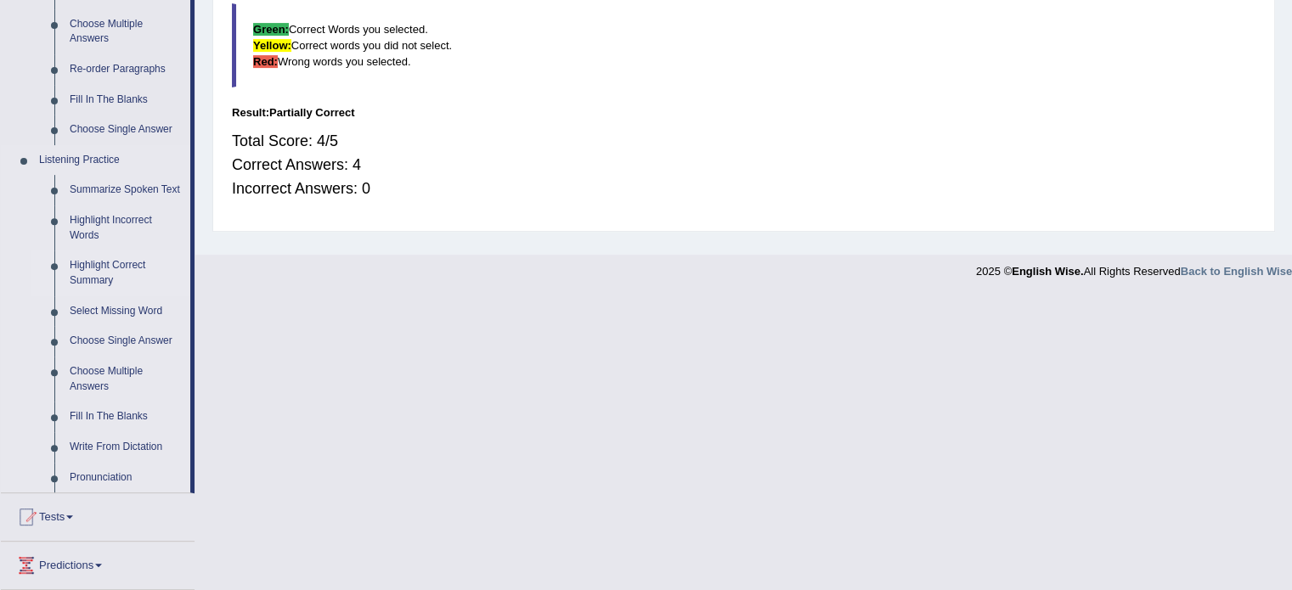
click at [80, 264] on link "Highlight Correct Summary" at bounding box center [126, 272] width 128 height 45
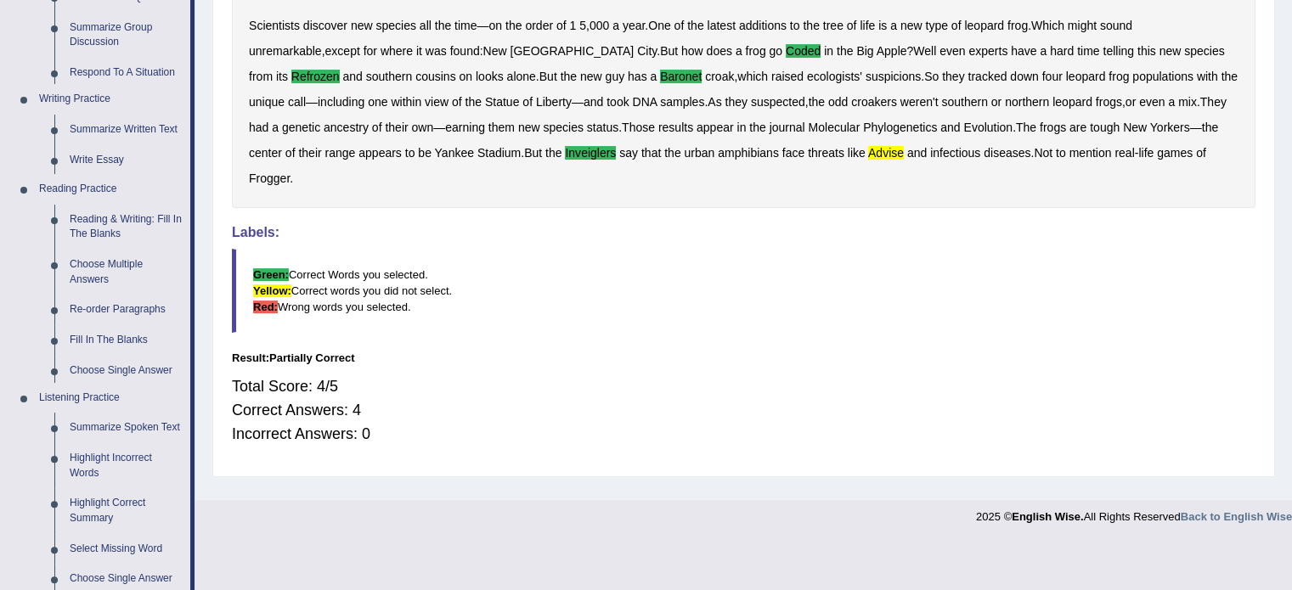
scroll to position [301, 0]
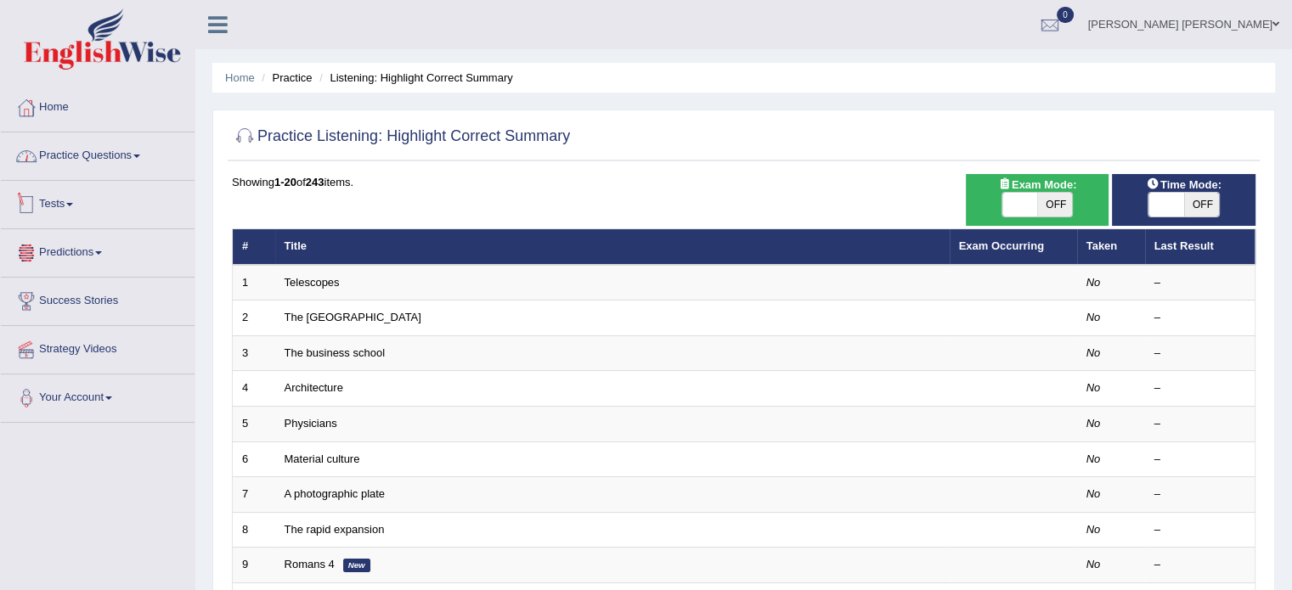
click at [89, 163] on link "Practice Questions" at bounding box center [98, 153] width 194 height 42
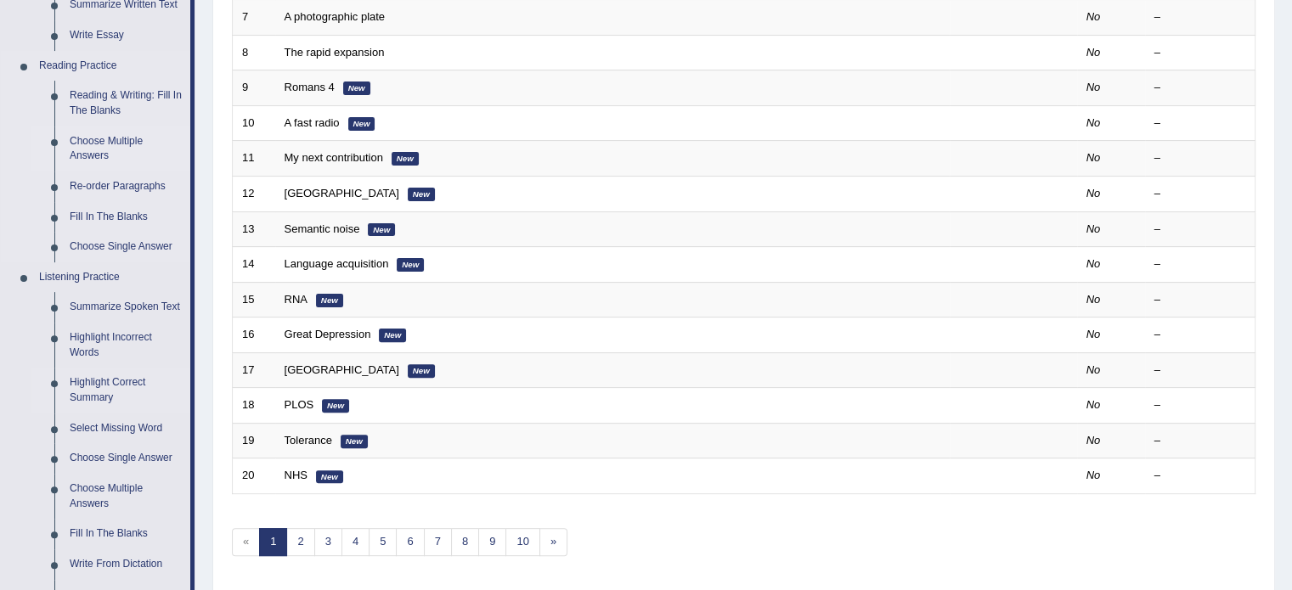
scroll to position [594, 0]
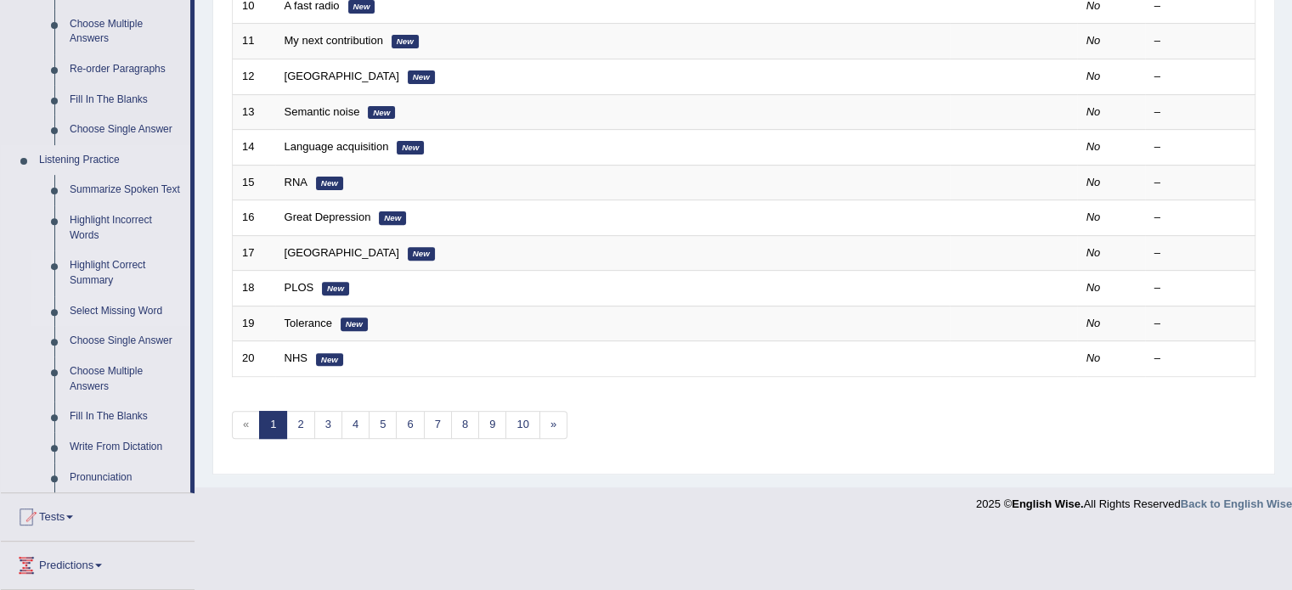
click at [133, 310] on link "Select Missing Word" at bounding box center [126, 311] width 128 height 31
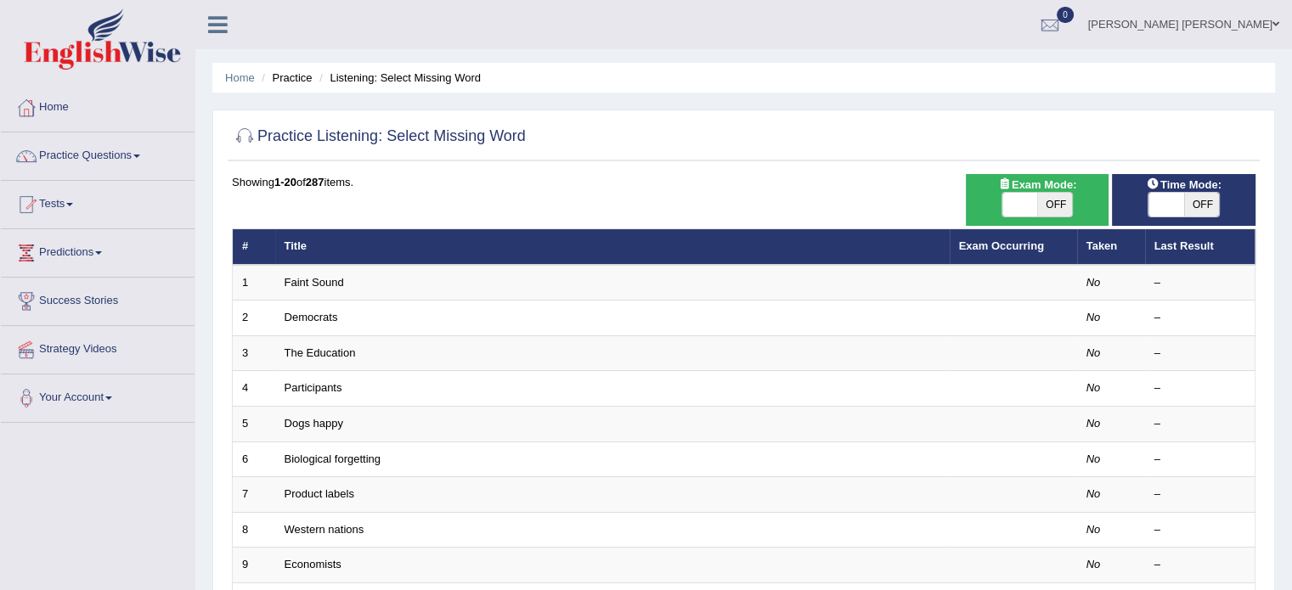
click at [98, 144] on link "Practice Questions" at bounding box center [98, 153] width 194 height 42
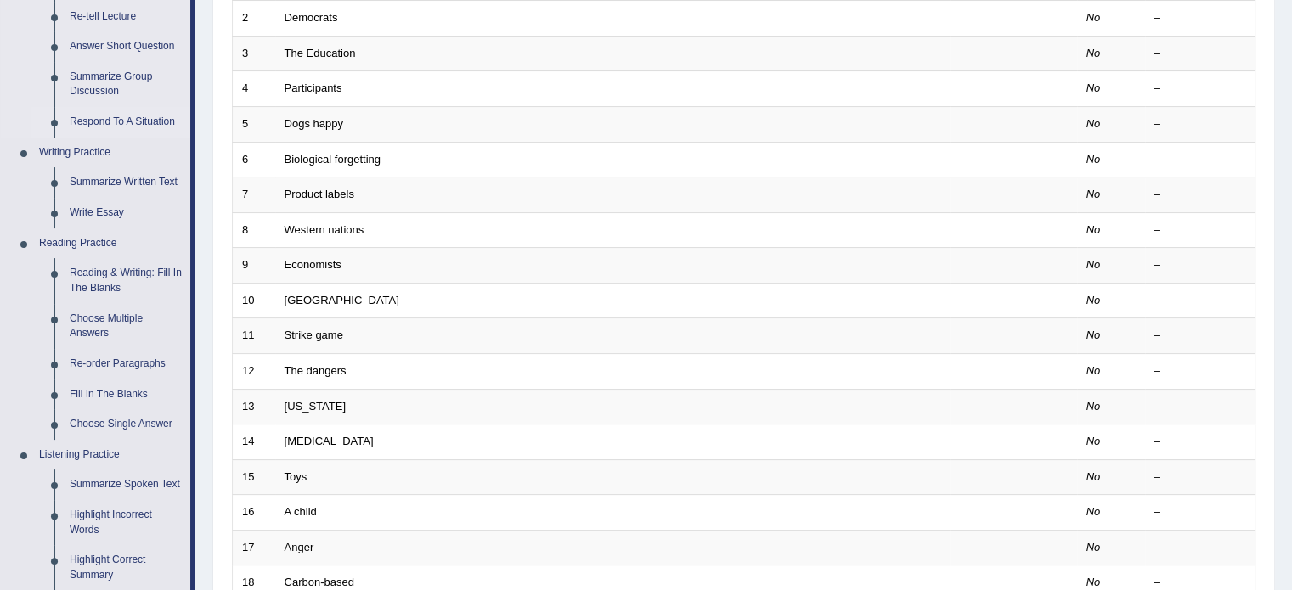
scroll to position [170, 0]
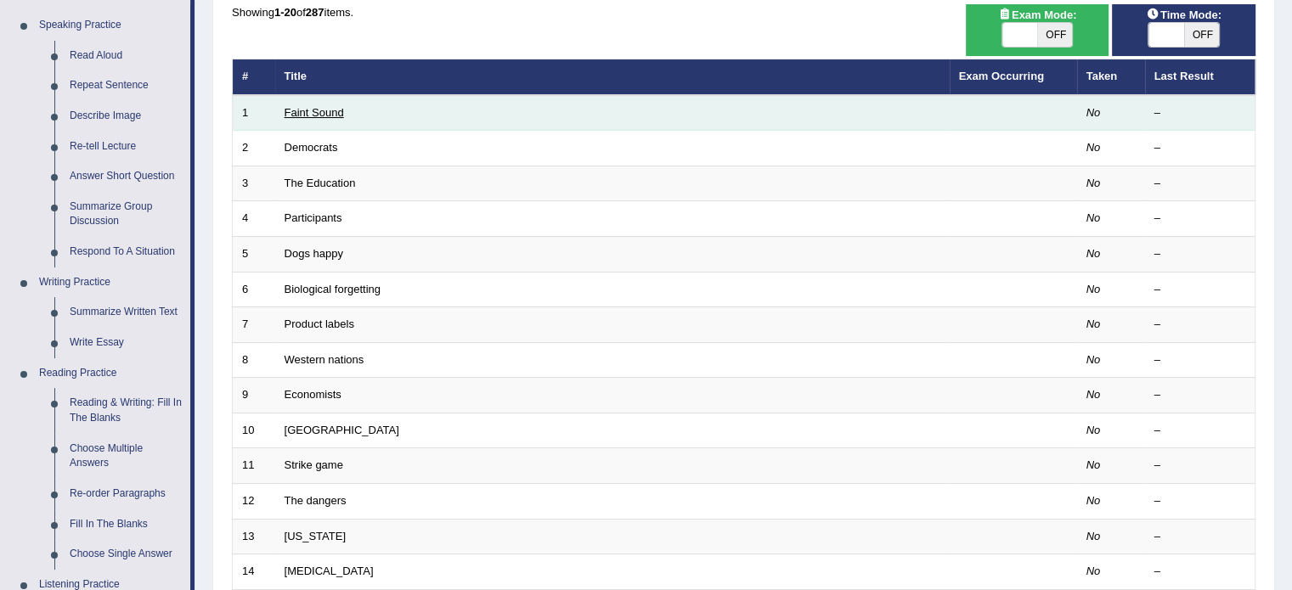
click at [312, 115] on link "Faint Sound" at bounding box center [313, 112] width 59 height 13
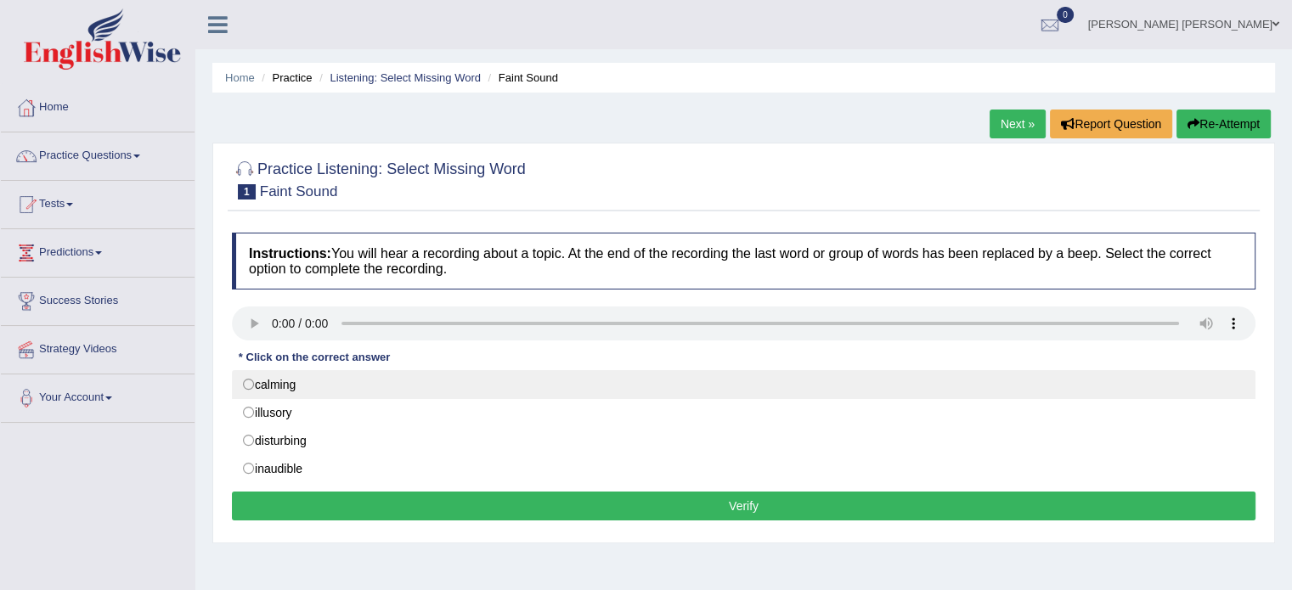
click at [245, 386] on label "calming" at bounding box center [743, 384] width 1023 height 29
radio input "true"
click at [245, 381] on label "calming" at bounding box center [743, 384] width 1023 height 29
click at [273, 385] on label "calming" at bounding box center [743, 384] width 1023 height 29
click at [251, 385] on label "calming" at bounding box center [743, 384] width 1023 height 29
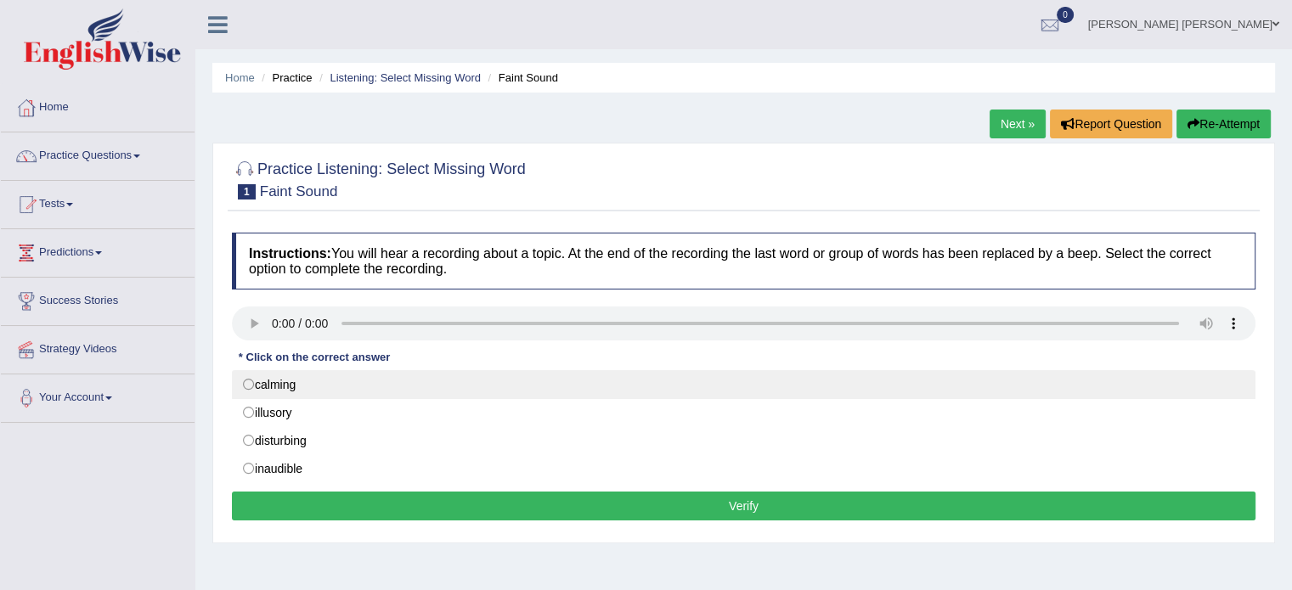
click at [250, 385] on label "calming" at bounding box center [743, 384] width 1023 height 29
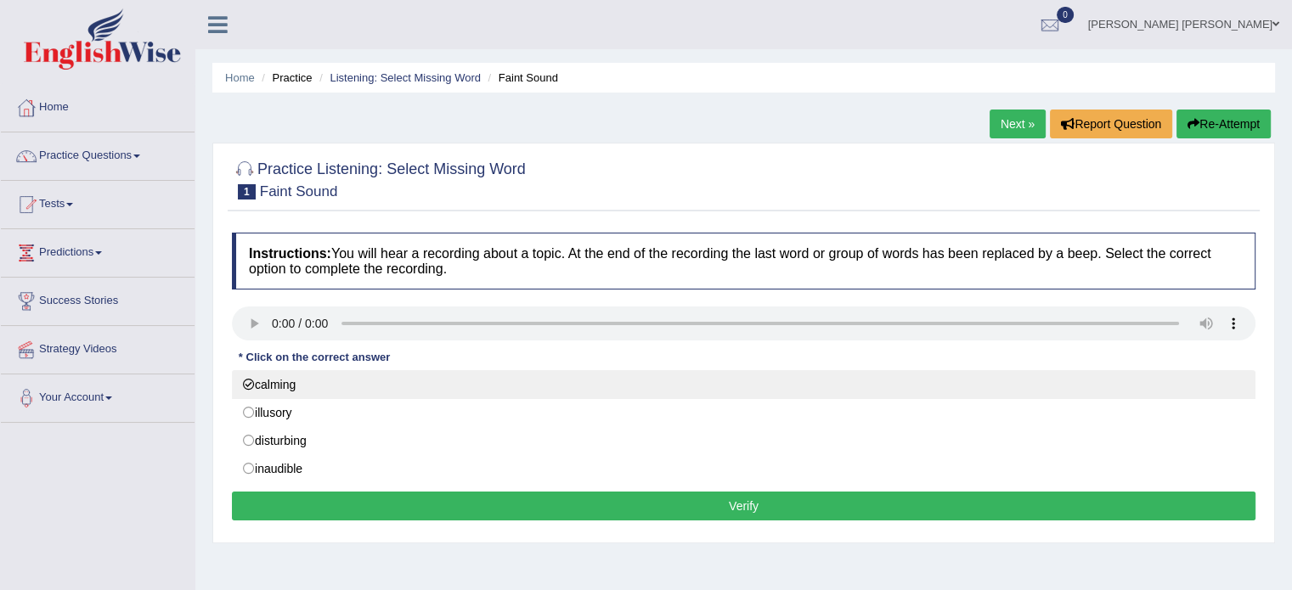
click at [250, 385] on label "calming" at bounding box center [743, 384] width 1023 height 29
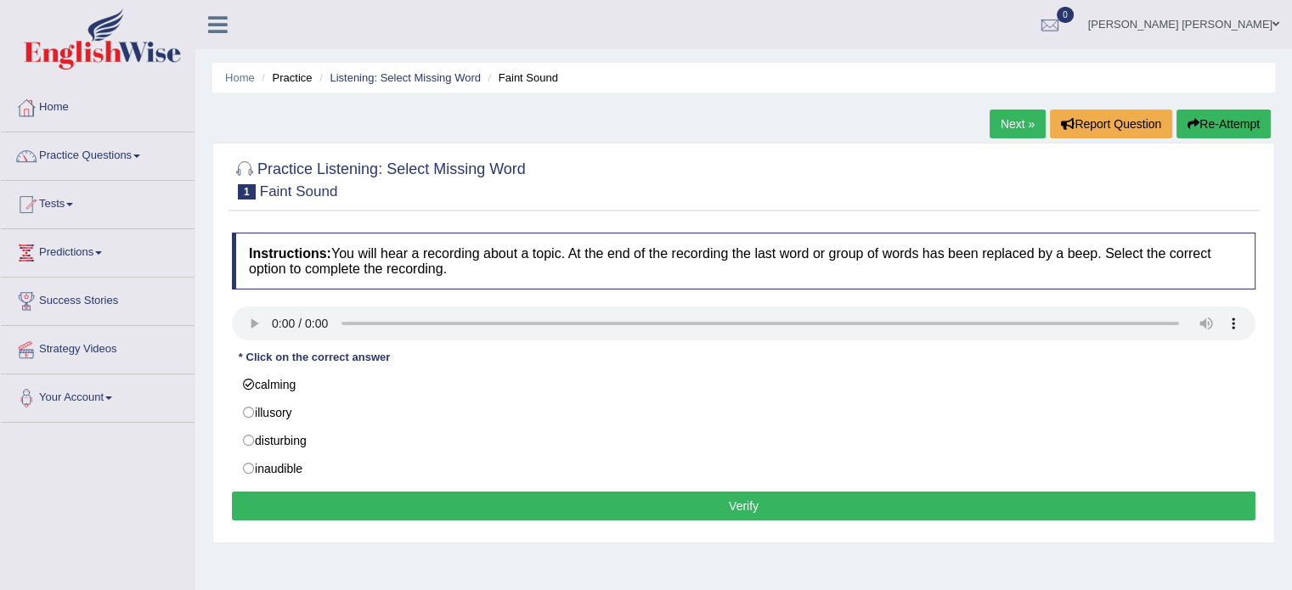
click at [457, 508] on button "Verify" at bounding box center [743, 506] width 1023 height 29
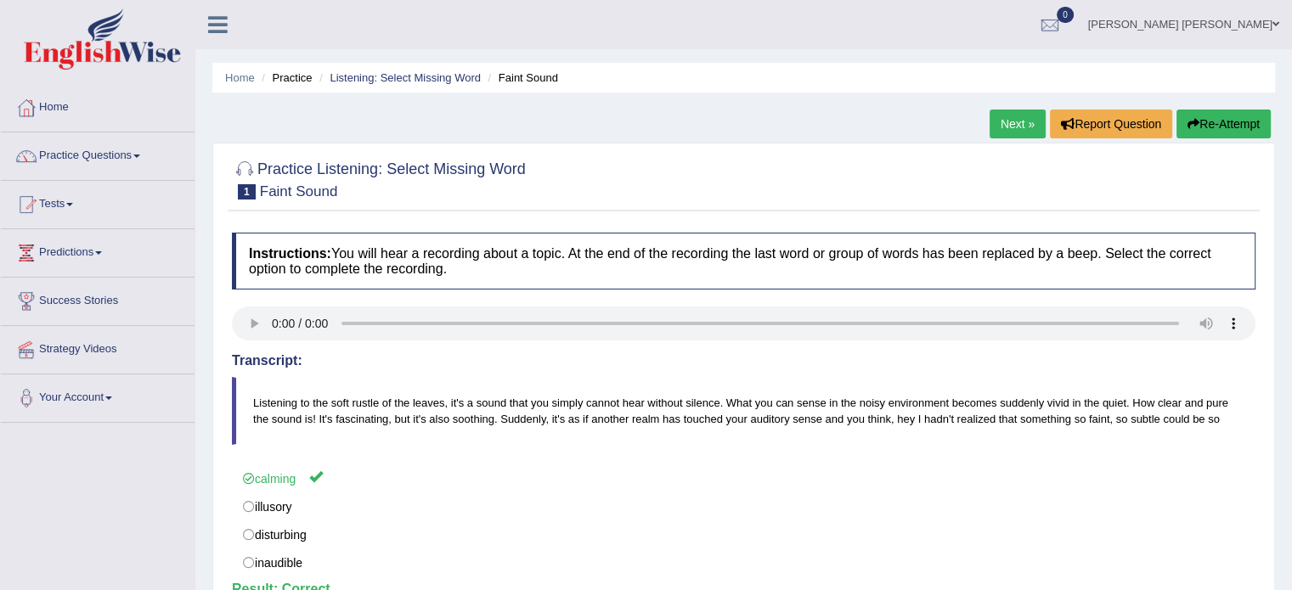
click at [1012, 124] on link "Next »" at bounding box center [1017, 124] width 56 height 29
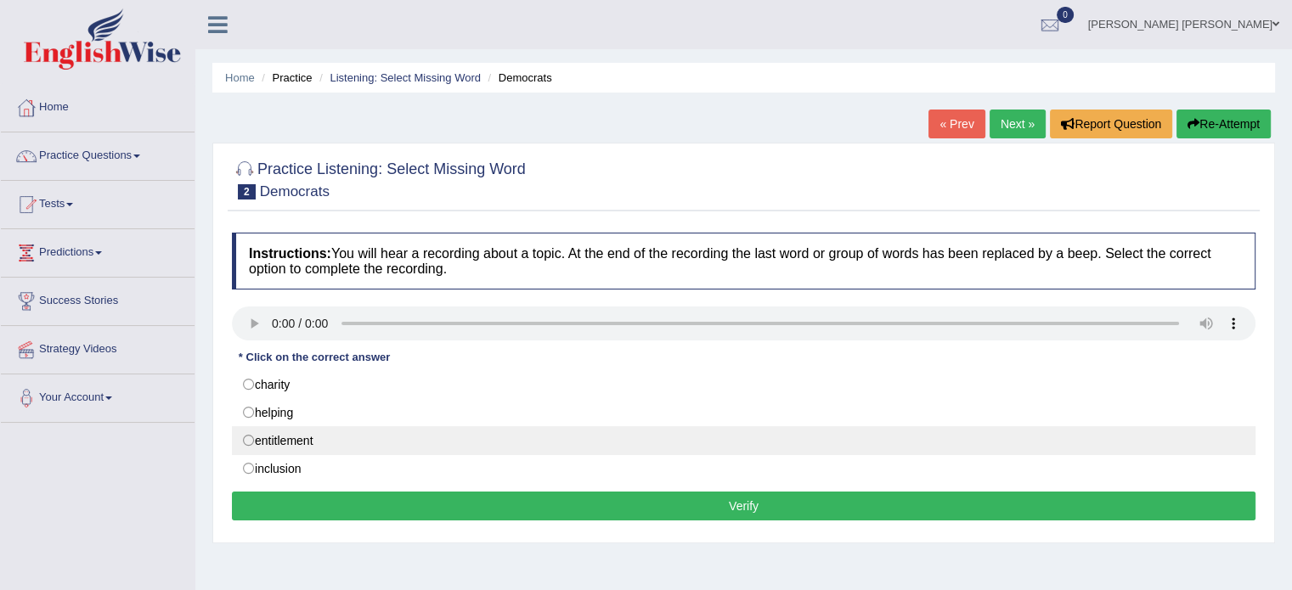
click at [295, 432] on label "entitlement" at bounding box center [743, 440] width 1023 height 29
radio input "true"
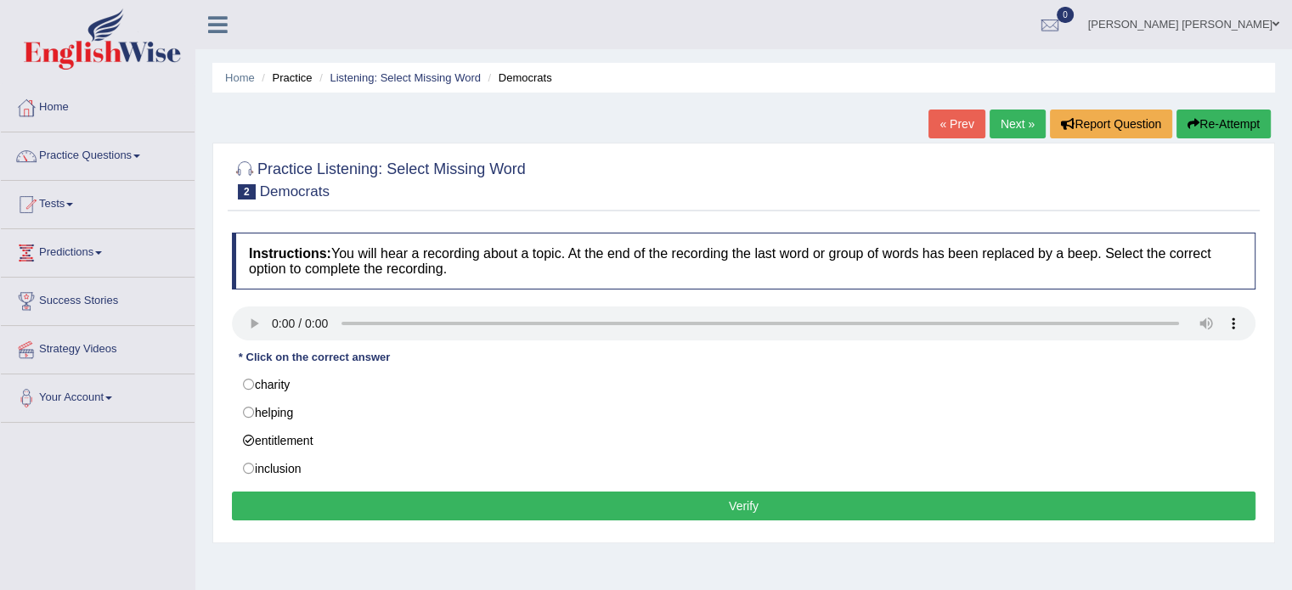
click at [456, 504] on button "Verify" at bounding box center [743, 506] width 1023 height 29
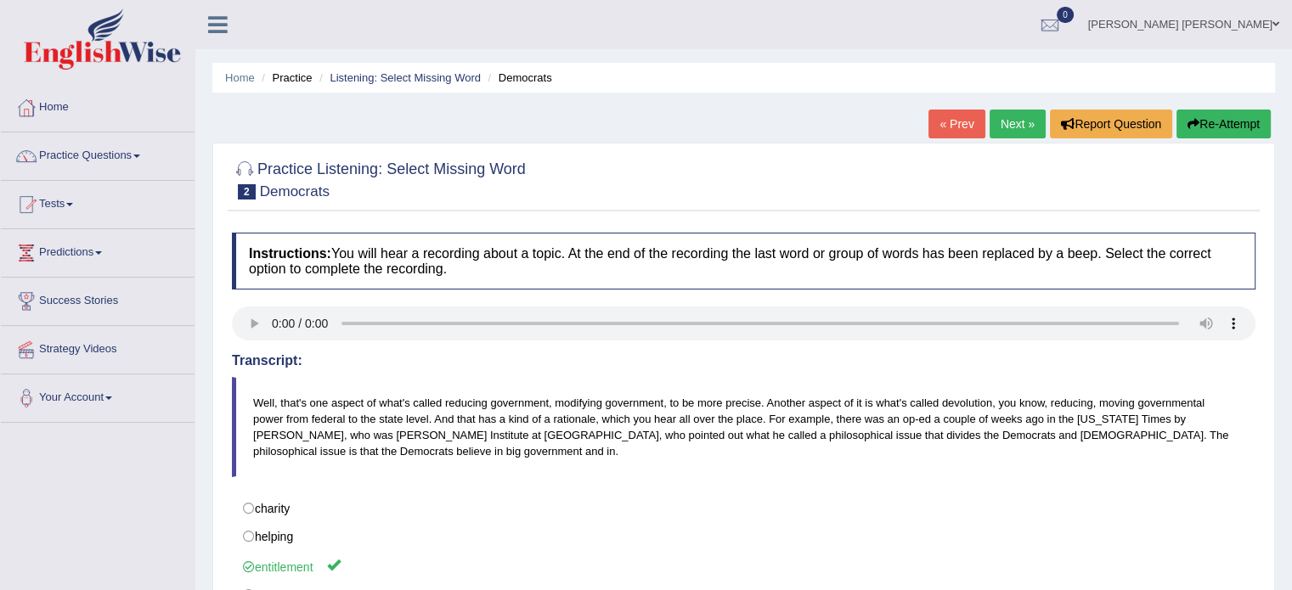
click at [1016, 116] on link "Next »" at bounding box center [1017, 124] width 56 height 29
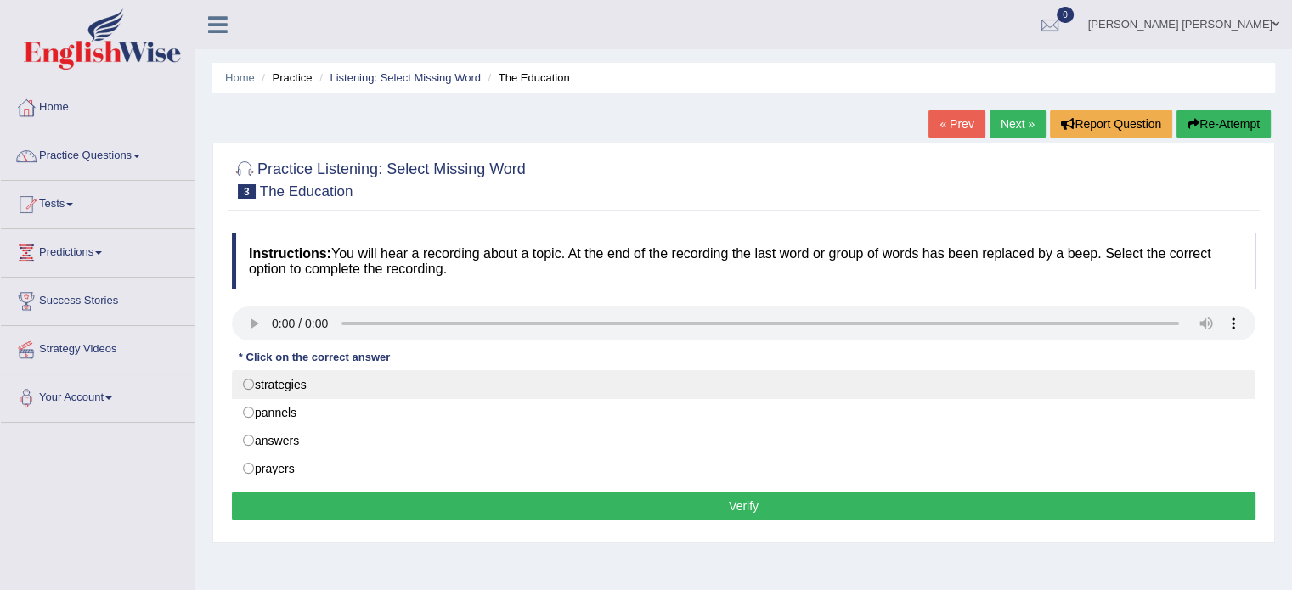
click at [325, 386] on label "strategies" at bounding box center [743, 384] width 1023 height 29
radio input "true"
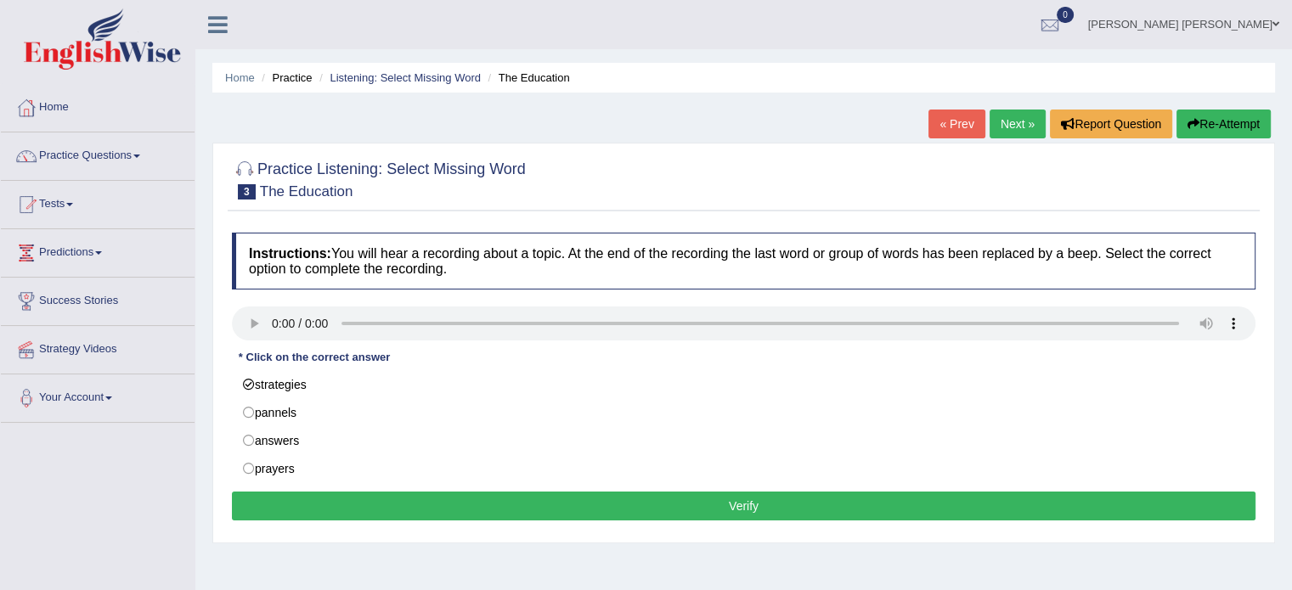
click at [397, 496] on button "Verify" at bounding box center [743, 506] width 1023 height 29
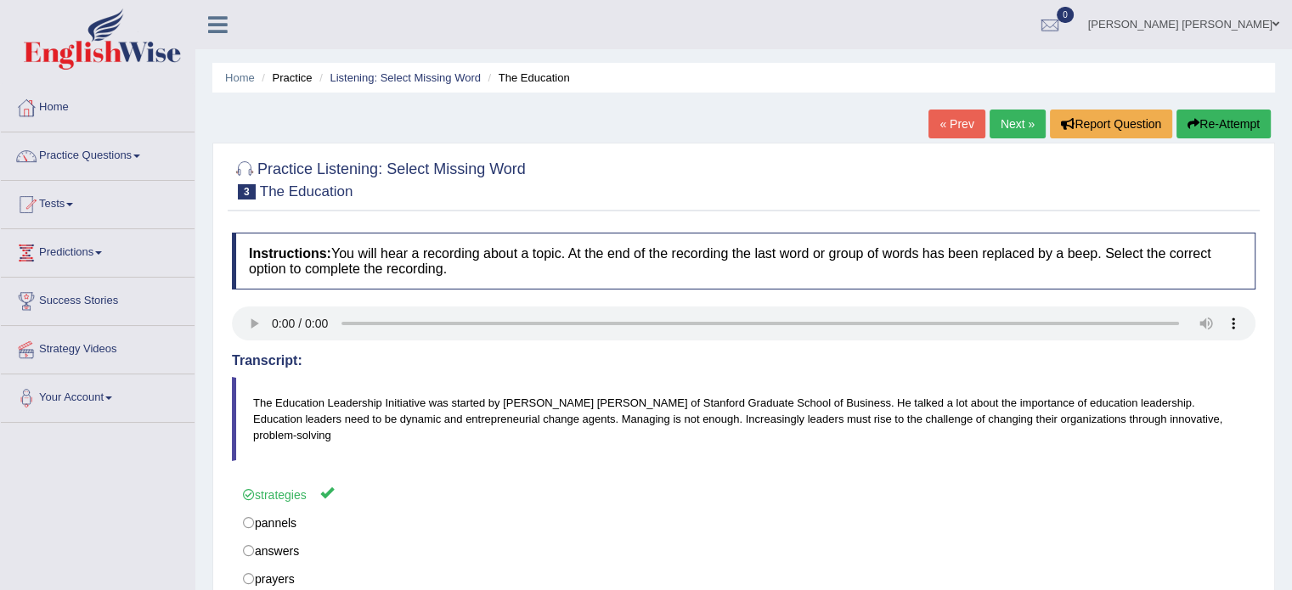
click at [1019, 124] on link "Next »" at bounding box center [1017, 124] width 56 height 29
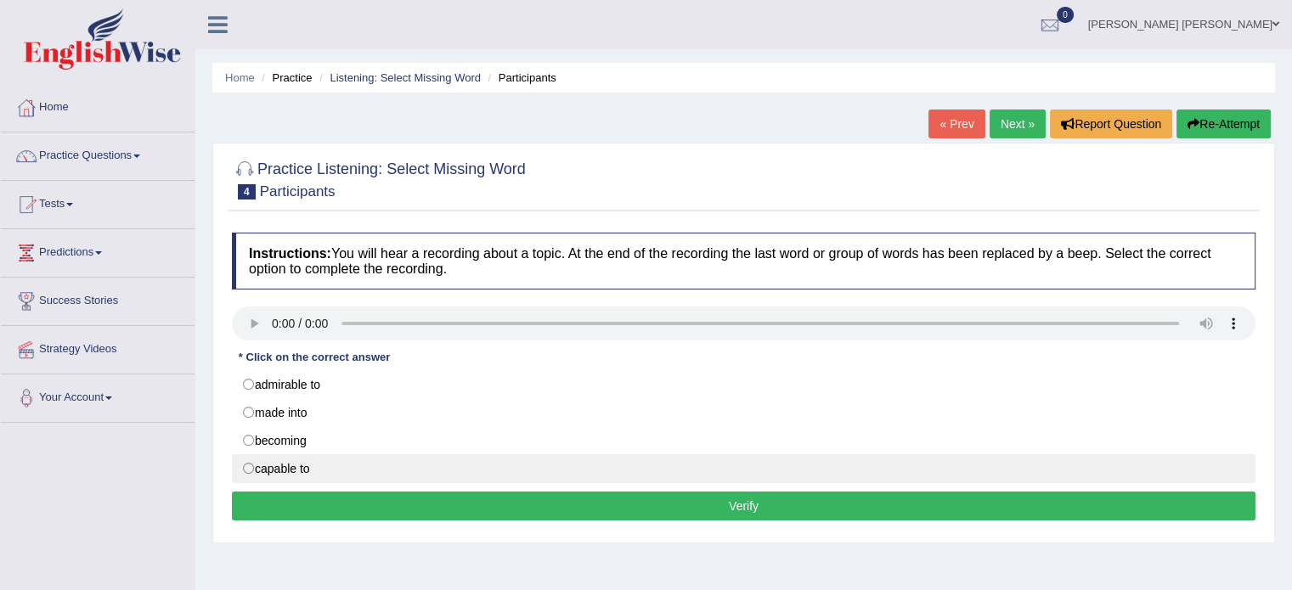
click at [316, 469] on label "capable to" at bounding box center [743, 468] width 1023 height 29
radio input "true"
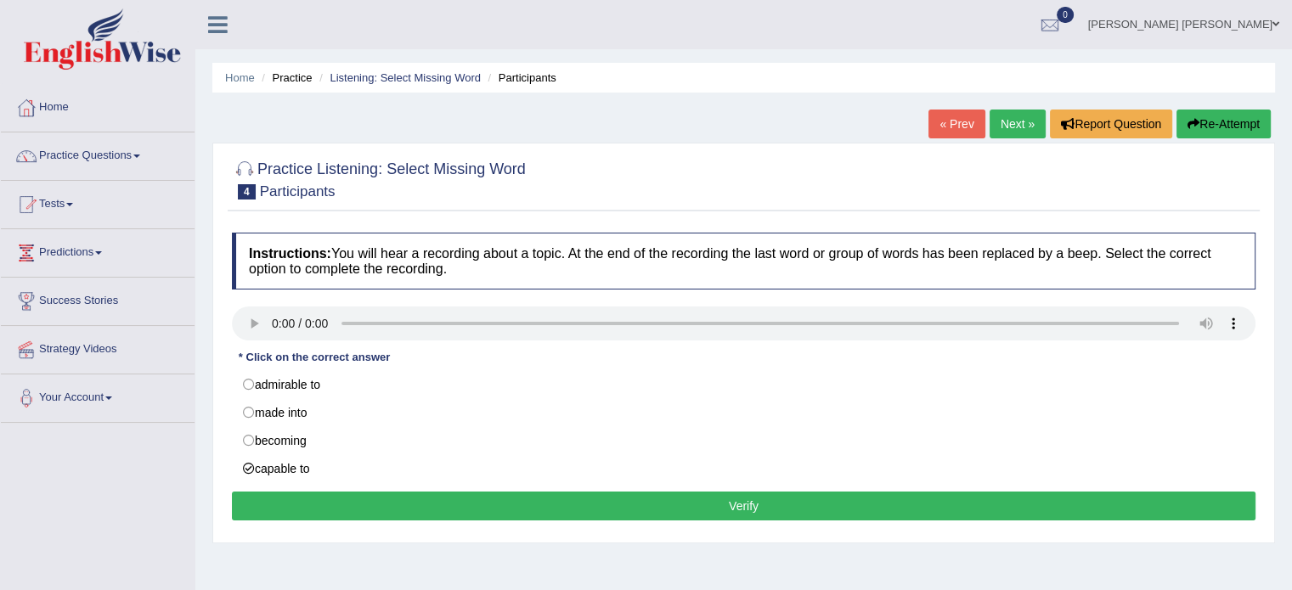
click at [386, 501] on button "Verify" at bounding box center [743, 506] width 1023 height 29
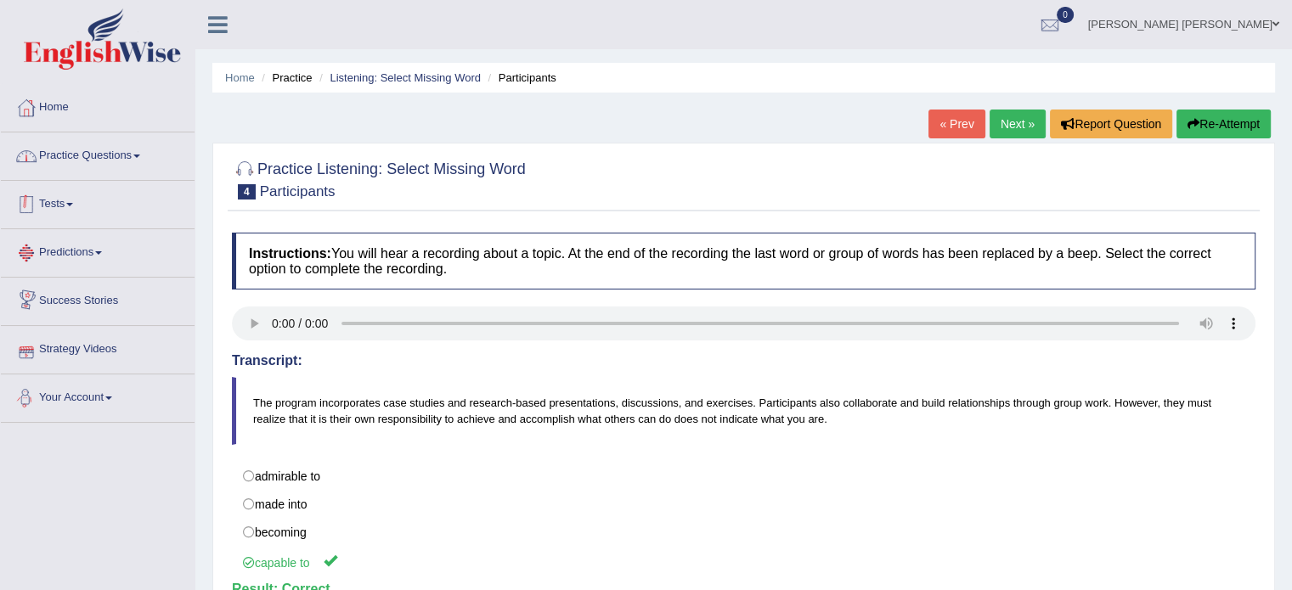
click at [78, 155] on link "Practice Questions" at bounding box center [98, 153] width 194 height 42
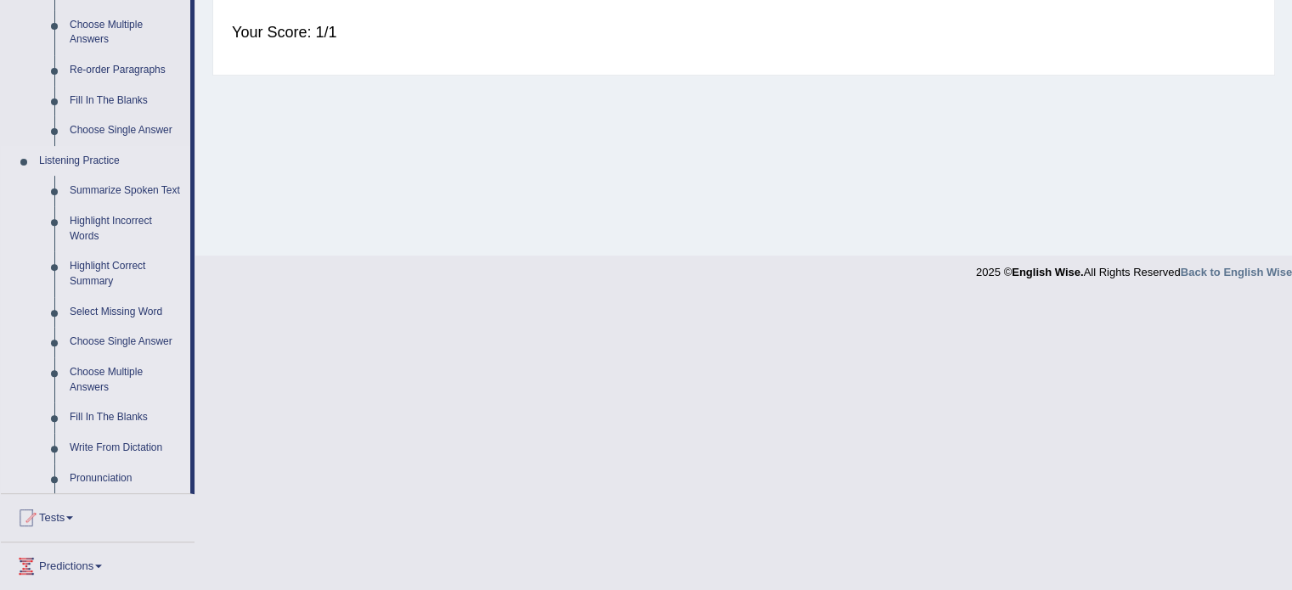
scroll to position [594, 0]
click at [101, 416] on link "Fill In The Blanks" at bounding box center [126, 417] width 128 height 31
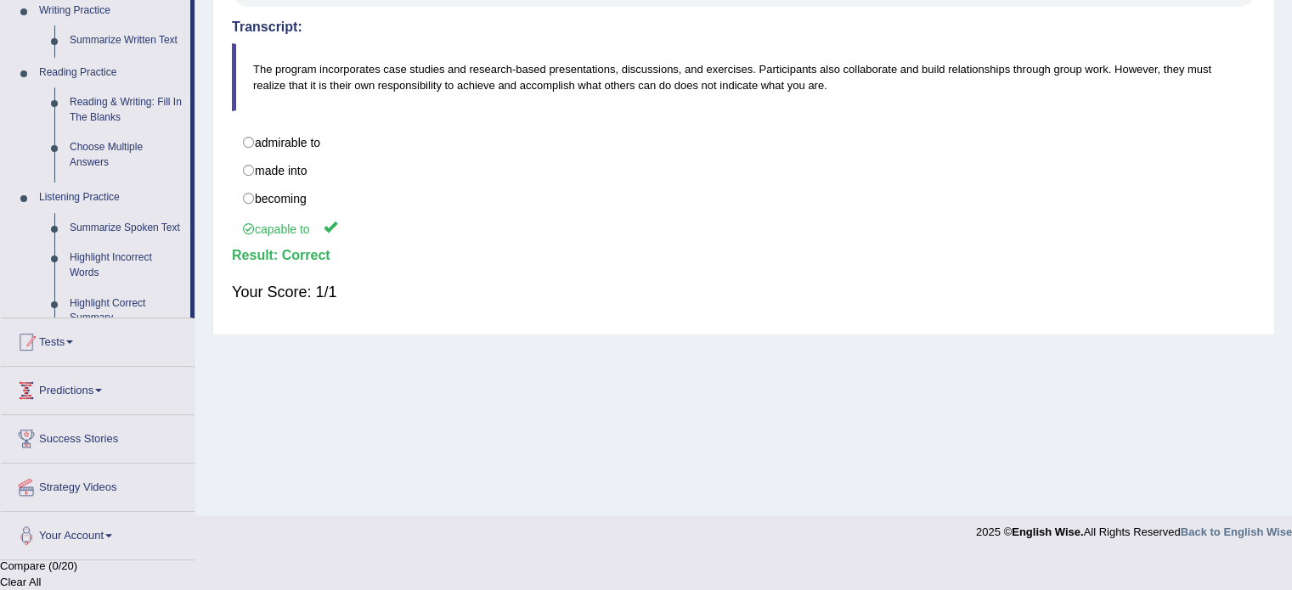
scroll to position [301, 0]
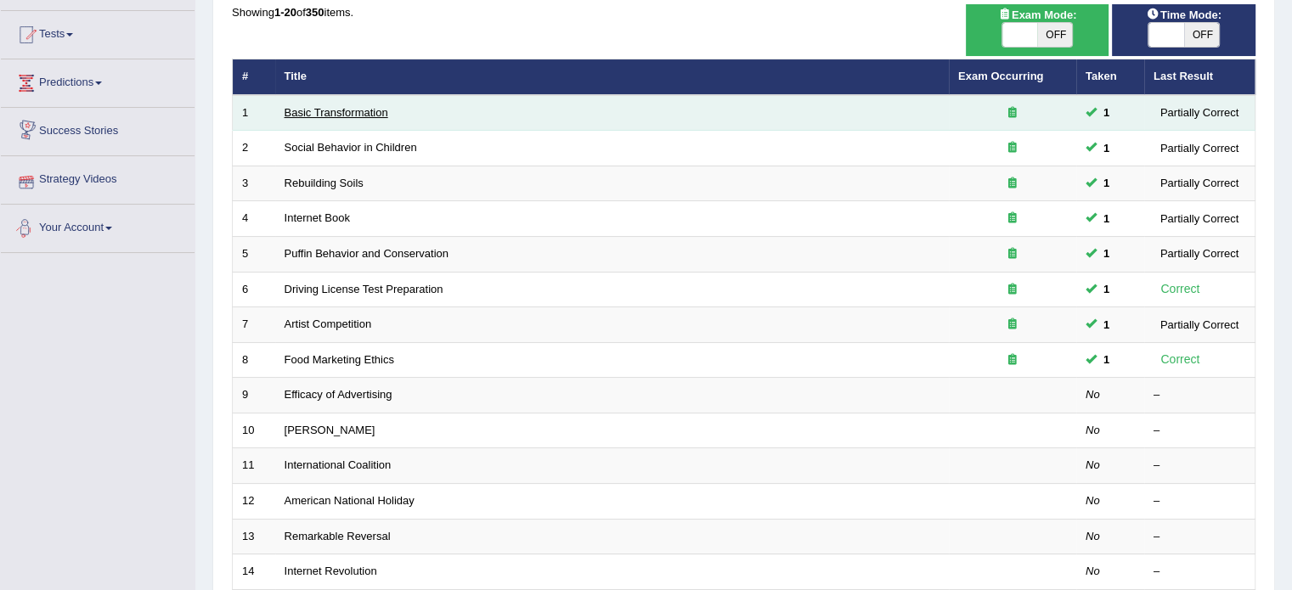
click at [307, 111] on link "Basic Transformation" at bounding box center [336, 112] width 104 height 13
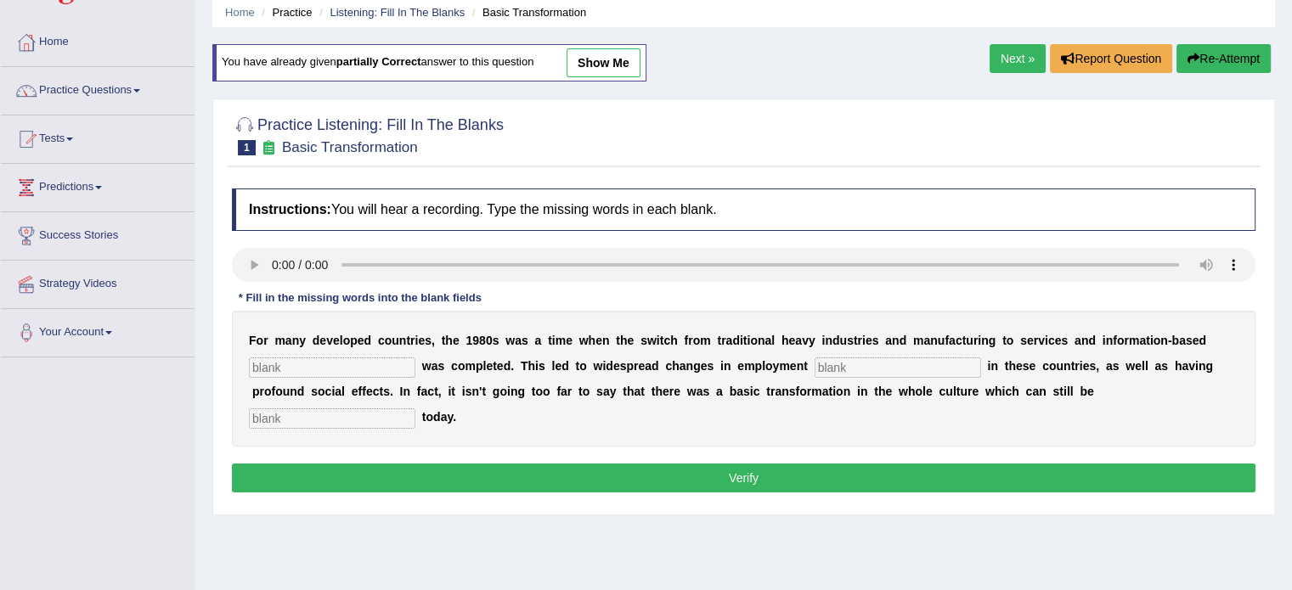
scroll to position [85, 0]
